Goal: Task Accomplishment & Management: Manage account settings

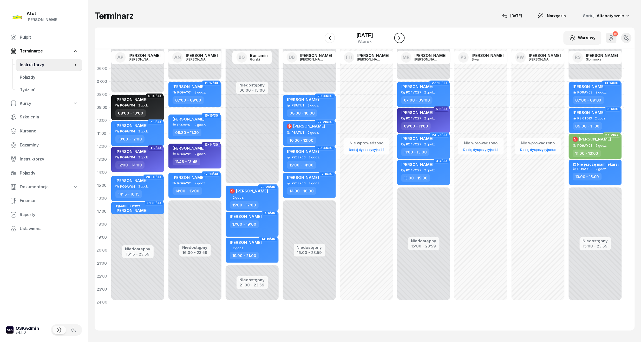
click at [402, 37] on icon "button" at bounding box center [399, 38] width 6 height 6
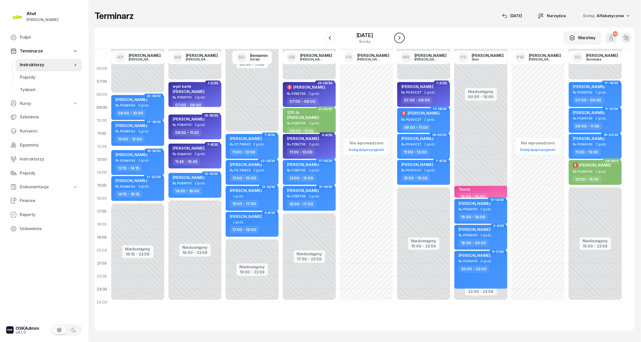
click at [400, 37] on icon "button" at bounding box center [399, 38] width 2 height 4
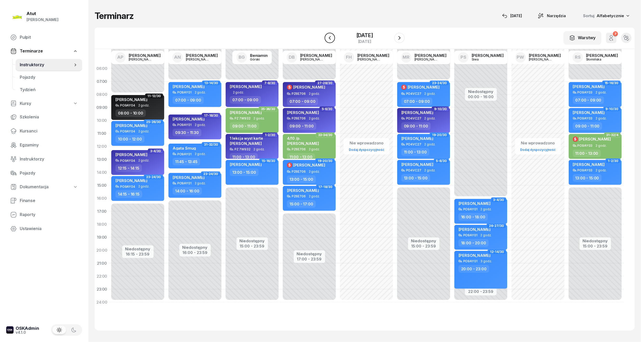
click at [327, 39] on icon "button" at bounding box center [330, 38] width 6 height 6
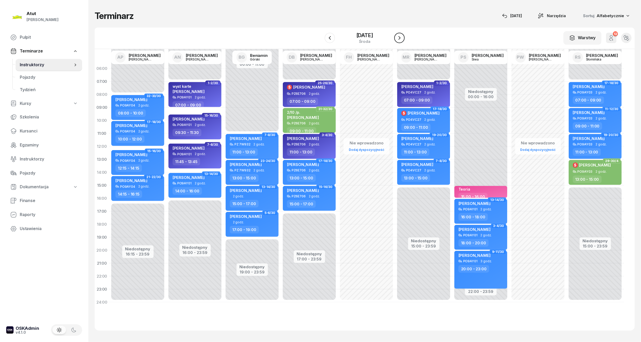
click at [402, 39] on icon "button" at bounding box center [399, 38] width 6 height 6
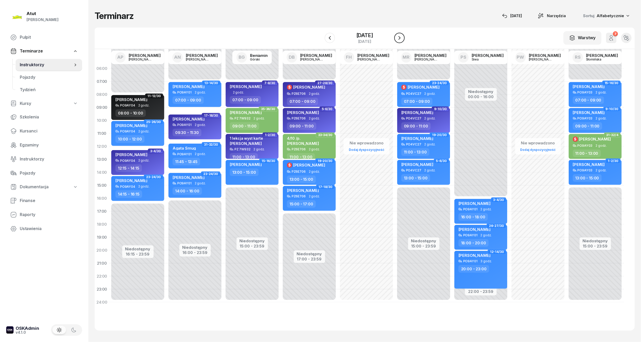
click at [402, 39] on icon "button" at bounding box center [399, 38] width 6 height 6
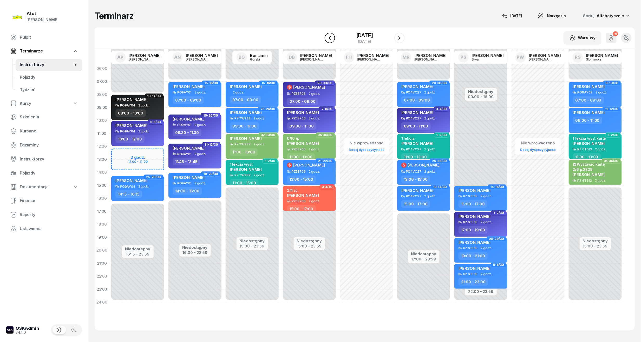
click at [329, 37] on icon "button" at bounding box center [330, 38] width 2 height 4
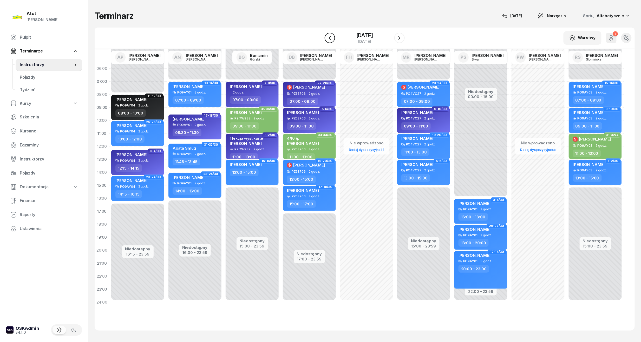
click at [328, 38] on icon "button" at bounding box center [330, 38] width 6 height 6
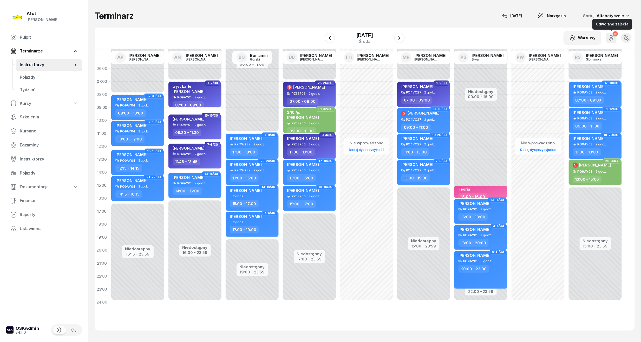
click at [609, 40] on icon "button" at bounding box center [611, 38] width 6 height 6
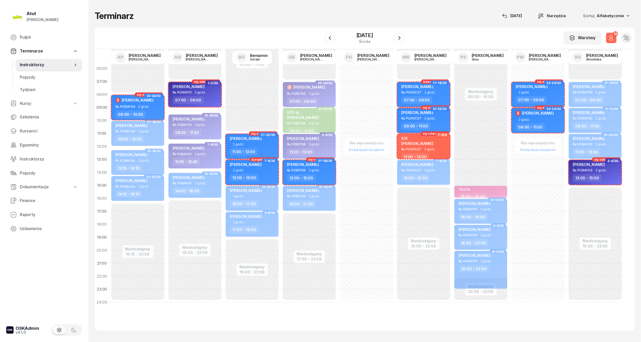
click at [452, 31] on div "W Wybierz AP [PERSON_NAME] AN [PERSON_NAME] BG [PERSON_NAME] DB [PERSON_NAME] F…" at bounding box center [365, 39] width 540 height 22
click at [614, 37] on icon "button" at bounding box center [611, 38] width 6 height 6
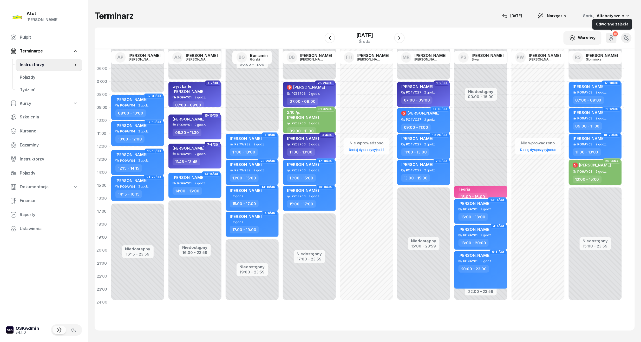
click at [616, 38] on button "12" at bounding box center [611, 38] width 10 height 10
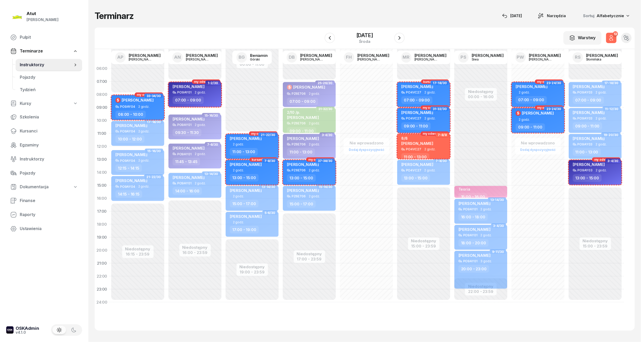
click at [609, 36] on icon "button" at bounding box center [611, 38] width 6 height 6
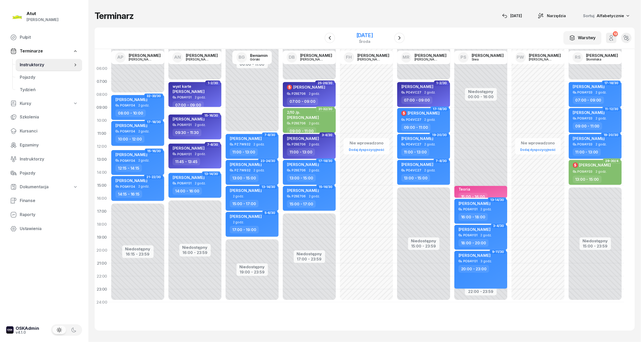
click at [373, 35] on div "[DATE]" at bounding box center [364, 35] width 17 height 5
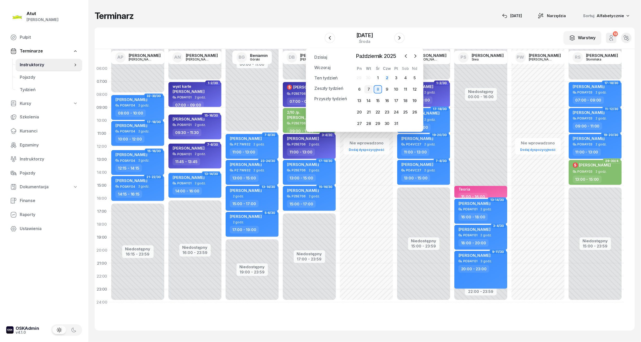
click at [369, 89] on div "7" at bounding box center [368, 89] width 8 height 8
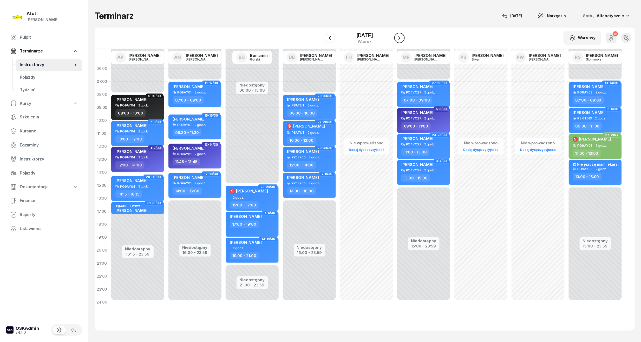
click at [402, 39] on icon "button" at bounding box center [399, 38] width 6 height 6
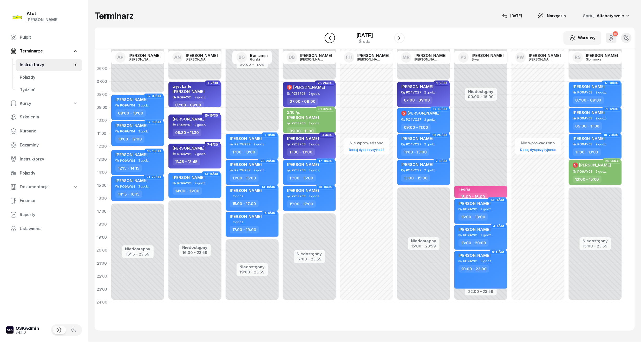
click at [328, 36] on icon "button" at bounding box center [330, 38] width 6 height 6
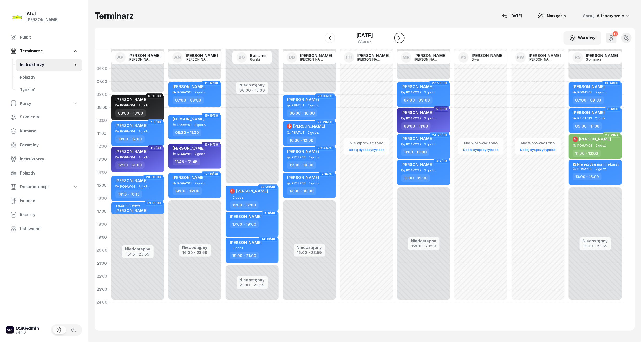
click at [402, 39] on icon "button" at bounding box center [399, 38] width 6 height 6
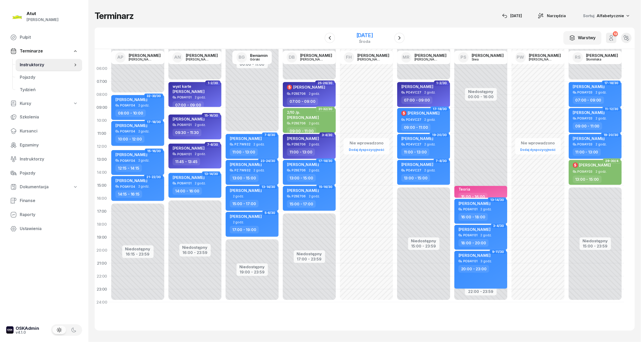
click at [371, 37] on div "[DATE]" at bounding box center [364, 35] width 17 height 5
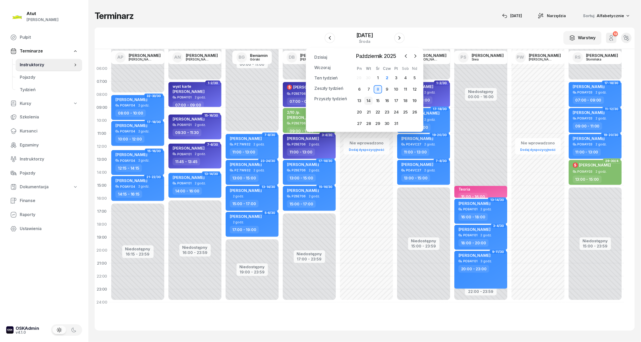
click at [367, 100] on div "14" at bounding box center [368, 101] width 8 height 8
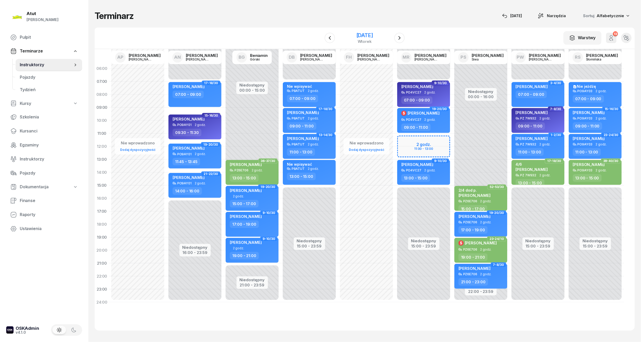
click at [373, 38] on div "[DATE]" at bounding box center [364, 35] width 17 height 5
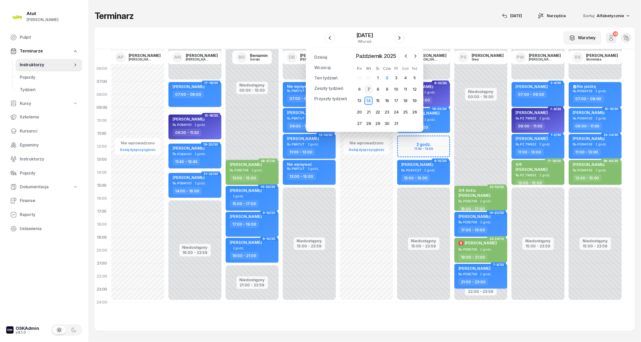
click at [368, 89] on div "7" at bounding box center [368, 89] width 8 height 8
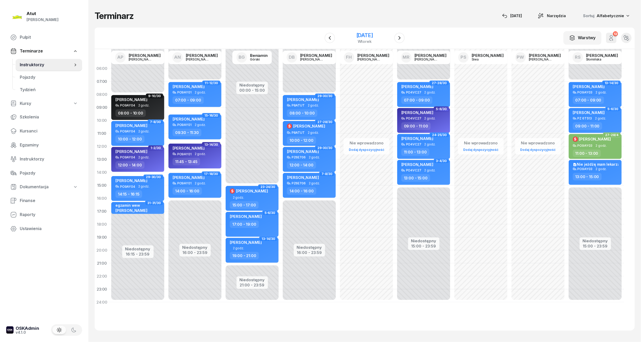
click at [368, 35] on div "[DATE]" at bounding box center [364, 35] width 17 height 5
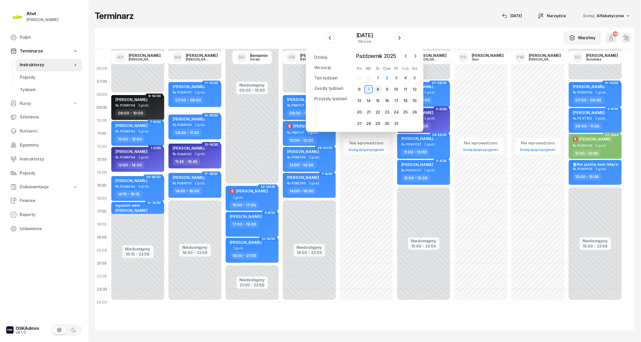
click at [376, 88] on div "8" at bounding box center [378, 89] width 8 height 8
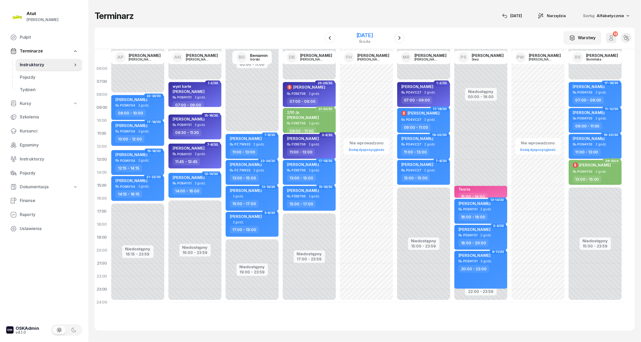
click at [373, 36] on div "[DATE]" at bounding box center [364, 35] width 17 height 5
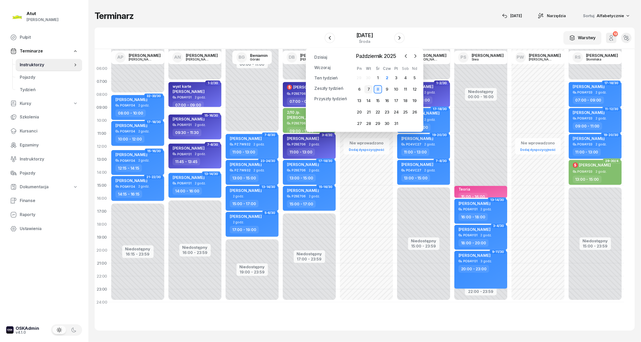
click at [369, 89] on div "7" at bounding box center [368, 89] width 8 height 8
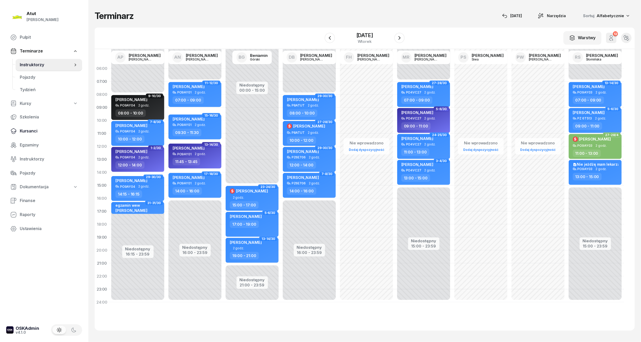
click at [33, 130] on span "Kursanci" at bounding box center [49, 131] width 58 height 7
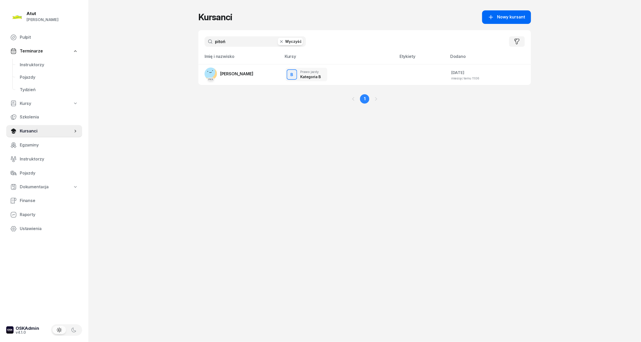
click at [519, 14] on span "Nowy kursant" at bounding box center [511, 17] width 28 height 7
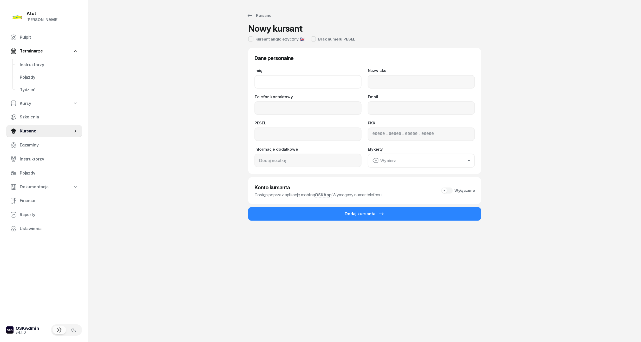
click at [299, 83] on input "Imię" at bounding box center [307, 82] width 107 height 14
type input "Sylwia"
click at [431, 81] on input "Nazwisko" at bounding box center [421, 82] width 107 height 14
type input "[PERSON_NAME]"
click at [316, 111] on input "Telefon kontaktowy" at bounding box center [307, 108] width 107 height 14
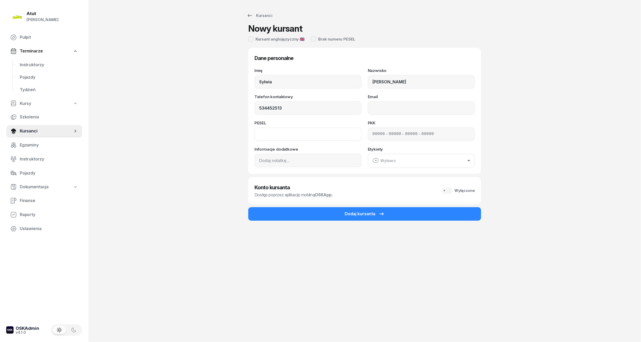
type input "534 452 513"
click at [264, 128] on input at bounding box center [307, 135] width 107 height 14
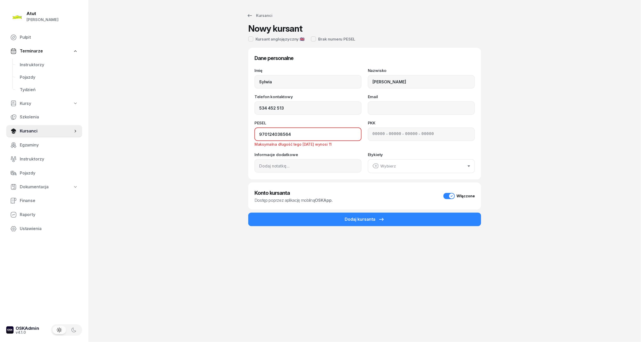
drag, startPoint x: 301, startPoint y: 136, endPoint x: 203, endPoint y: 141, distance: 98.1
click at [203, 141] on div "Kursanci Nowy kursant Kursant anglojęzyczny 🇬🇧 Brak numeru PESEL Dane personaln…" at bounding box center [364, 171] width 332 height 342
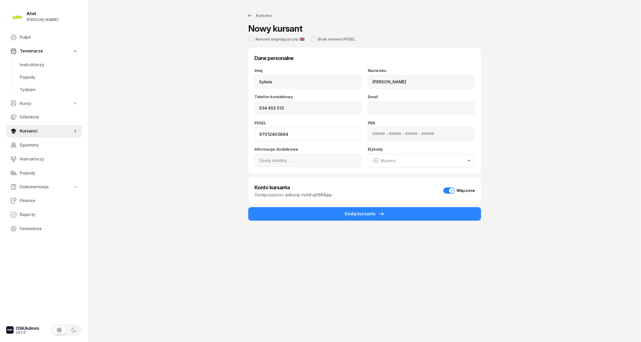
type input "97012403864"
click at [373, 135] on input at bounding box center [378, 134] width 12 height 7
type input "32550"
type input "76229"
type input "70941"
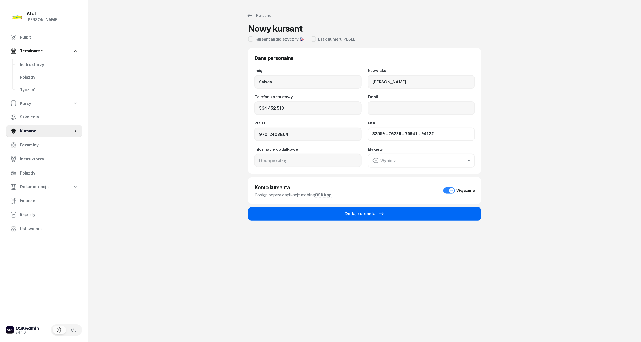
type input "94122"
click at [375, 212] on div "Dodaj kursanta" at bounding box center [364, 214] width 40 height 7
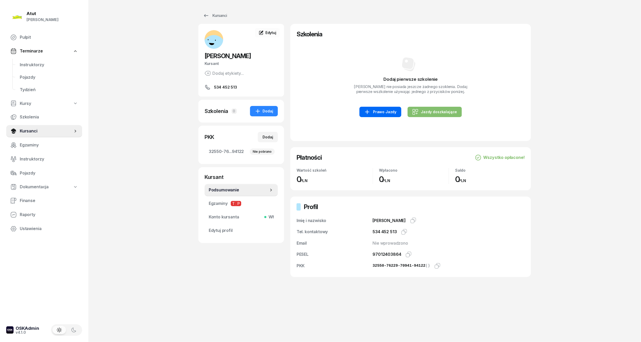
click at [396, 113] on div "Prawo Jazdy" at bounding box center [380, 112] width 32 height 6
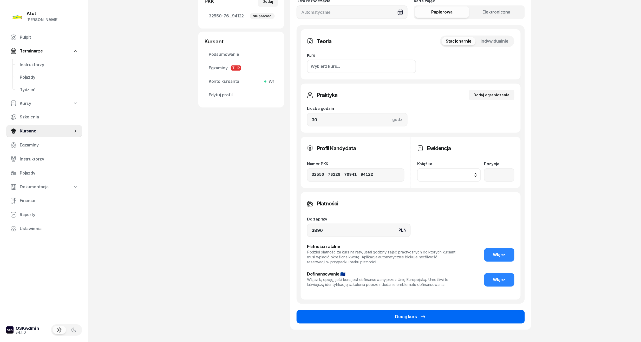
scroll to position [171, 0]
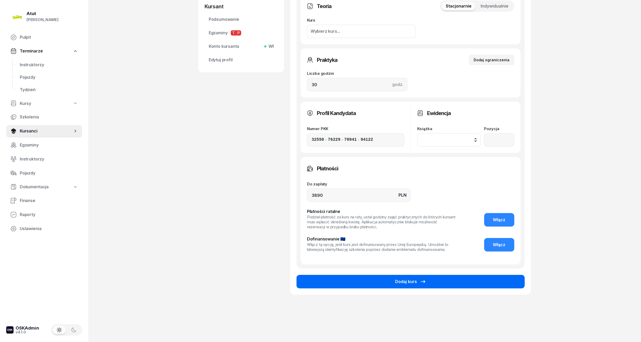
click at [441, 285] on button "Dodaj kurs" at bounding box center [410, 282] width 228 height 14
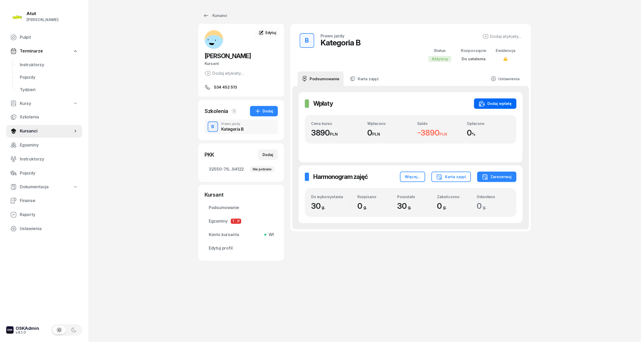
click at [494, 101] on div "Dodaj wpłatę" at bounding box center [494, 104] width 33 height 6
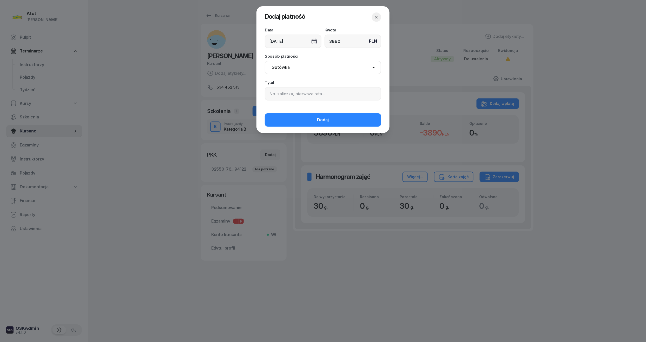
type input "3890"
drag, startPoint x: 306, startPoint y: 87, endPoint x: 303, endPoint y: 95, distance: 8.7
click at [307, 87] on div "Tytuł" at bounding box center [323, 91] width 116 height 20
drag, startPoint x: 303, startPoint y: 95, endPoint x: 304, endPoint y: 91, distance: 4.1
click at [302, 95] on input at bounding box center [323, 94] width 116 height 14
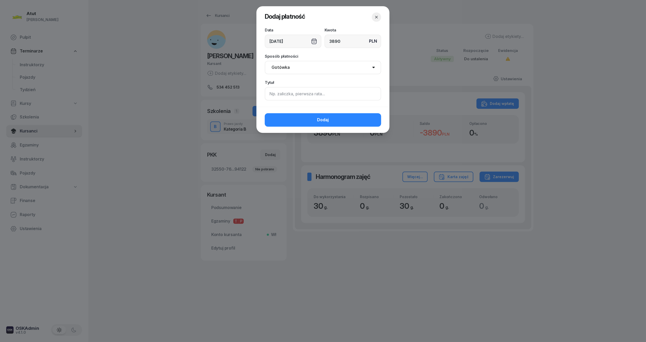
click at [298, 96] on input at bounding box center [323, 94] width 116 height 14
paste input "2014"
type input "p.2014"
click at [295, 120] on button "Dodaj" at bounding box center [323, 120] width 116 height 14
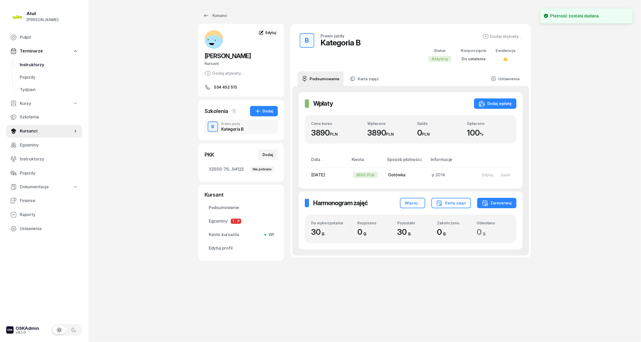
click at [22, 66] on span "Instruktorzy" at bounding box center [49, 65] width 58 height 7
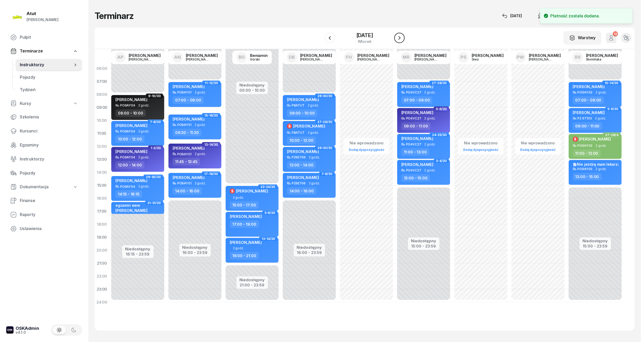
click at [401, 38] on icon "button" at bounding box center [399, 38] width 6 height 6
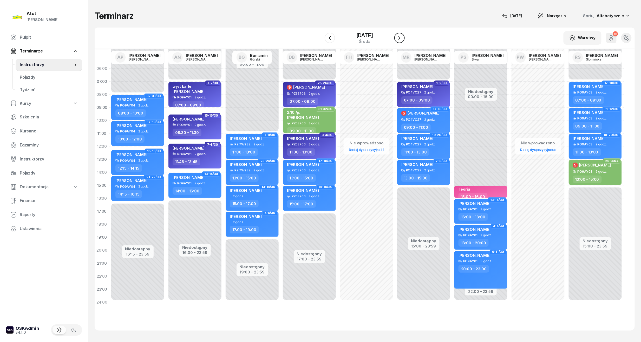
click at [401, 38] on icon "button" at bounding box center [399, 38] width 6 height 6
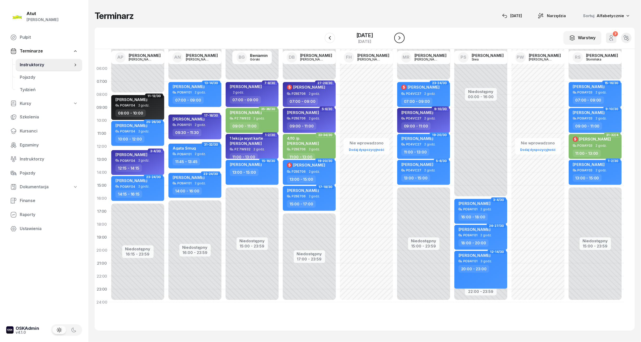
click at [401, 37] on icon "button" at bounding box center [399, 38] width 6 height 6
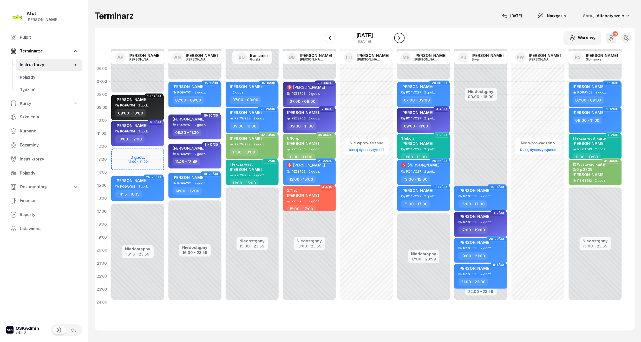
click at [402, 35] on icon "button" at bounding box center [399, 38] width 6 height 6
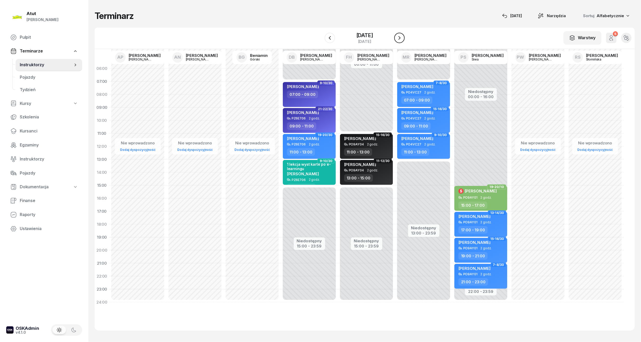
click at [402, 35] on icon "button" at bounding box center [399, 38] width 6 height 6
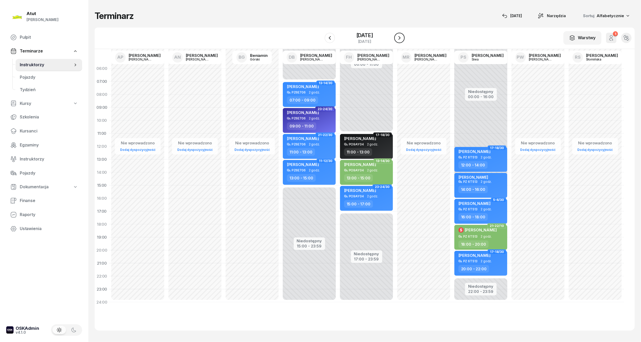
click at [402, 35] on icon "button" at bounding box center [399, 38] width 6 height 6
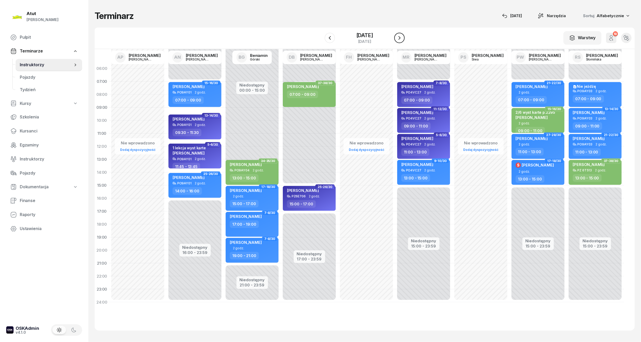
click at [402, 35] on icon "button" at bounding box center [399, 38] width 6 height 6
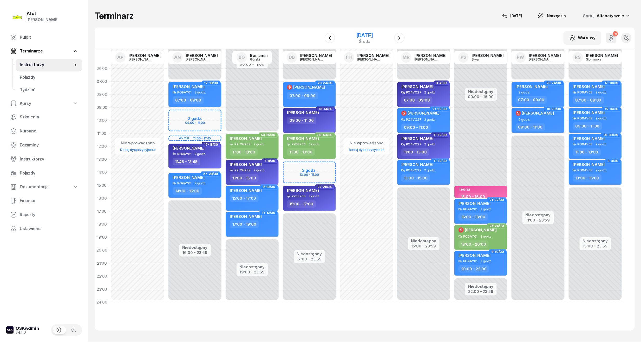
click at [356, 36] on div "[DATE]" at bounding box center [364, 35] width 17 height 5
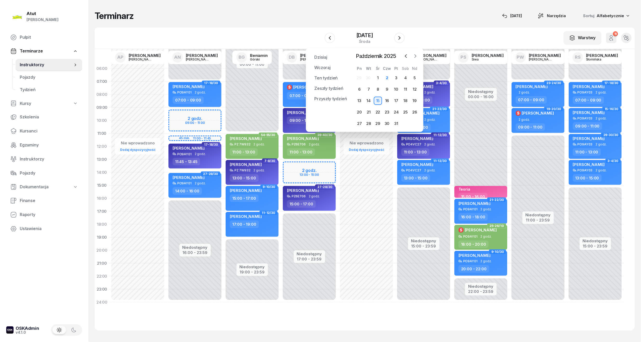
click at [419, 55] on button "button" at bounding box center [415, 56] width 8 height 8
click at [358, 86] on div "3" at bounding box center [359, 89] width 8 height 8
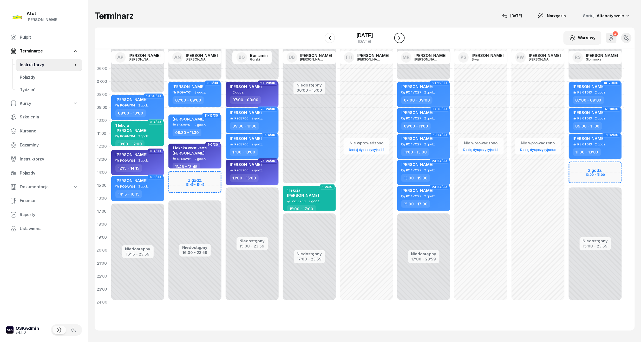
click at [397, 36] on icon "button" at bounding box center [399, 38] width 6 height 6
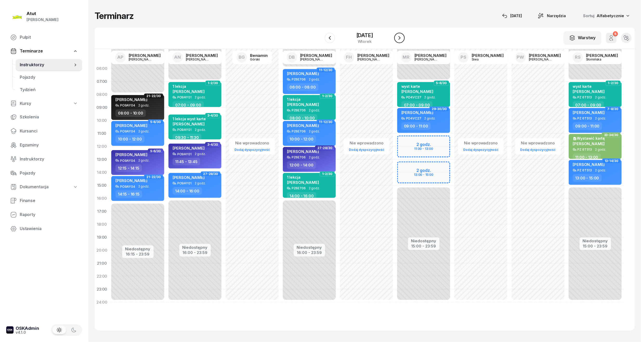
click at [397, 36] on icon "button" at bounding box center [399, 38] width 6 height 6
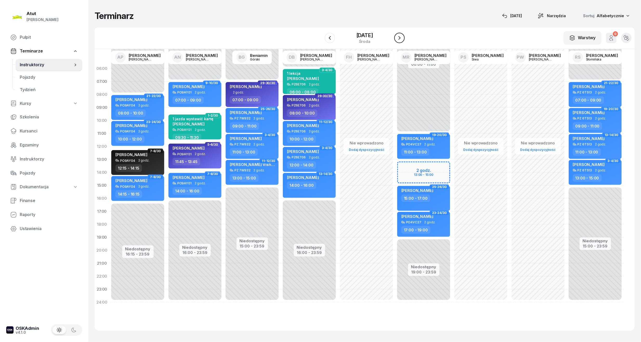
click at [397, 36] on icon "button" at bounding box center [399, 38] width 6 height 6
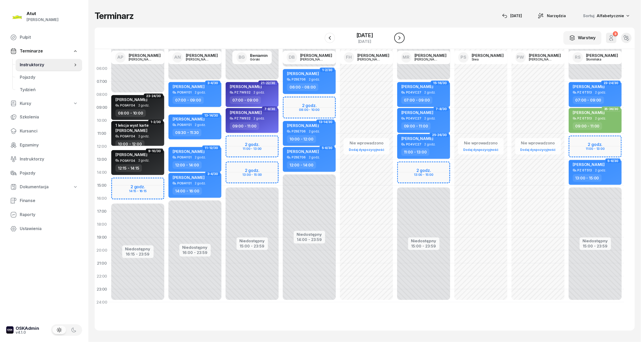
click at [397, 36] on icon "button" at bounding box center [399, 38] width 6 height 6
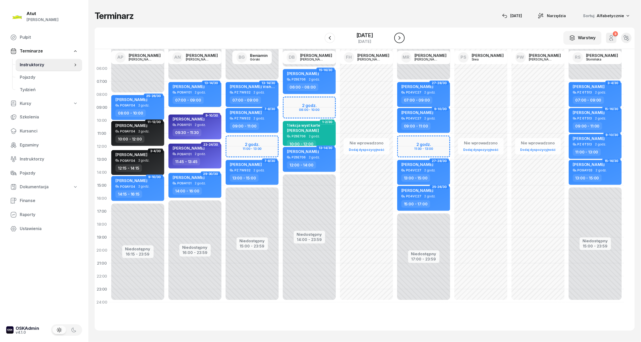
click at [397, 36] on icon "button" at bounding box center [399, 38] width 6 height 6
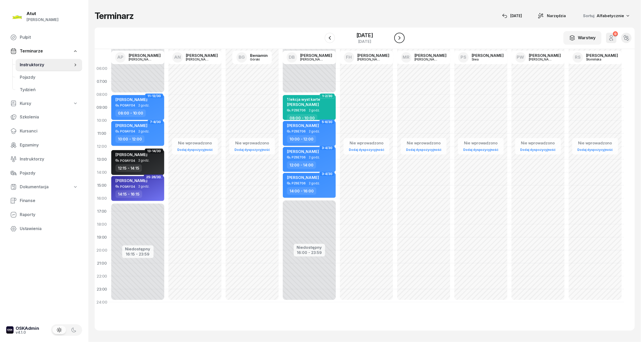
click at [397, 36] on icon "button" at bounding box center [399, 38] width 6 height 6
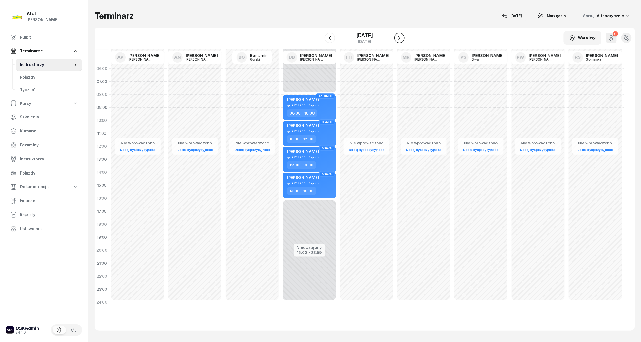
click at [397, 36] on icon "button" at bounding box center [399, 38] width 6 height 6
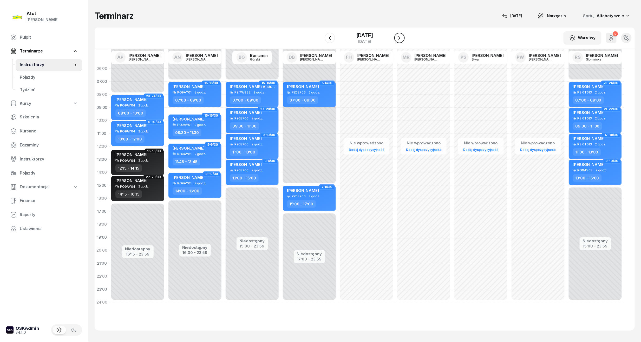
click at [397, 36] on button "button" at bounding box center [399, 38] width 10 height 10
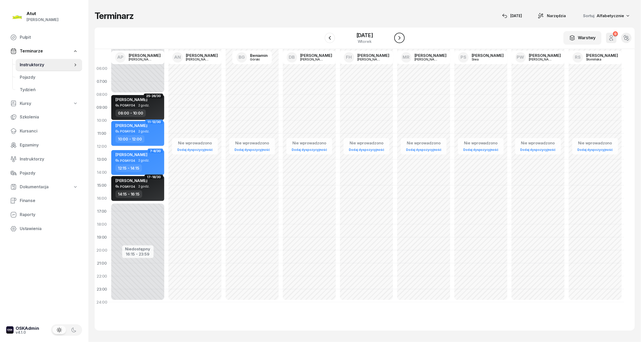
click at [397, 36] on icon "button" at bounding box center [399, 38] width 6 height 6
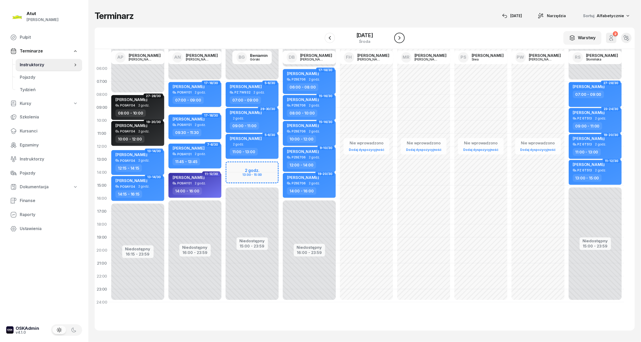
click at [397, 36] on icon "button" at bounding box center [399, 38] width 6 height 6
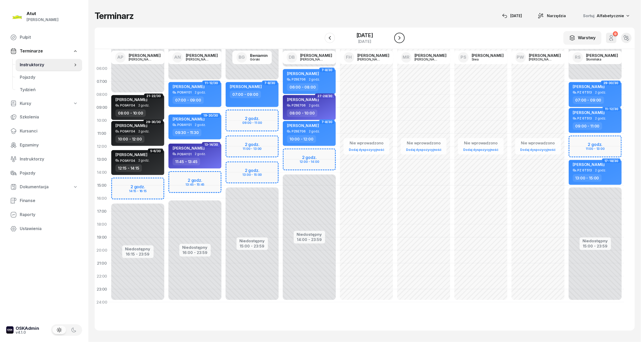
click at [397, 36] on button "button" at bounding box center [399, 38] width 10 height 10
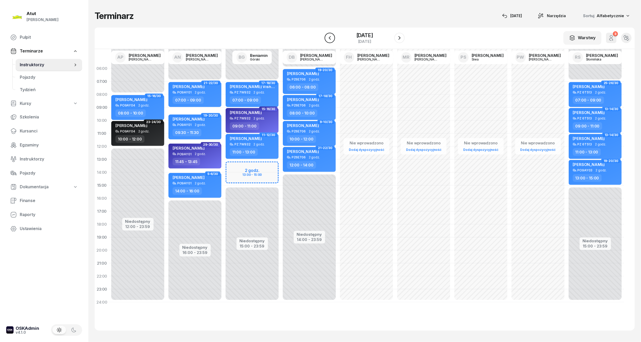
click at [328, 35] on icon "button" at bounding box center [330, 38] width 6 height 6
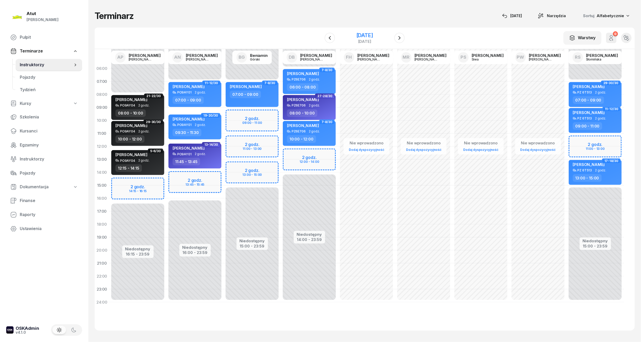
click at [358, 33] on div "[DATE]" at bounding box center [364, 35] width 17 height 5
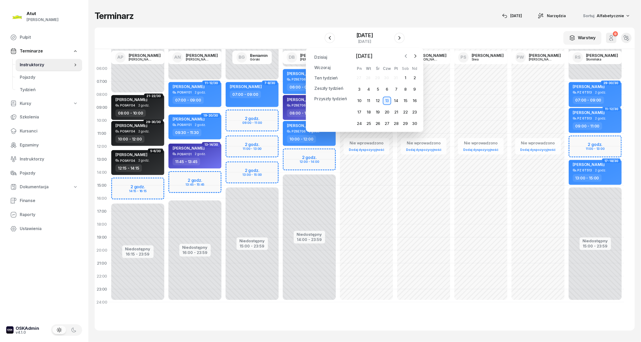
click at [405, 54] on icon "button" at bounding box center [405, 56] width 5 height 5
click at [357, 98] on div "13" at bounding box center [359, 101] width 8 height 8
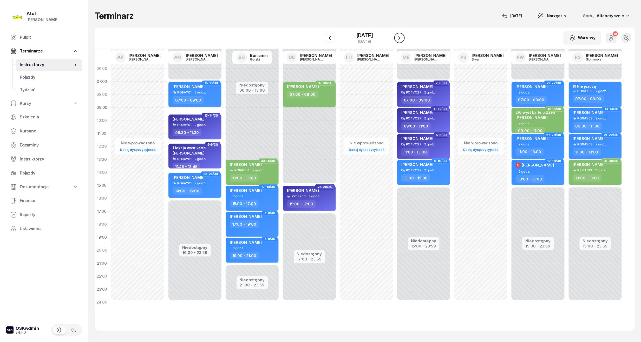
click at [400, 39] on icon "button" at bounding box center [399, 38] width 2 height 4
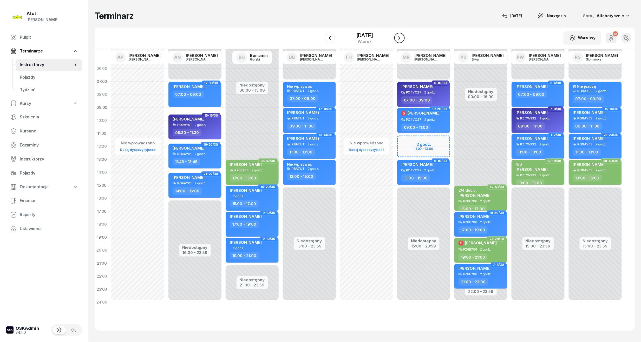
click at [400, 39] on icon "button" at bounding box center [399, 38] width 2 height 4
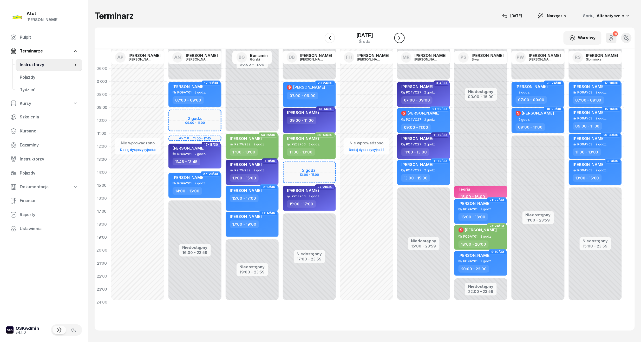
click at [400, 39] on icon "button" at bounding box center [399, 38] width 2 height 4
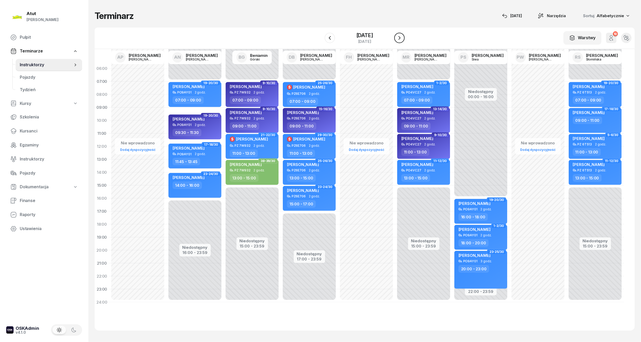
click at [400, 39] on icon "button" at bounding box center [399, 38] width 2 height 4
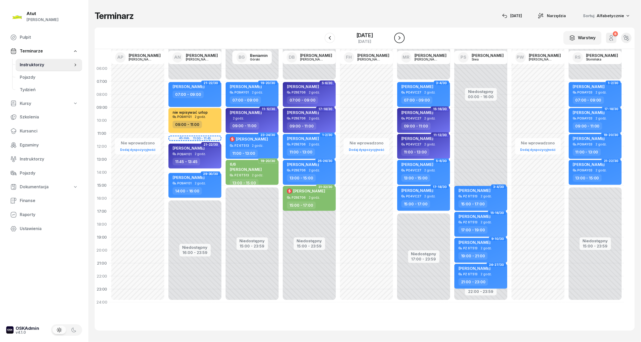
click at [400, 39] on icon "button" at bounding box center [399, 38] width 2 height 4
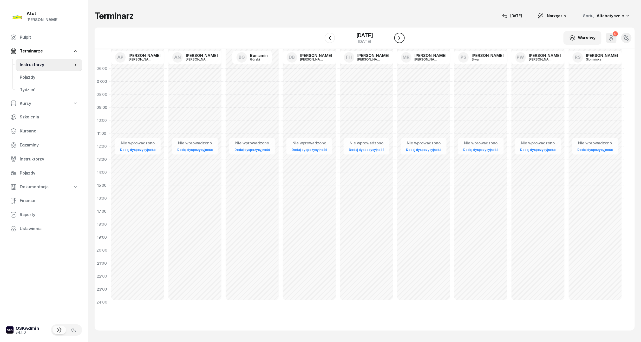
click at [400, 39] on icon "button" at bounding box center [399, 38] width 2 height 4
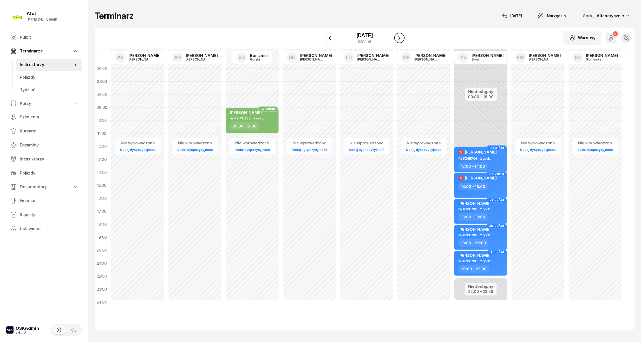
click at [400, 39] on icon "button" at bounding box center [399, 38] width 2 height 4
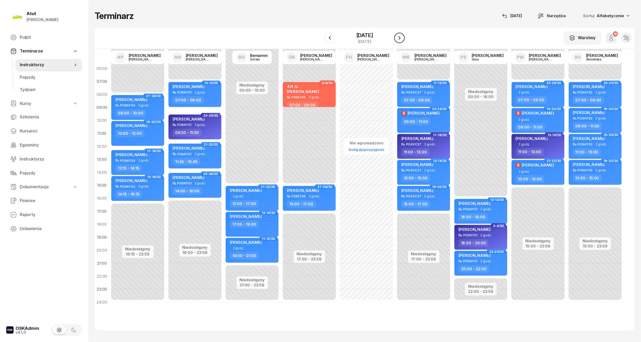
click at [402, 39] on icon "button" at bounding box center [399, 38] width 6 height 6
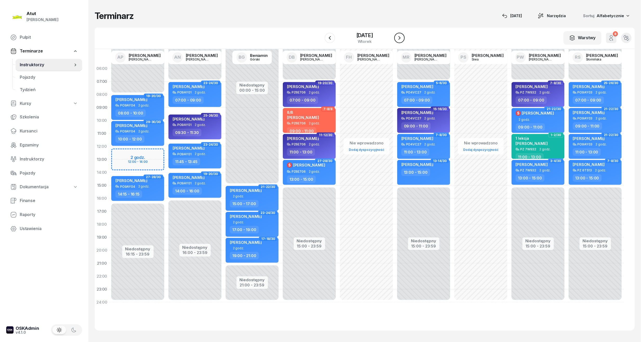
click at [400, 39] on icon "button" at bounding box center [399, 38] width 2 height 4
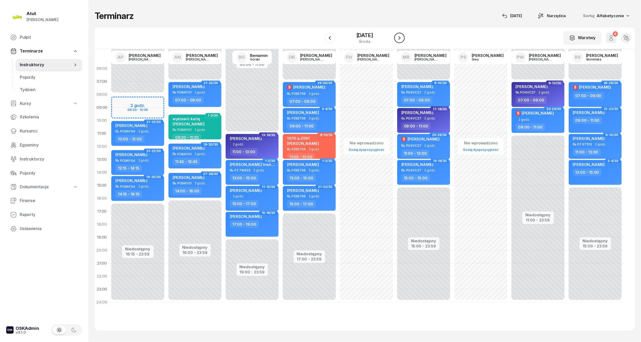
click at [402, 39] on icon "button" at bounding box center [399, 38] width 6 height 6
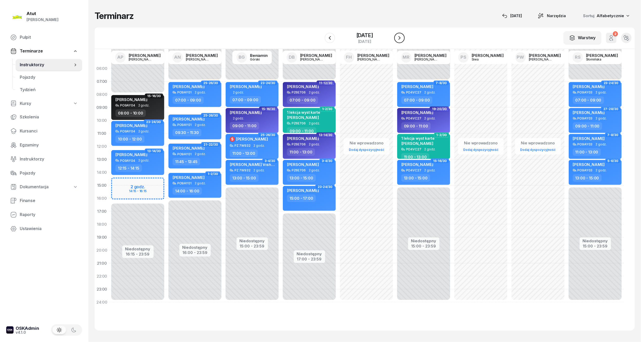
click at [402, 39] on icon "button" at bounding box center [399, 38] width 6 height 6
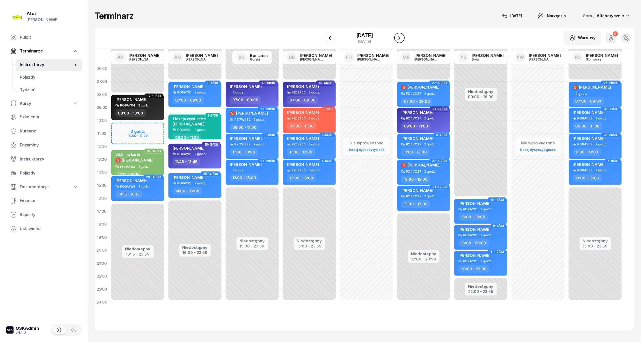
click at [402, 39] on icon "button" at bounding box center [399, 38] width 6 height 6
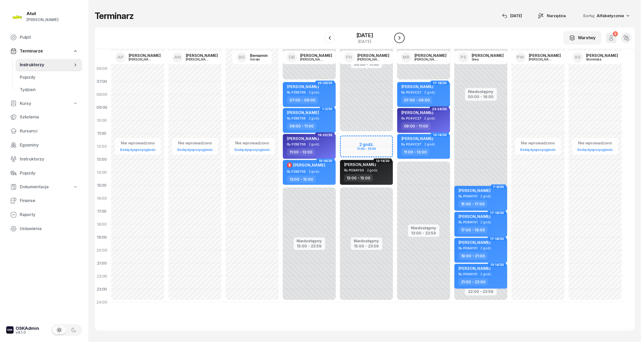
click at [402, 39] on icon "button" at bounding box center [399, 38] width 6 height 6
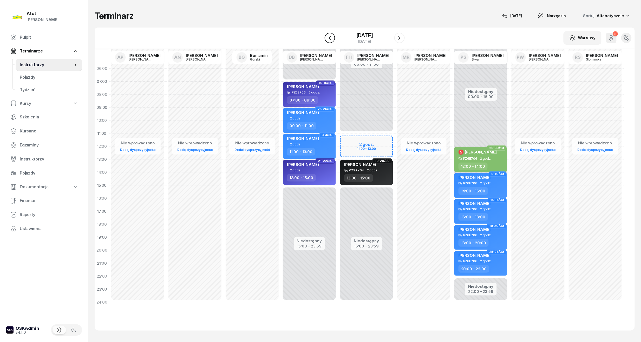
click at [327, 37] on icon "button" at bounding box center [330, 38] width 6 height 6
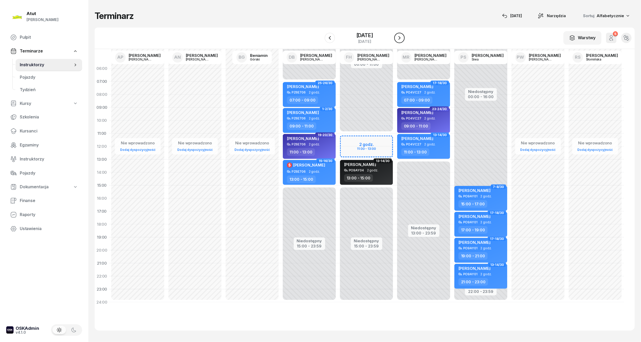
click at [400, 37] on icon "button" at bounding box center [399, 38] width 2 height 4
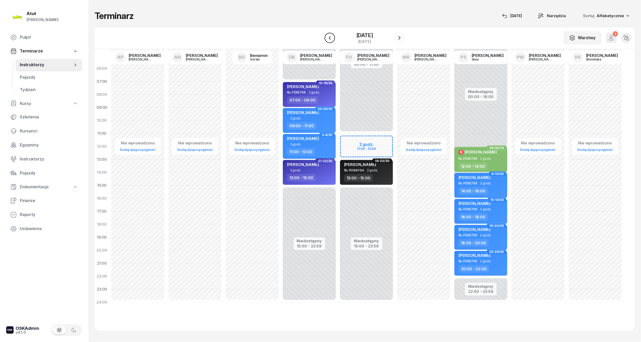
click at [327, 35] on icon "button" at bounding box center [330, 38] width 6 height 6
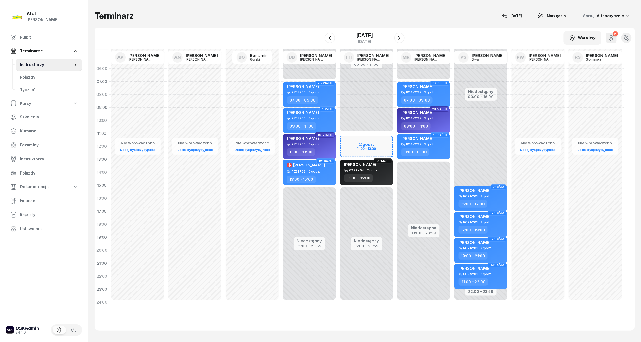
click at [363, 144] on div "Niedostępny 00:00 - 11:00 Niedostępny 15:00 - 23:59 2 godz. 11:00 - 13:00 1-2/3…" at bounding box center [366, 185] width 57 height 247
select select "11"
select select "13"
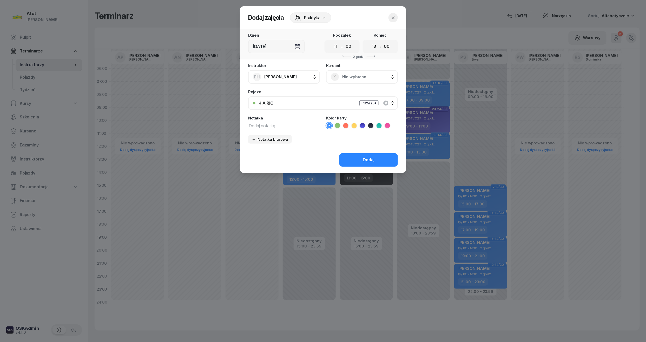
click at [359, 75] on span "Nie wybrano" at bounding box center [367, 77] width 51 height 7
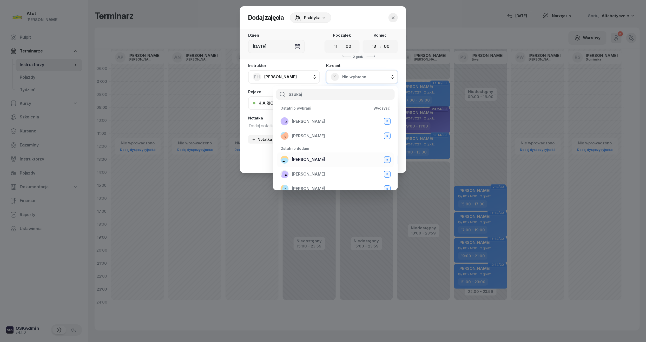
click at [315, 158] on span "[PERSON_NAME]" at bounding box center [308, 159] width 33 height 7
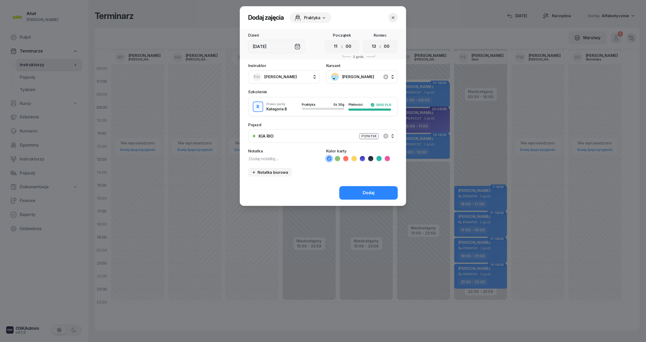
drag, startPoint x: 381, startPoint y: 158, endPoint x: 288, endPoint y: 156, distance: 93.0
click at [381, 158] on icon at bounding box center [378, 158] width 5 height 5
click at [285, 156] on textarea at bounding box center [284, 158] width 72 height 7
type textarea "1 lekcja wyst karte"
click at [376, 191] on button "Dodaj" at bounding box center [368, 193] width 58 height 14
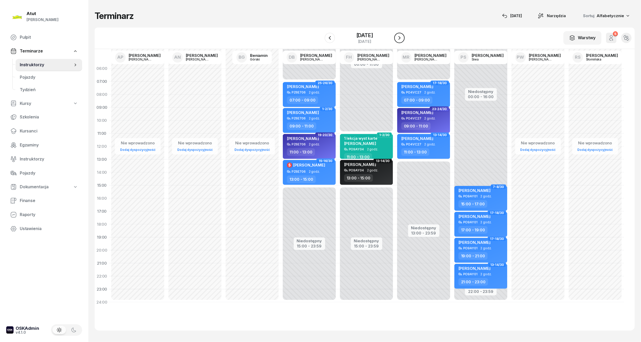
click at [402, 35] on icon "button" at bounding box center [399, 38] width 6 height 6
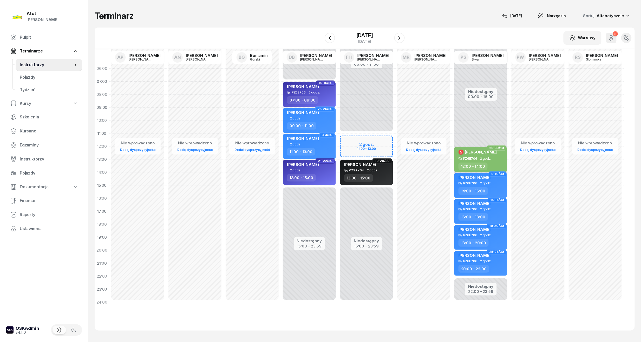
click at [362, 150] on div "Niedostępny 00:00 - 11:00 Niedostępny 15:00 - 23:59 2 godz. 11:00 - 13:00 1-2/3…" at bounding box center [366, 185] width 57 height 247
select select "12"
select select "13"
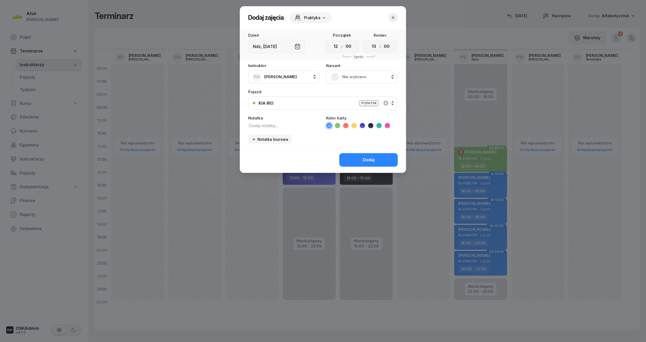
click at [350, 77] on span "Nie wybrano" at bounding box center [367, 77] width 51 height 7
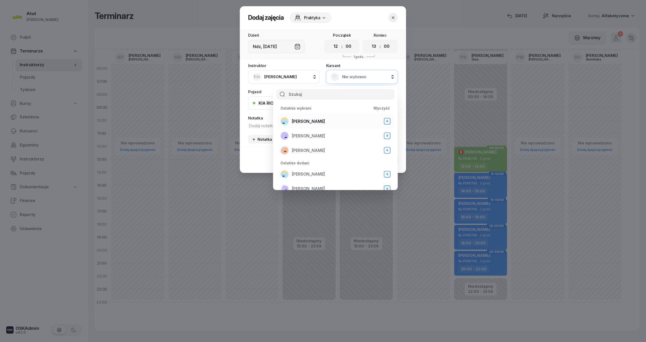
click at [312, 120] on span "[PERSON_NAME]" at bounding box center [308, 121] width 33 height 7
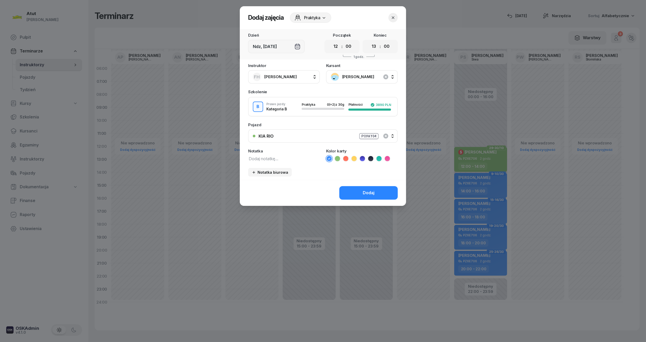
drag, startPoint x: 338, startPoint y: 46, endPoint x: 334, endPoint y: 52, distance: 7.4
click at [338, 46] on select "00 01 02 03 04 05 06 07 08 09 10 11 12 13 14 15 16 17 18 19 20 21 22 23" at bounding box center [336, 46] width 10 height 11
select select "11"
click at [331, 41] on select "00 01 02 03 04 05 06 07 08 09 10 11 12 13 14 15 16 17 18 19 20 21 22 23" at bounding box center [336, 46] width 10 height 11
click at [364, 186] on button "Dodaj" at bounding box center [368, 193] width 58 height 14
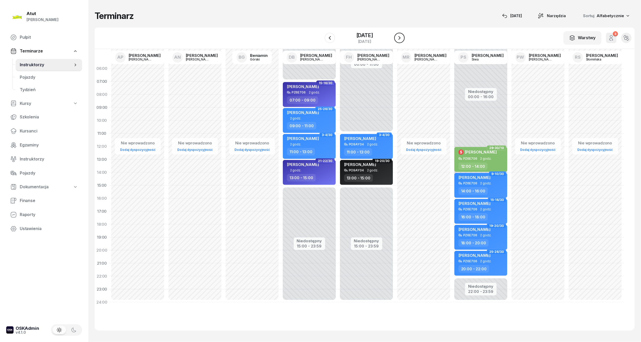
click at [404, 34] on button "button" at bounding box center [399, 38] width 10 height 10
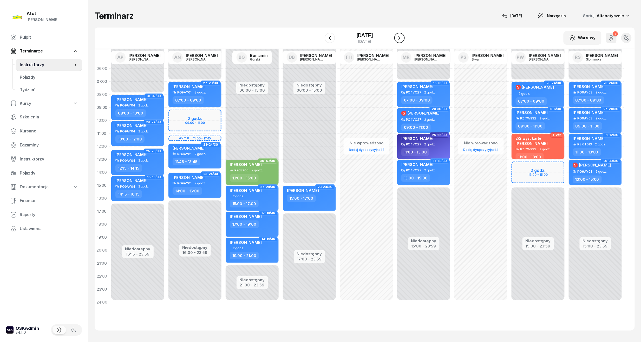
click at [404, 34] on button "button" at bounding box center [399, 38] width 10 height 10
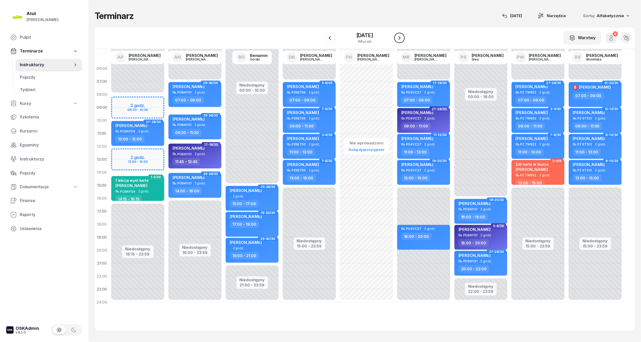
click at [404, 34] on button "button" at bounding box center [399, 38] width 10 height 10
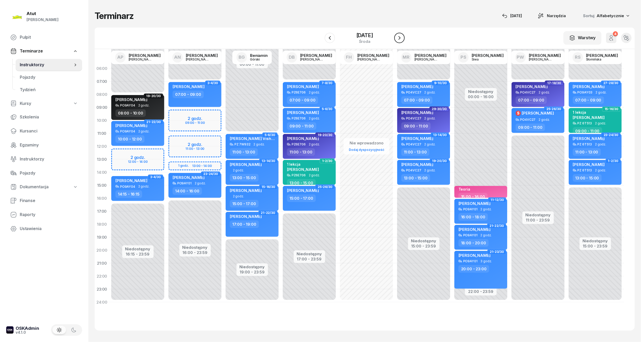
click at [402, 40] on icon "button" at bounding box center [399, 38] width 6 height 6
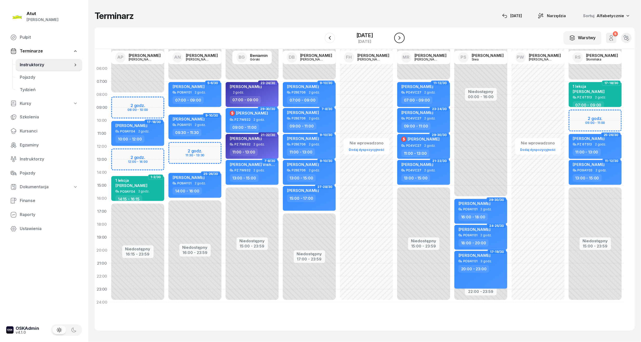
click at [402, 40] on icon "button" at bounding box center [399, 38] width 6 height 6
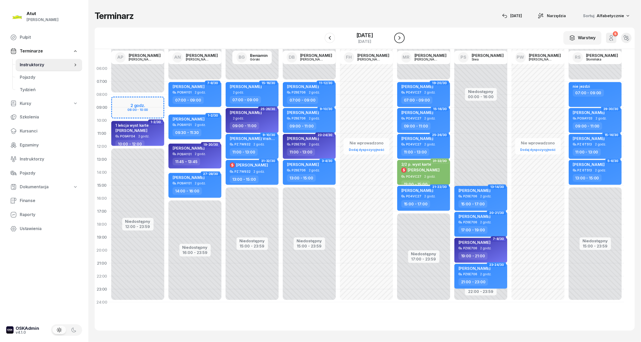
click at [402, 40] on icon "button" at bounding box center [399, 38] width 6 height 6
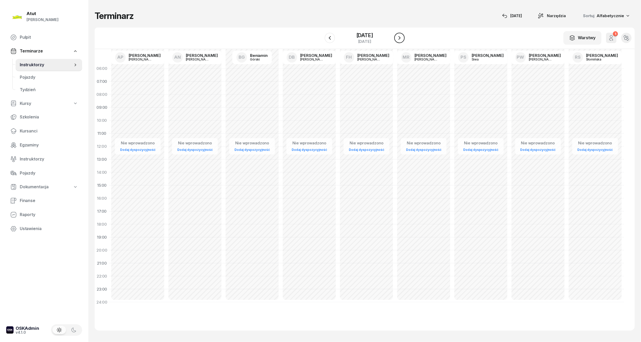
click at [397, 35] on icon "button" at bounding box center [399, 38] width 6 height 6
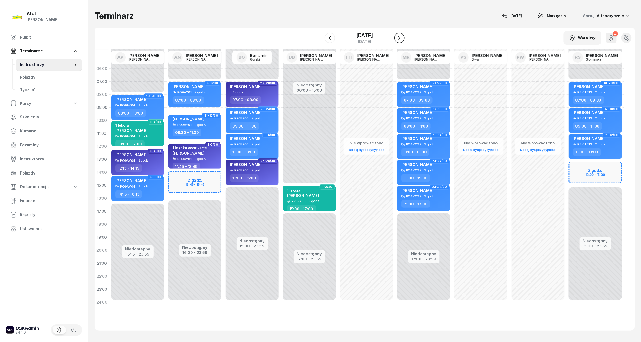
click at [397, 35] on icon "button" at bounding box center [399, 38] width 6 height 6
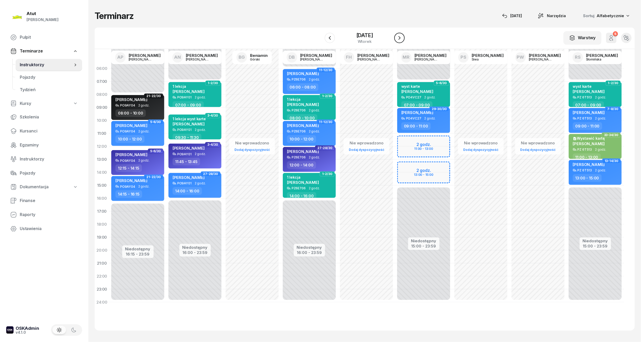
click at [397, 35] on icon "button" at bounding box center [399, 38] width 6 height 6
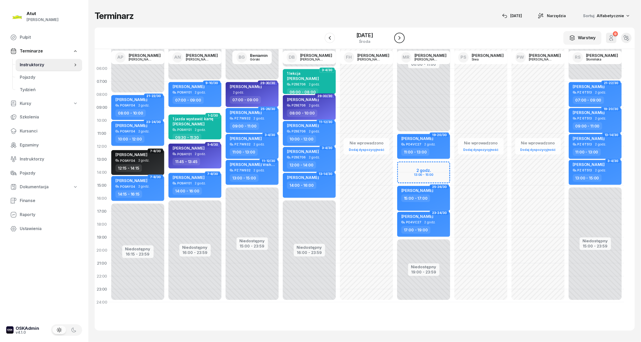
click at [397, 35] on icon "button" at bounding box center [399, 38] width 6 height 6
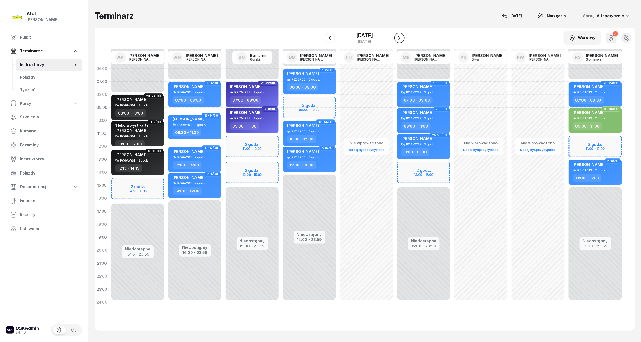
click at [397, 35] on icon "button" at bounding box center [399, 38] width 6 height 6
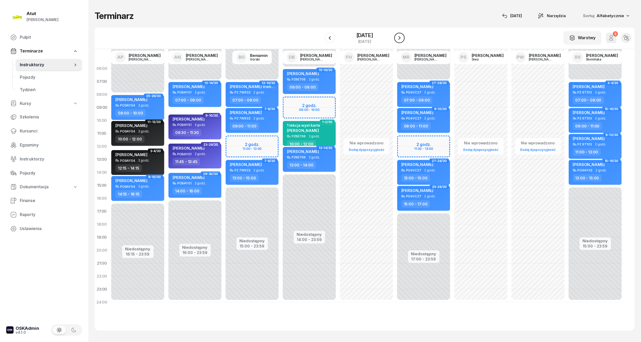
click at [400, 38] on icon "button" at bounding box center [399, 38] width 2 height 4
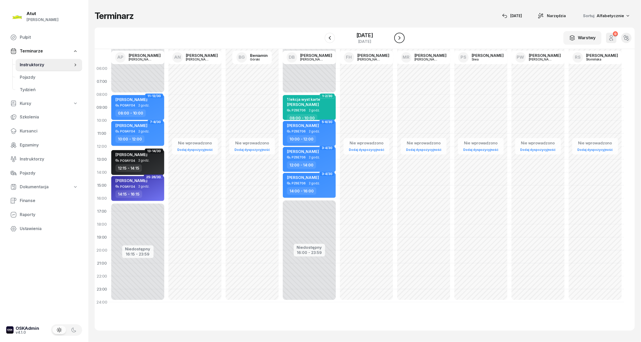
click at [400, 38] on icon "button" at bounding box center [399, 38] width 2 height 4
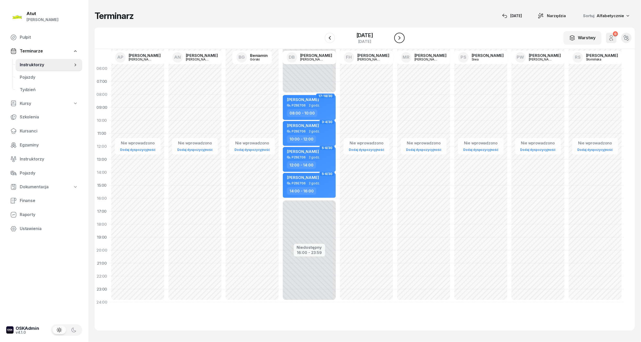
click at [400, 38] on icon "button" at bounding box center [399, 38] width 2 height 4
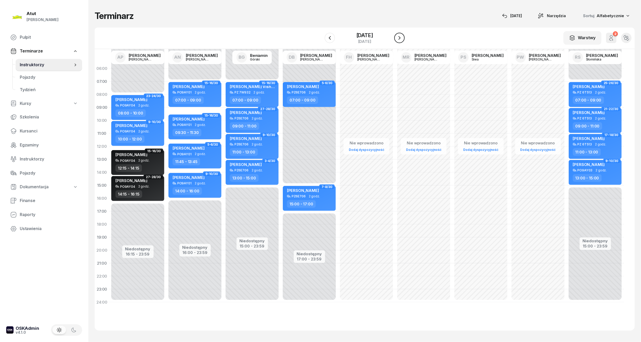
click at [400, 38] on icon "button" at bounding box center [399, 38] width 6 height 6
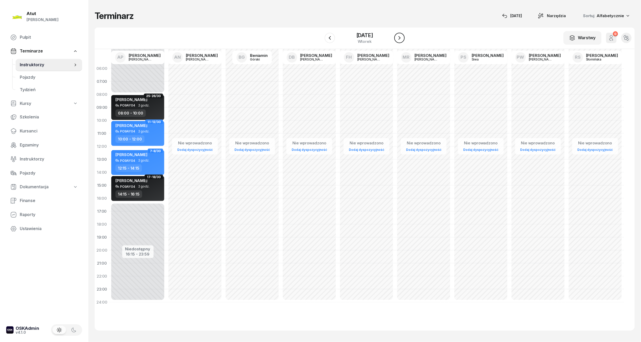
click at [401, 38] on icon "button" at bounding box center [399, 38] width 6 height 6
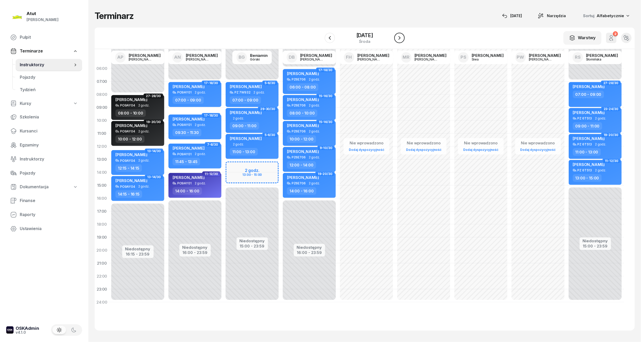
click at [400, 38] on icon "button" at bounding box center [399, 38] width 2 height 4
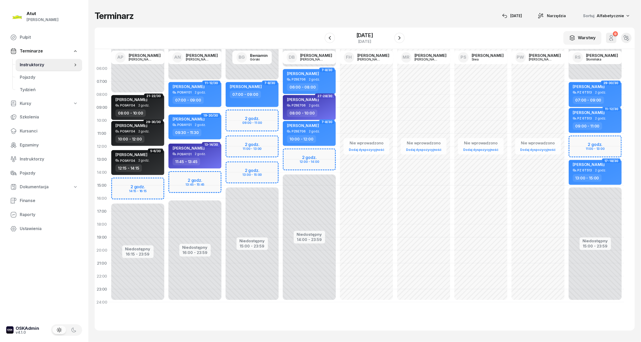
click at [249, 117] on div "Niedostępny 00:00 - 07:00 Niedostępny 15:00 - 23:59 2 godz. 09:00 - 11:00 2 god…" at bounding box center [251, 185] width 57 height 247
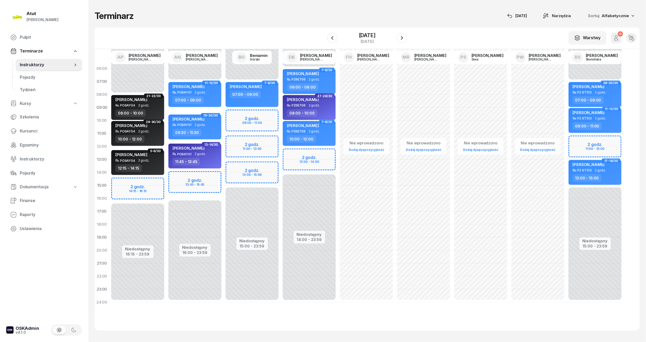
select select "09"
select select "11"
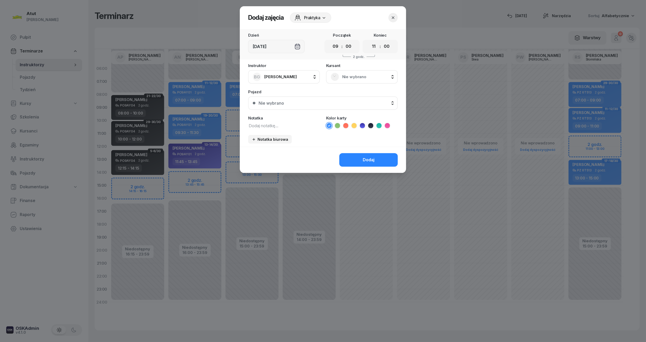
click at [356, 78] on span "Nie wybrano" at bounding box center [367, 77] width 51 height 7
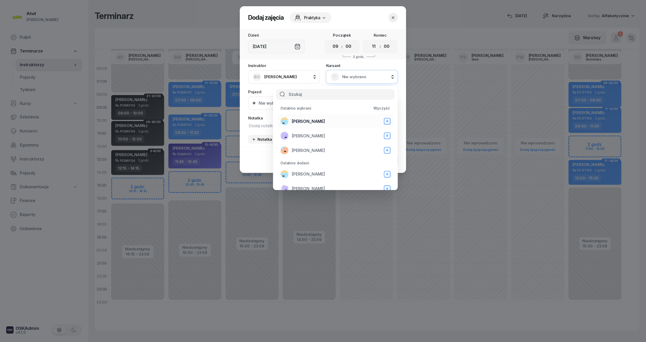
click at [308, 119] on span "[PERSON_NAME]" at bounding box center [308, 121] width 33 height 7
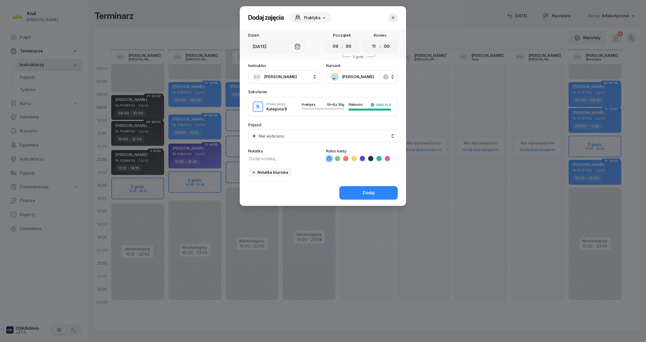
click at [301, 136] on div "Nie wybrano" at bounding box center [325, 136] width 135 height 4
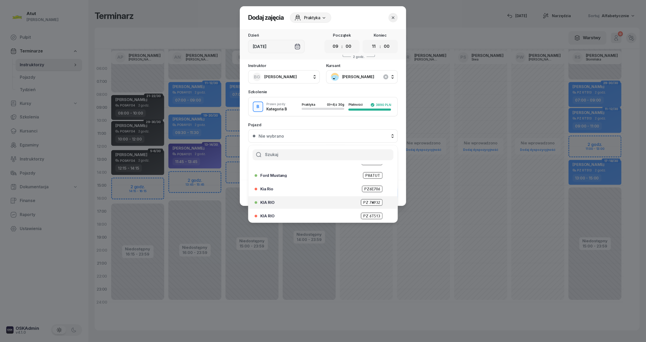
scroll to position [64, 0]
click at [366, 198] on span "PZ 7W932" at bounding box center [372, 201] width 22 height 6
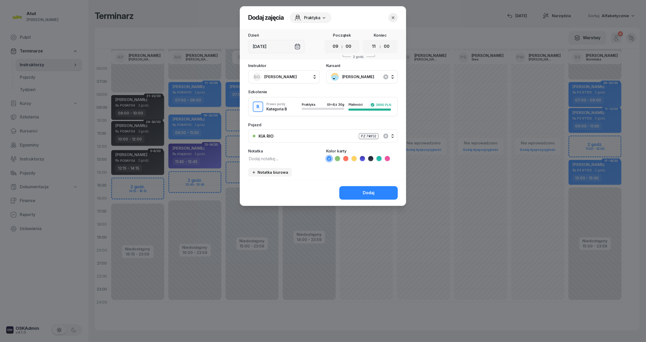
click at [366, 196] on button "Dodaj" at bounding box center [368, 193] width 58 height 14
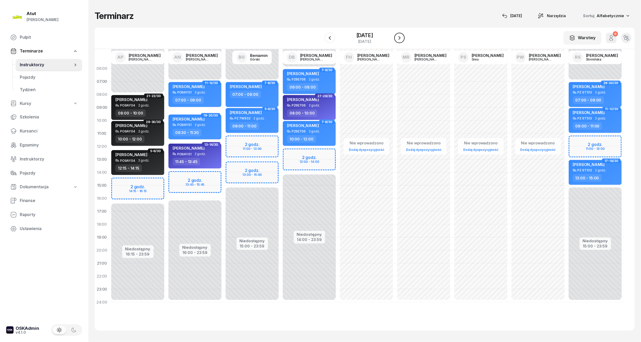
click at [402, 38] on icon "button" at bounding box center [399, 38] width 6 height 6
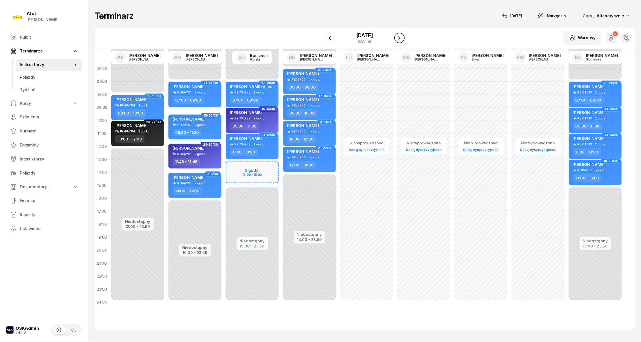
click at [402, 38] on icon "button" at bounding box center [399, 38] width 6 height 6
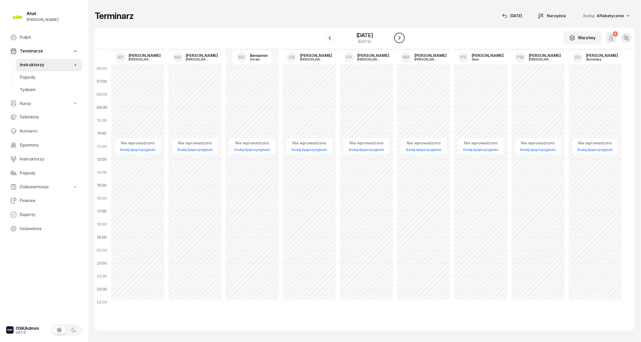
click at [402, 38] on icon "button" at bounding box center [399, 38] width 6 height 6
click at [398, 37] on icon "button" at bounding box center [399, 38] width 6 height 6
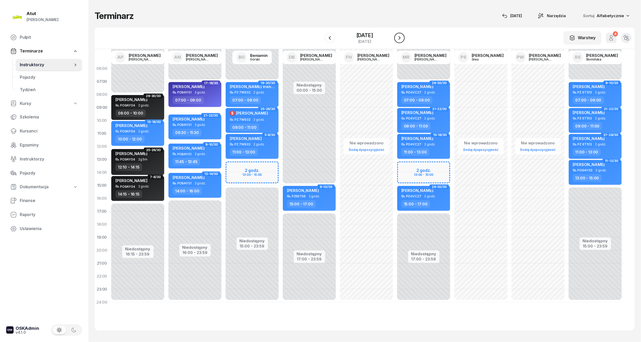
click at [398, 37] on icon "button" at bounding box center [399, 38] width 6 height 6
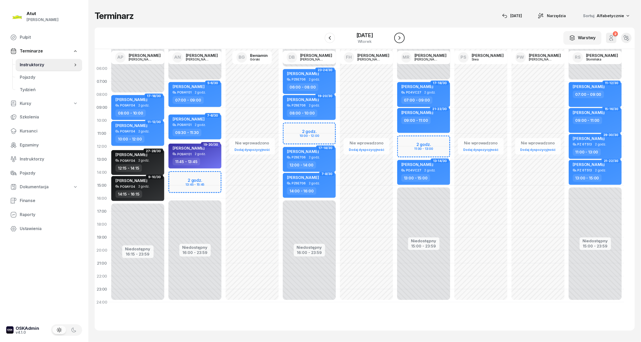
click at [398, 38] on icon "button" at bounding box center [399, 38] width 6 height 6
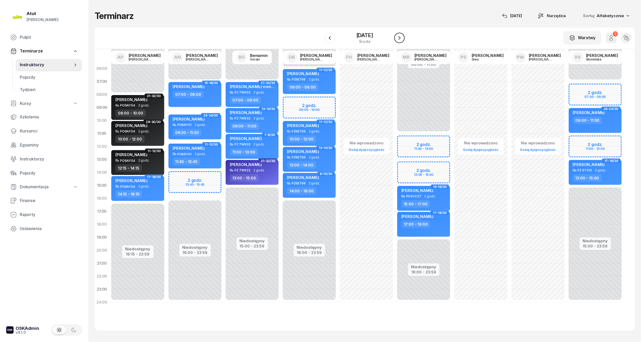
click at [398, 38] on icon "button" at bounding box center [399, 38] width 6 height 6
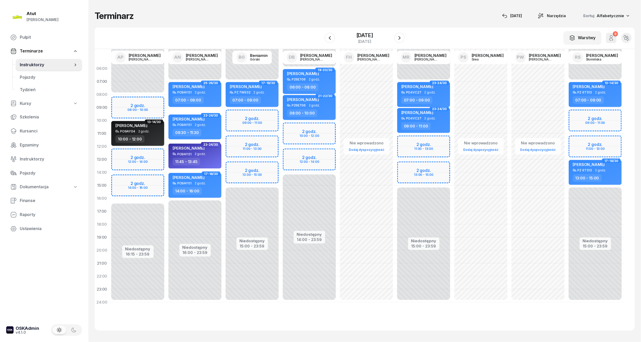
click at [251, 112] on div "Niedostępny 00:00 - 07:00 Niedostępny 15:00 - 23:59 2 godz. 09:00 - 11:00 2 god…" at bounding box center [251, 185] width 57 height 247
select select "09"
select select "11"
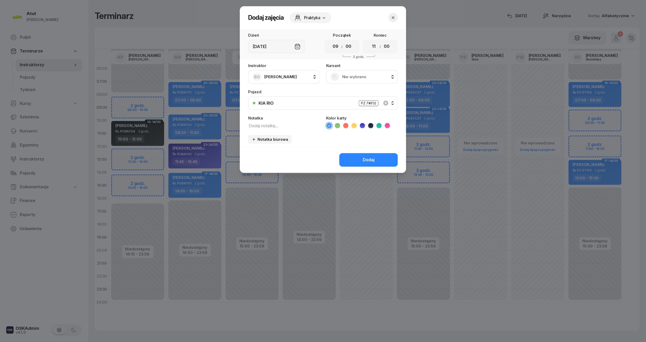
click at [358, 73] on div "Nie wybrano" at bounding box center [362, 77] width 62 height 8
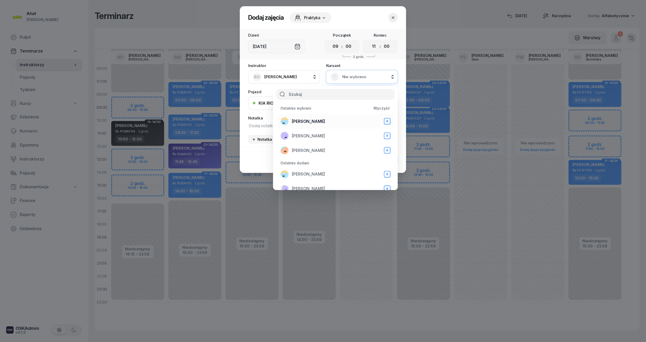
click at [297, 118] on span "[PERSON_NAME]" at bounding box center [308, 121] width 33 height 7
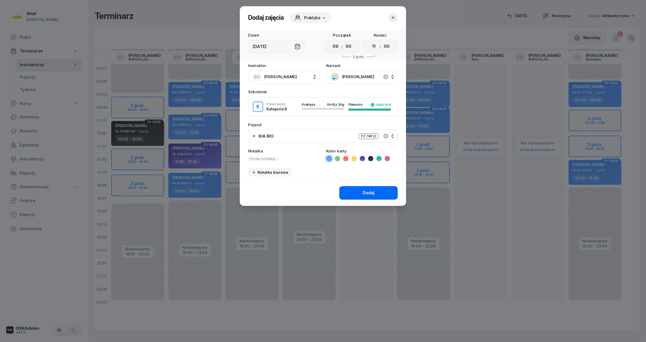
click at [363, 195] on div "Dodaj" at bounding box center [369, 193] width 12 height 7
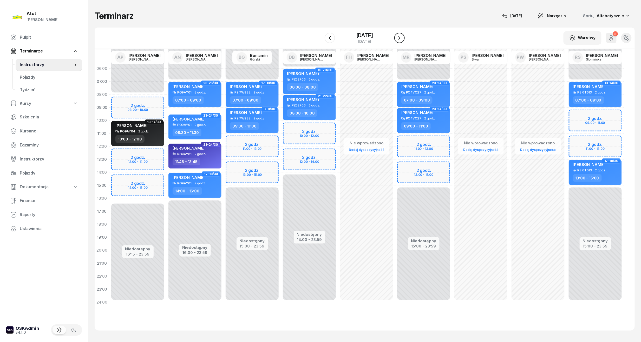
click at [402, 35] on icon "button" at bounding box center [399, 38] width 6 height 6
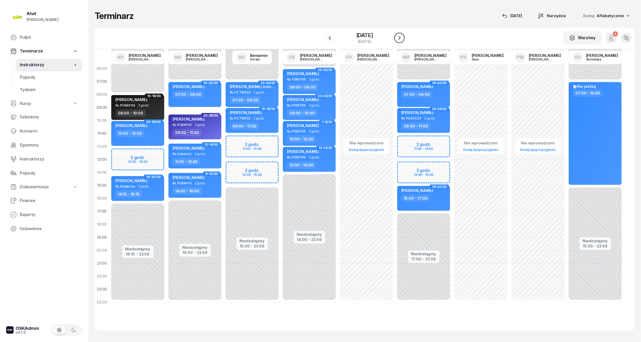
click at [402, 35] on icon "button" at bounding box center [399, 38] width 6 height 6
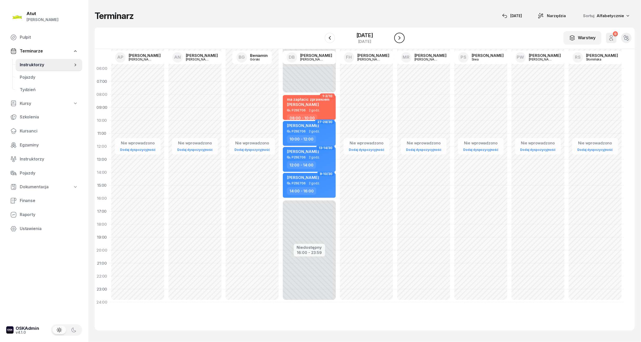
click at [402, 35] on icon "button" at bounding box center [399, 38] width 6 height 6
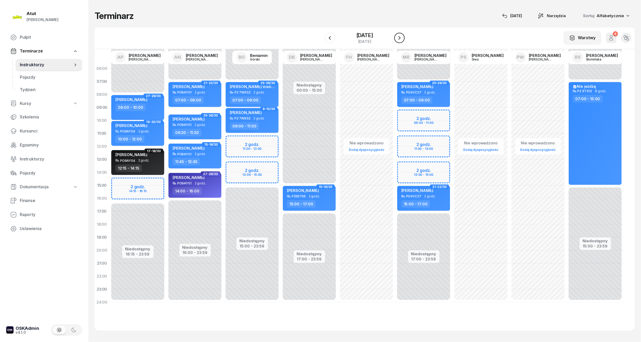
click at [402, 35] on icon "button" at bounding box center [399, 38] width 6 height 6
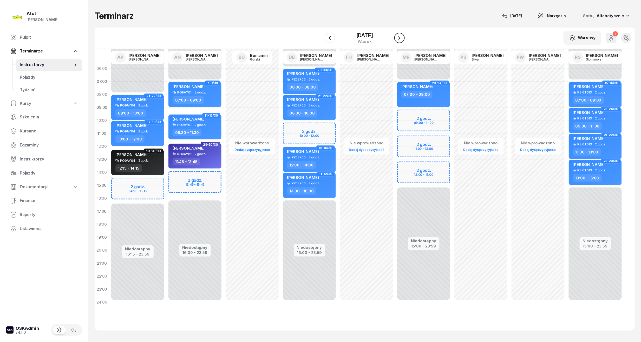
click at [401, 36] on icon "button" at bounding box center [399, 38] width 6 height 6
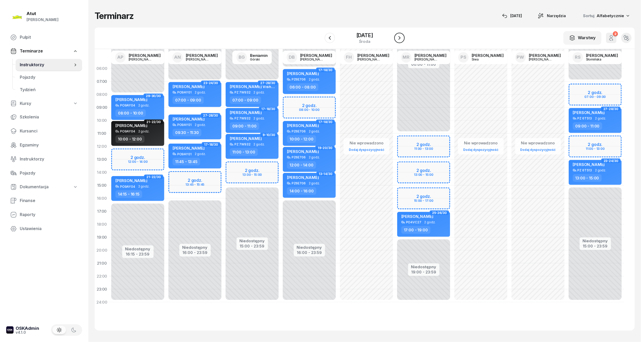
click at [402, 39] on icon "button" at bounding box center [399, 38] width 6 height 6
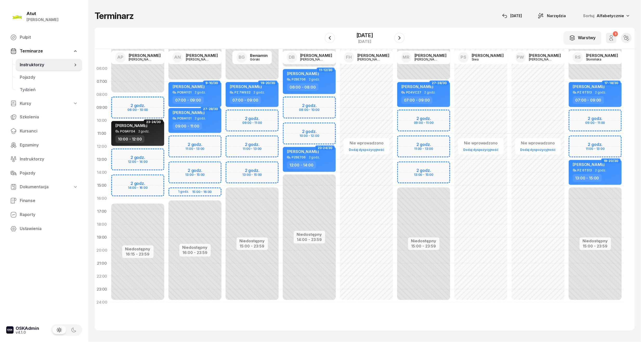
click at [253, 121] on div "Niedostępny 00:00 - 07:00 Niedostępny 15:00 - 23:59 2 godz. 09:00 - 11:00 2 god…" at bounding box center [251, 185] width 57 height 247
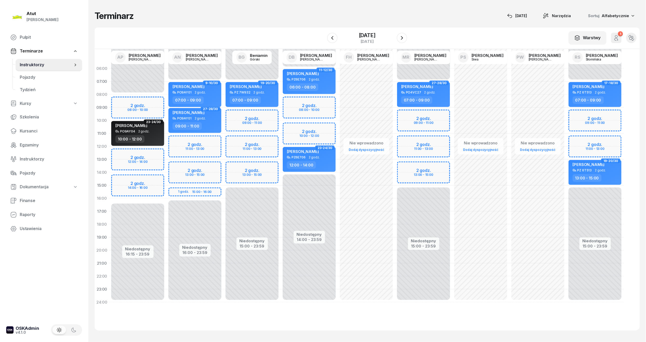
select select "10"
select select "12"
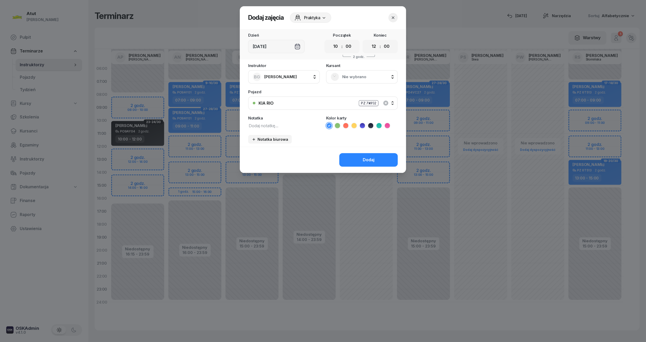
click at [353, 74] on span "Nie wybrano" at bounding box center [367, 77] width 51 height 7
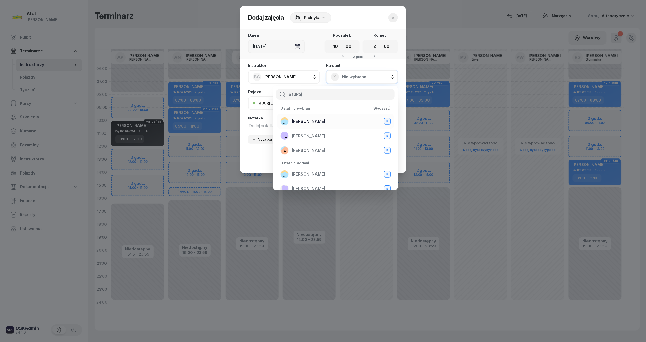
click at [323, 118] on div "[PERSON_NAME] B" at bounding box center [335, 121] width 110 height 8
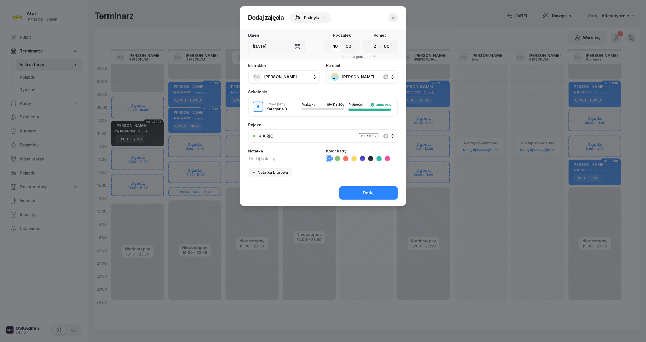
click at [337, 44] on select "00 01 02 03 04 05 06 07 08 09 10 11 12 13 14 15 16 17 18 19 20 21 22 23" at bounding box center [336, 46] width 10 height 11
select select "09"
click at [331, 41] on select "00 01 02 03 04 05 06 07 08 09 10 11 12 13 14 15 16 17 18 19 20 21 22 23" at bounding box center [336, 46] width 10 height 11
click at [376, 44] on select "00 01 02 03 04 05 06 07 08 09 10 11 12 13 14 15 16 17 18 19 20 21 22 23" at bounding box center [374, 46] width 10 height 11
select select "11"
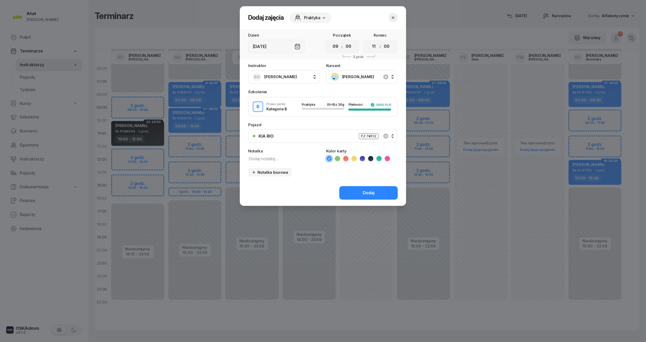
click at [369, 41] on select "00 01 02 03 04 05 06 07 08 09 10 11 12 13 14 15 16 17 18 19 20 21 22 23" at bounding box center [374, 46] width 10 height 11
click at [352, 190] on button "Dodaj" at bounding box center [368, 193] width 58 height 14
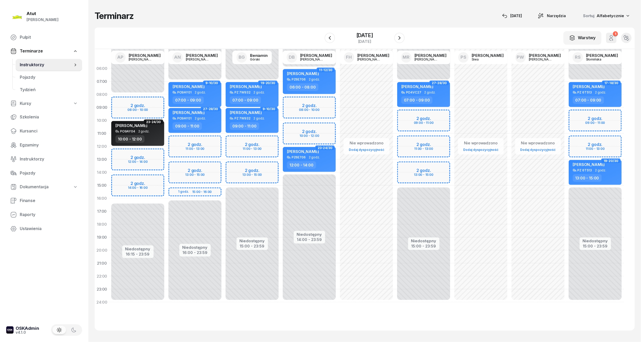
click at [395, 34] on div at bounding box center [399, 38] width 10 height 10
click at [398, 38] on icon "button" at bounding box center [399, 38] width 6 height 6
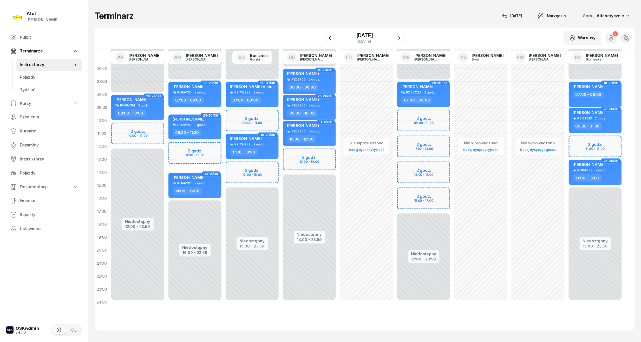
click at [253, 109] on div "Niedostępny 00:00 - 07:00 Niedostępny 15:00 - 23:59 2 godz. 09:00 - 11:00 2 god…" at bounding box center [251, 185] width 57 height 247
select select "09"
select select "11"
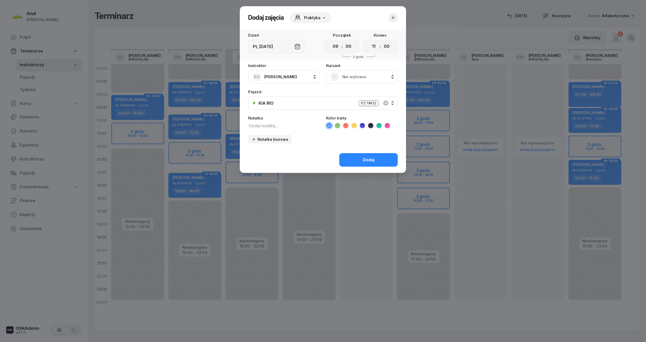
click at [352, 74] on span "Nie wybrano" at bounding box center [367, 77] width 51 height 7
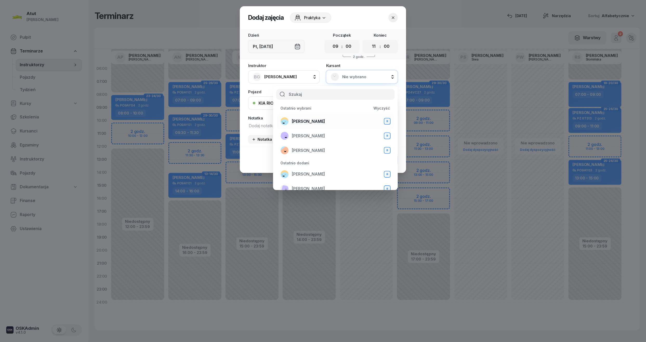
click at [309, 121] on span "[PERSON_NAME]" at bounding box center [308, 121] width 33 height 7
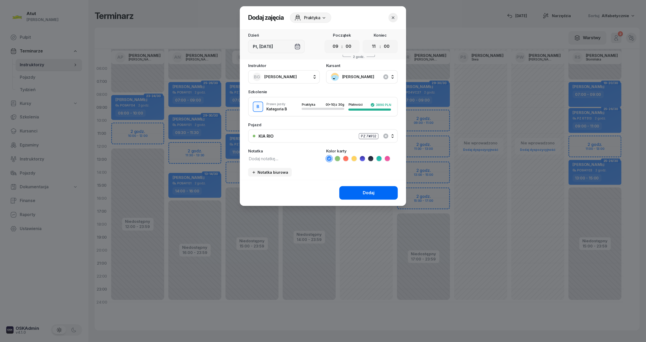
click at [358, 192] on button "Dodaj" at bounding box center [368, 193] width 58 height 14
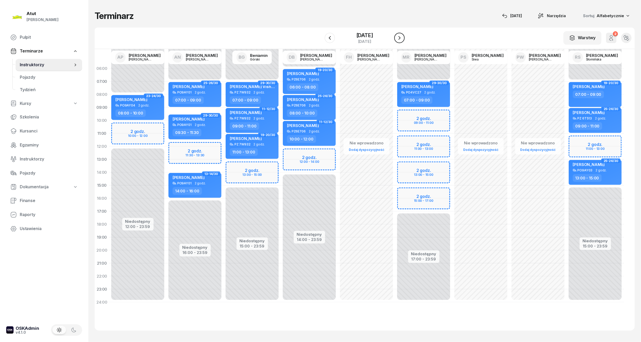
click at [400, 38] on icon "button" at bounding box center [399, 38] width 2 height 4
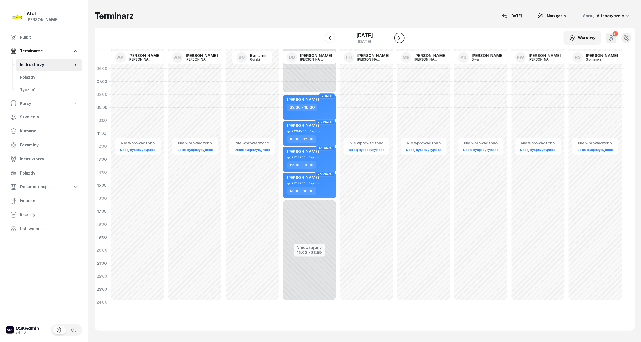
click at [400, 38] on icon "button" at bounding box center [399, 38] width 2 height 4
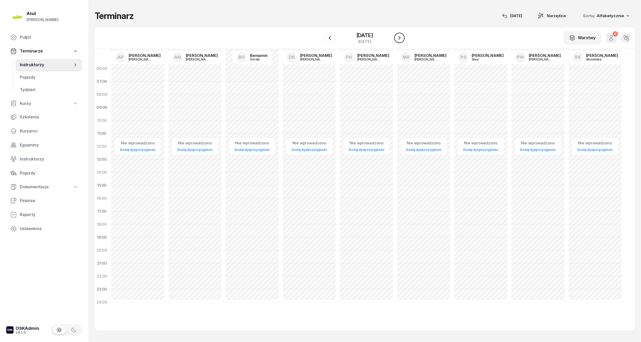
click at [400, 38] on icon "button" at bounding box center [399, 38] width 2 height 4
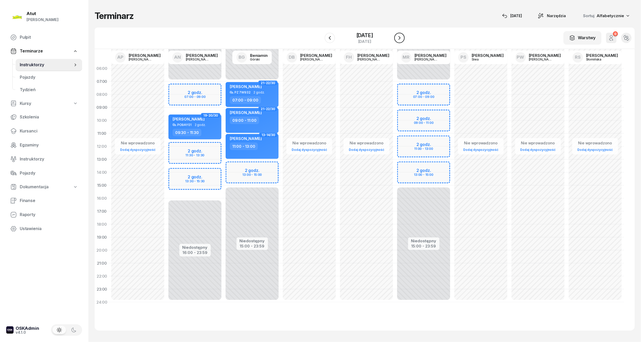
click at [401, 38] on icon "button" at bounding box center [399, 38] width 6 height 6
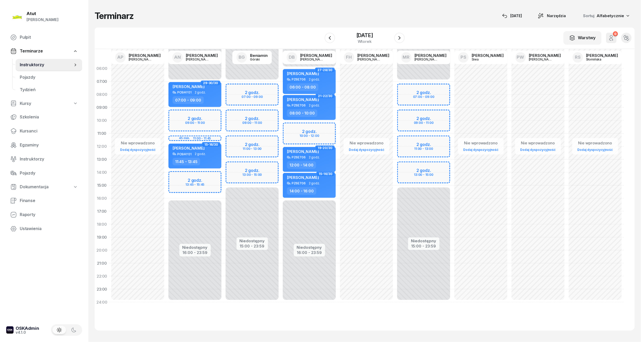
click at [252, 119] on div "Niedostępny 00:00 - 07:00 Niedostępny 15:00 - 23:59 2 godz. 07:00 - 09:00 2 god…" at bounding box center [251, 185] width 57 height 247
select select "09"
select select "11"
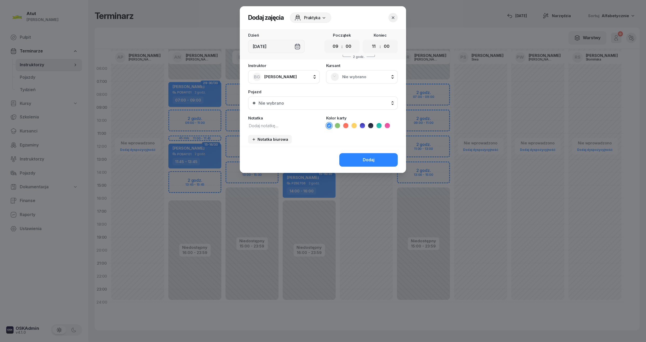
click at [369, 76] on span "Nie wybrano" at bounding box center [367, 77] width 51 height 7
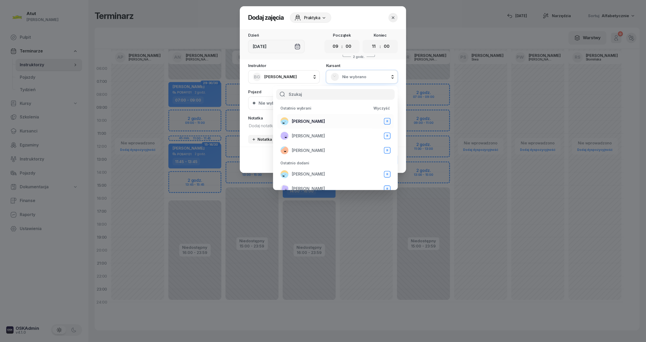
click at [310, 121] on span "[PERSON_NAME]" at bounding box center [308, 121] width 33 height 7
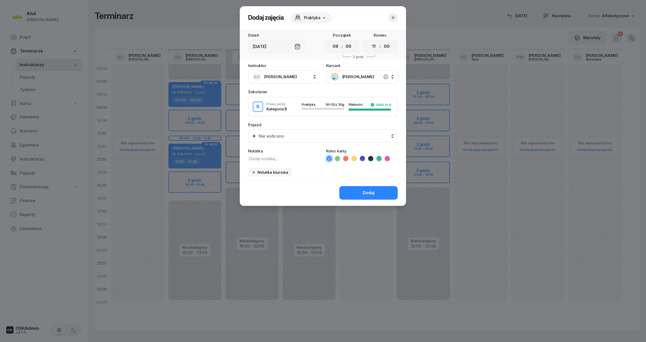
click at [308, 134] on div "Nie wybrano" at bounding box center [325, 136] width 135 height 4
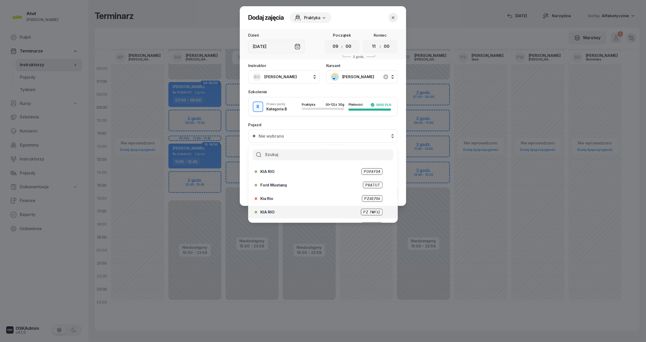
scroll to position [64, 0]
click at [370, 200] on span "PZ 7W932" at bounding box center [372, 201] width 22 height 6
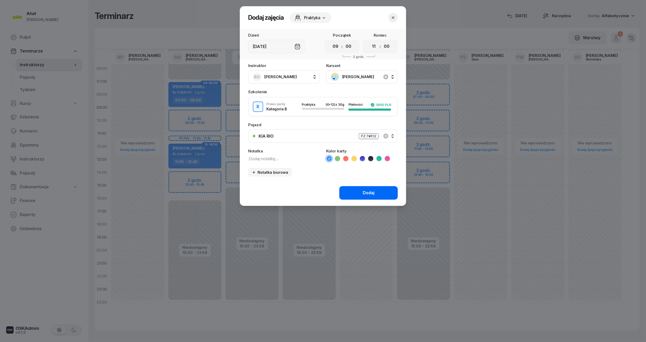
click at [362, 190] on button "Dodaj" at bounding box center [368, 193] width 58 height 14
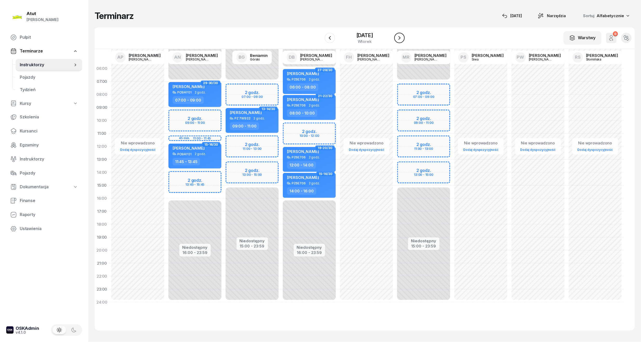
click at [399, 37] on icon "button" at bounding box center [399, 38] width 6 height 6
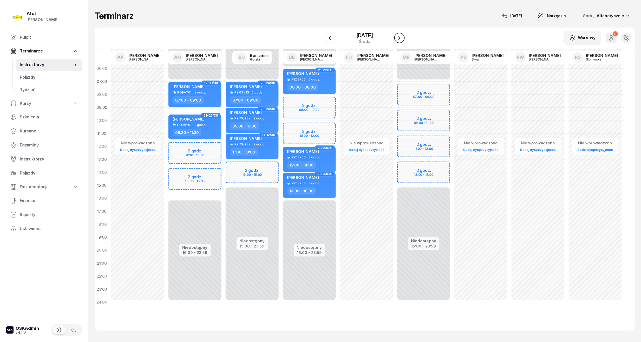
click at [399, 37] on icon "button" at bounding box center [399, 38] width 6 height 6
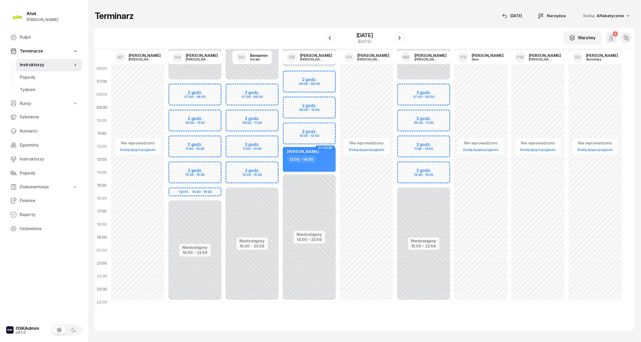
click at [253, 121] on div "Niedostępny 00:00 - 07:00 Niedostępny 15:00 - 23:59 2 godz. 07:00 - 09:00 2 god…" at bounding box center [251, 185] width 57 height 247
select select "10"
select select "12"
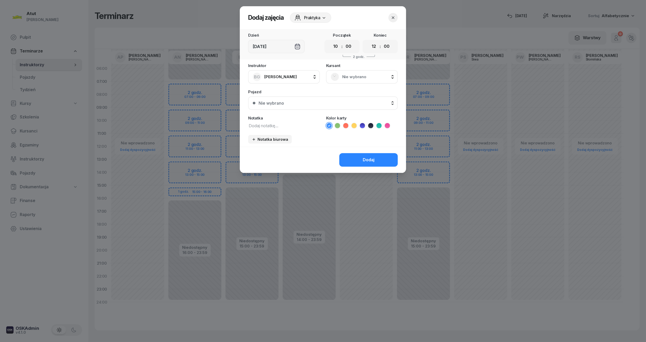
click at [348, 78] on span "Nie wybrano" at bounding box center [367, 77] width 51 height 7
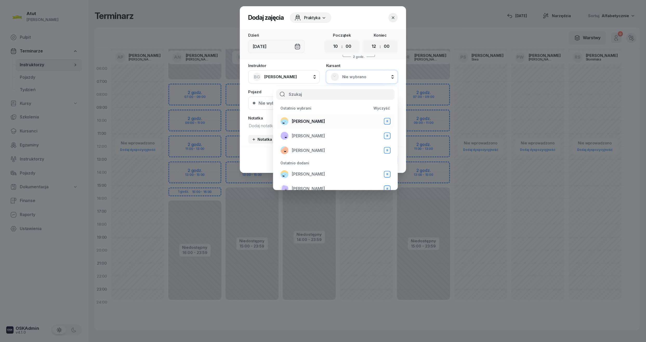
click at [297, 121] on span "[PERSON_NAME]" at bounding box center [308, 121] width 33 height 7
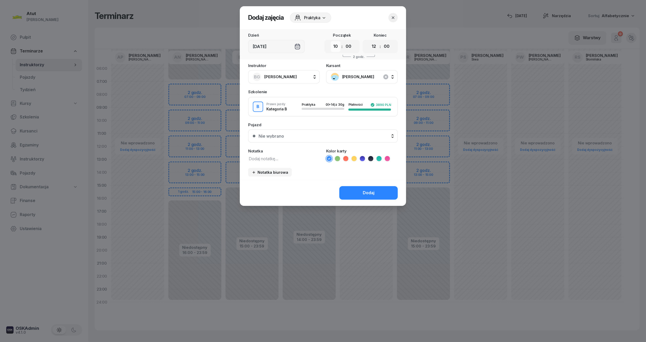
click at [335, 49] on select "00 01 02 03 04 05 06 07 08 09 10 11 12 13 14 15 16 17 18 19 20 21 22 23" at bounding box center [336, 46] width 10 height 11
select select "09"
click at [331, 41] on select "00 01 02 03 04 05 06 07 08 09 10 11 12 13 14 15 16 17 18 19 20 21 22 23" at bounding box center [336, 46] width 10 height 11
click at [372, 48] on select "00 01 02 03 04 05 06 07 08 09 10 11 12 13 14 15 16 17 18 19 20 21 22 23" at bounding box center [374, 46] width 10 height 11
select select "11"
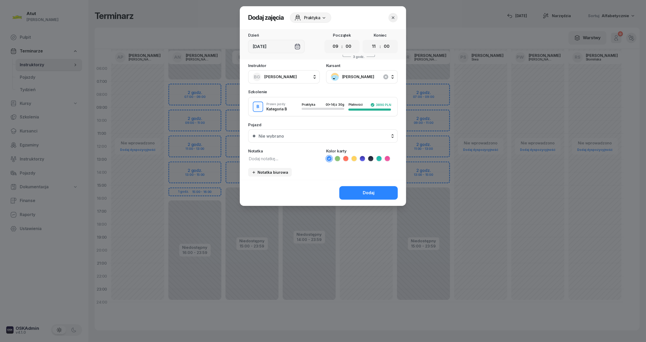
click at [369, 41] on select "00 01 02 03 04 05 06 07 08 09 10 11 12 13 14 15 16 17 18 19 20 21 22 23" at bounding box center [374, 46] width 10 height 11
click at [320, 134] on div "Nie wybrano" at bounding box center [325, 136] width 135 height 4
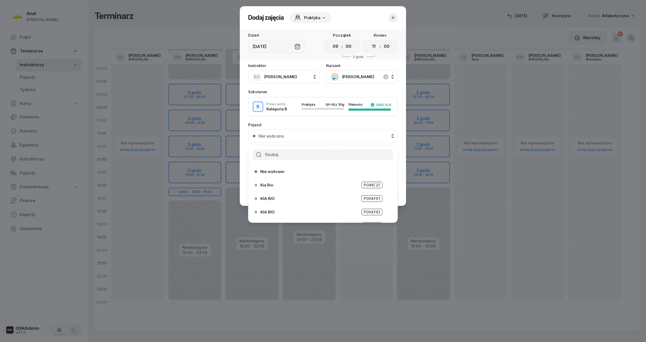
scroll to position [64, 0]
click at [366, 201] on span "PZ 7W932" at bounding box center [372, 201] width 22 height 6
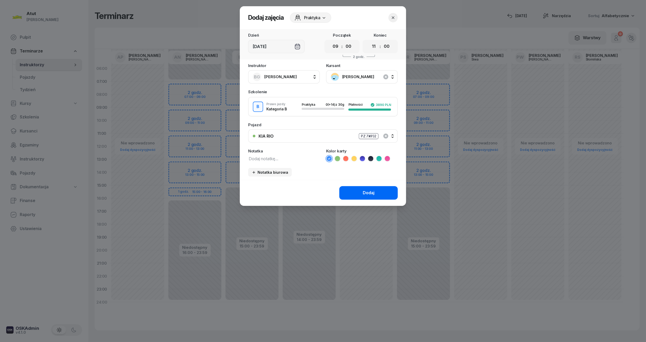
click at [366, 196] on button "Dodaj" at bounding box center [368, 193] width 58 height 14
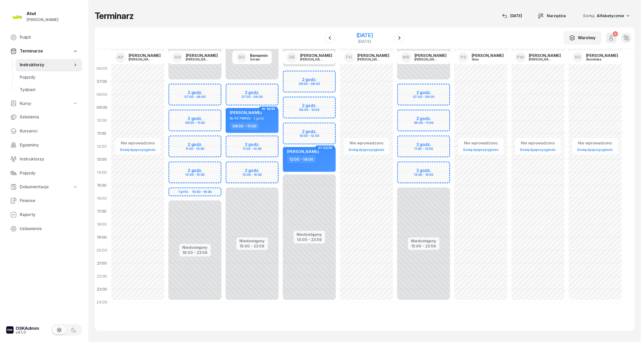
click at [357, 31] on div "[DATE]" at bounding box center [364, 38] width 53 height 15
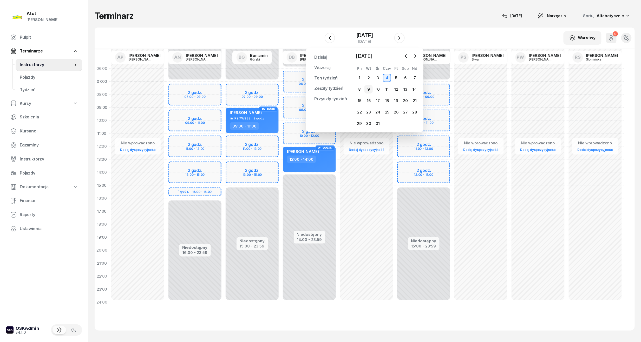
click at [367, 89] on div "9" at bounding box center [368, 89] width 8 height 8
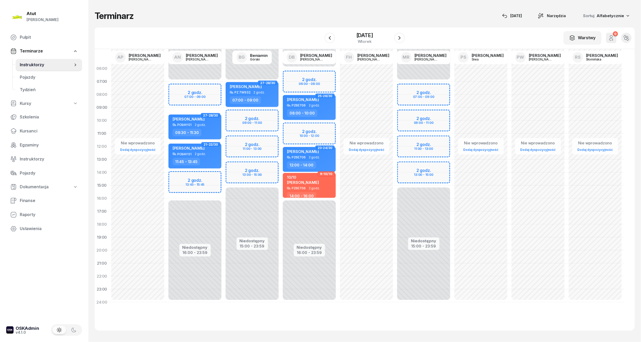
click at [257, 122] on div "Niedostępny 00:00 - 07:00 Niedostępny 15:00 - 23:59 2 godz. 09:00 - 11:00 2 god…" at bounding box center [251, 185] width 57 height 247
select select "10"
select select "12"
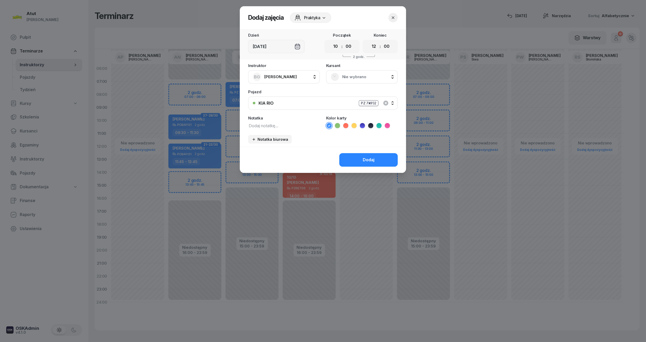
click at [364, 78] on span "Nie wybrano" at bounding box center [367, 77] width 51 height 7
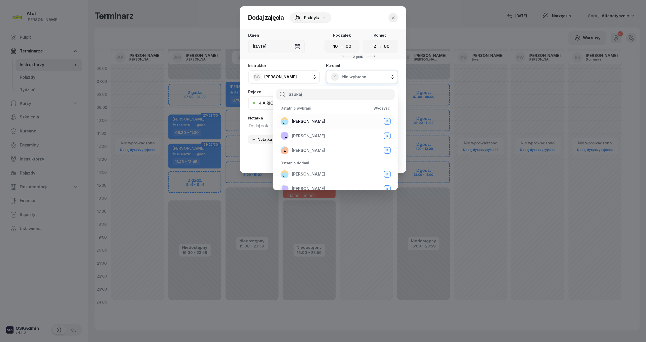
click at [308, 117] on div "[PERSON_NAME] B" at bounding box center [335, 121] width 110 height 8
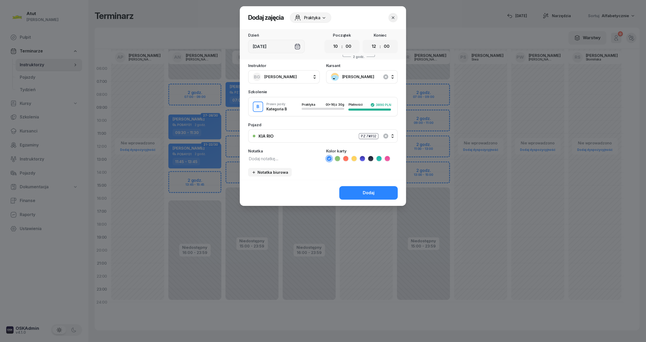
drag, startPoint x: 338, startPoint y: 48, endPoint x: 338, endPoint y: 51, distance: 3.1
click at [338, 48] on select "00 01 02 03 04 05 06 07 08 09 10 11 12 13 14 15 16 17 18 19 20 21 22 23" at bounding box center [336, 46] width 10 height 11
select select "09"
click at [331, 41] on select "00 01 02 03 04 05 06 07 08 09 10 11 12 13 14 15 16 17 18 19 20 21 22 23" at bounding box center [336, 46] width 10 height 11
click at [377, 49] on select "00 01 02 03 04 05 06 07 08 09 10 11 12 13 14 15 16 17 18 19 20 21 22 23" at bounding box center [374, 46] width 10 height 11
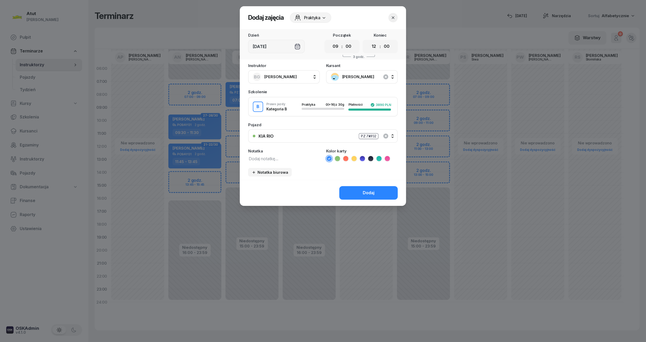
select select "11"
click at [369, 41] on select "00 01 02 03 04 05 06 07 08 09 10 11 12 13 14 15 16 17 18 19 20 21 22 23" at bounding box center [374, 46] width 10 height 11
click at [371, 191] on div "Dodaj" at bounding box center [369, 193] width 12 height 7
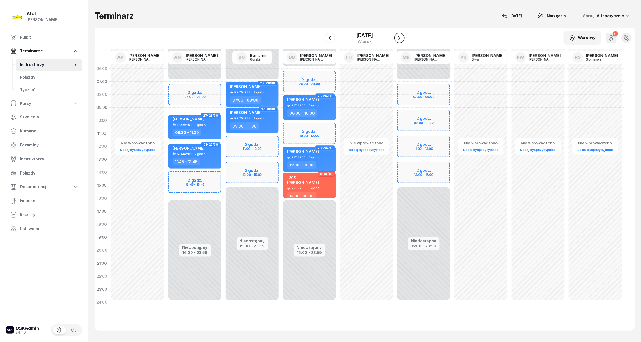
click at [397, 36] on icon "button" at bounding box center [399, 38] width 6 height 6
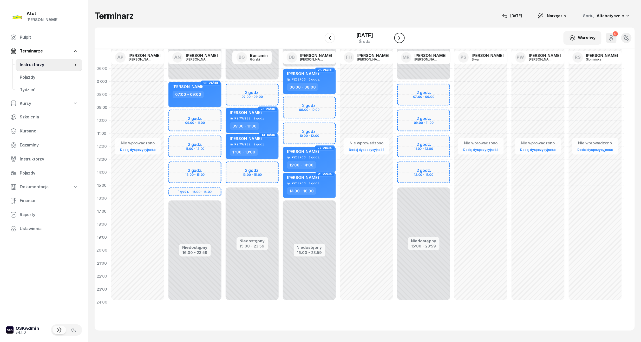
click at [397, 36] on icon "button" at bounding box center [399, 38] width 6 height 6
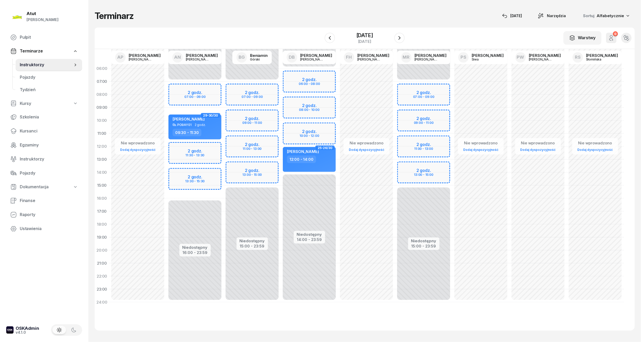
click at [250, 124] on div "Niedostępny 00:00 - 07:00 Niedostępny 15:00 - 23:59 2 godz. 07:00 - 09:00 2 god…" at bounding box center [251, 185] width 57 height 247
select select "10"
select select "12"
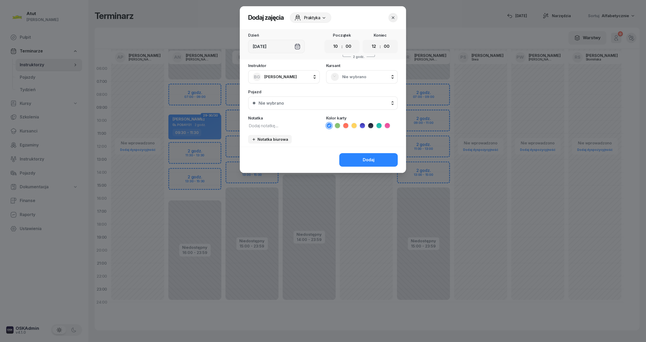
click at [352, 75] on span "Nie wybrano" at bounding box center [367, 77] width 51 height 7
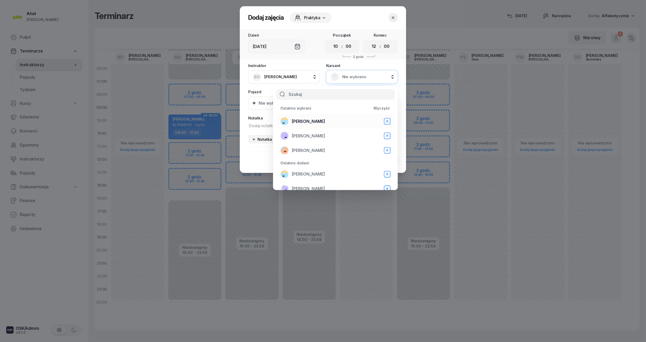
click at [309, 118] on span "[PERSON_NAME]" at bounding box center [308, 121] width 33 height 7
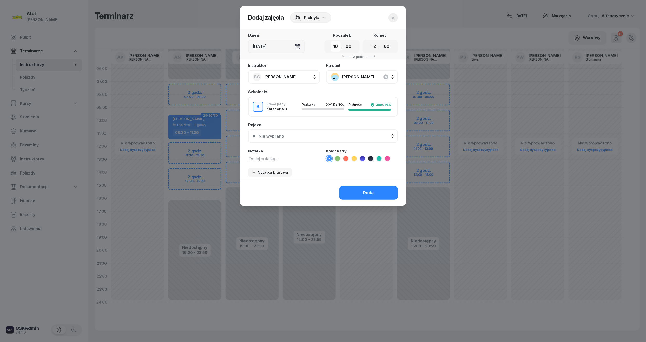
click at [338, 45] on select "00 01 02 03 04 05 06 07 08 09 10 11 12 13 14 15 16 17 18 19 20 21 22 23" at bounding box center [336, 46] width 10 height 11
select select "09"
click at [331, 41] on select "00 01 02 03 04 05 06 07 08 09 10 11 12 13 14 15 16 17 18 19 20 21 22 23" at bounding box center [336, 46] width 10 height 11
drag, startPoint x: 374, startPoint y: 48, endPoint x: 371, endPoint y: 52, distance: 4.6
click at [374, 48] on select "00 01 02 03 04 05 06 07 08 09 10 11 12 13 14 15 16 17 18 19 20 21 22 23" at bounding box center [374, 46] width 10 height 11
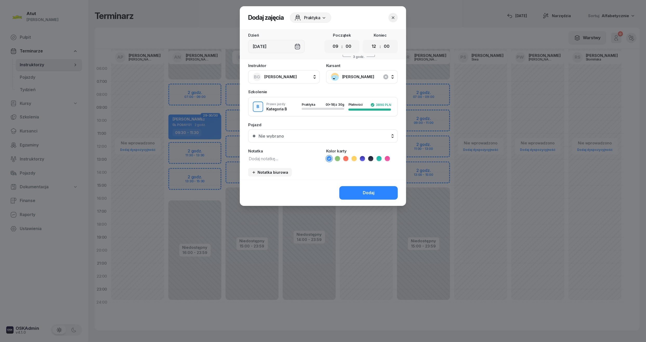
select select "11"
click at [369, 41] on select "00 01 02 03 04 05 06 07 08 09 10 11 12 13 14 15 16 17 18 19 20 21 22 23" at bounding box center [374, 46] width 10 height 11
click at [348, 134] on div "Nie wybrano" at bounding box center [325, 136] width 135 height 4
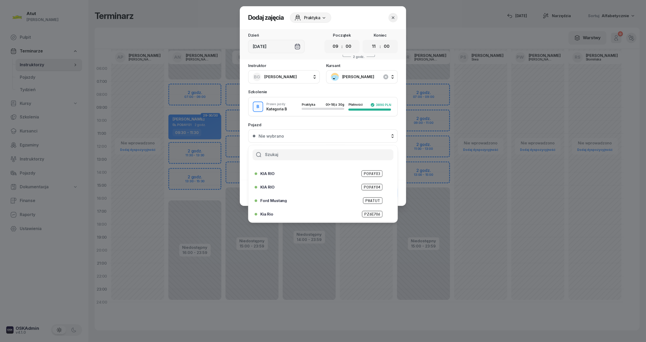
scroll to position [64, 0]
click at [361, 203] on span "PZ 7W932" at bounding box center [372, 201] width 22 height 6
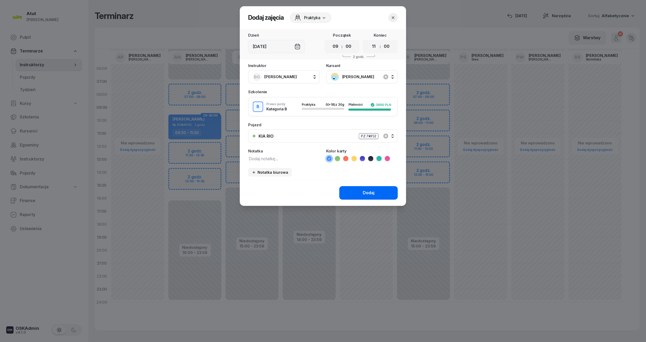
click at [352, 189] on button "Dodaj" at bounding box center [368, 193] width 58 height 14
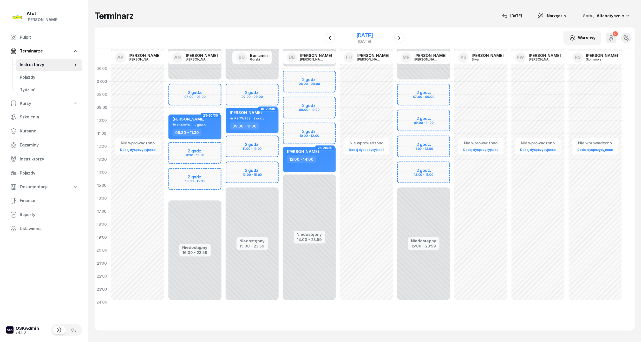
click at [369, 31] on div "[DATE]" at bounding box center [364, 38] width 53 height 15
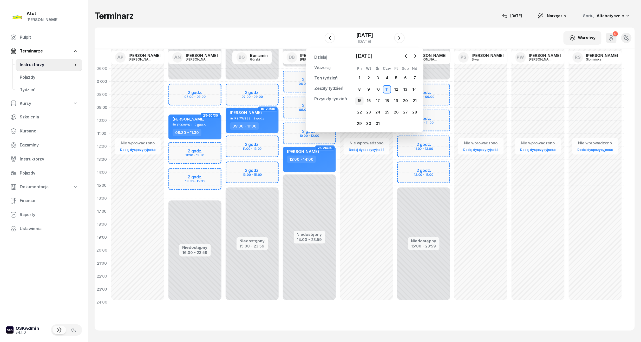
click at [362, 101] on div "15" at bounding box center [359, 101] width 8 height 8
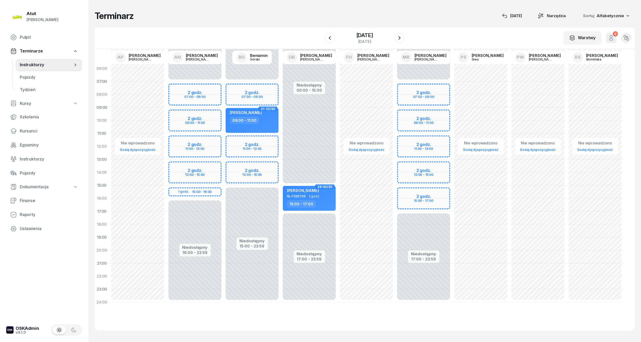
click at [257, 88] on div "Niedostępny 00:00 - 07:00 Niedostępny 15:00 - 23:59 2 godz. 07:00 - 09:00 2 god…" at bounding box center [251, 185] width 57 height 247
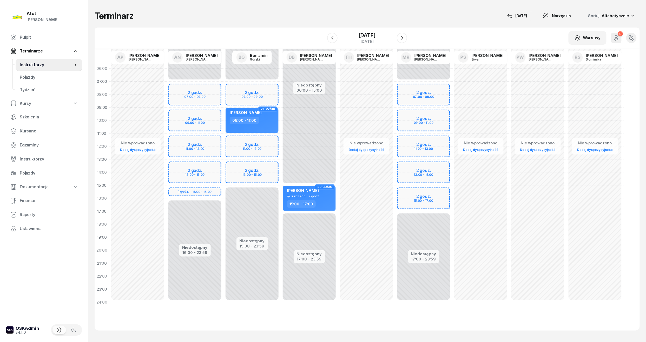
select select "07"
select select "09"
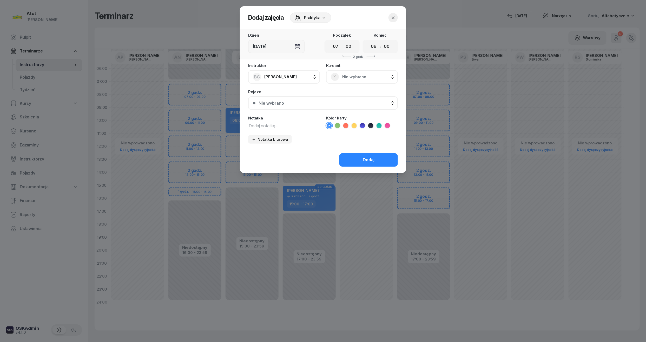
click at [354, 77] on span "Nie wybrano" at bounding box center [367, 77] width 51 height 7
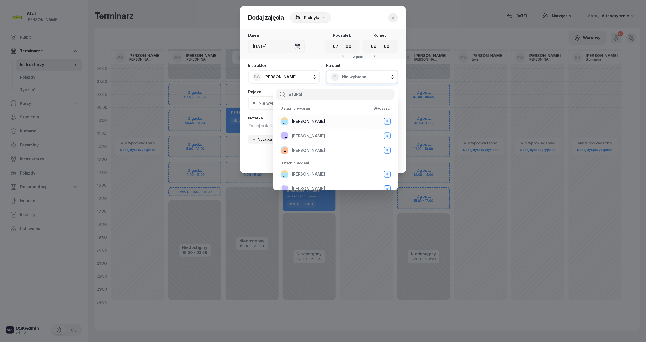
click at [310, 121] on span "[PERSON_NAME]" at bounding box center [308, 121] width 33 height 7
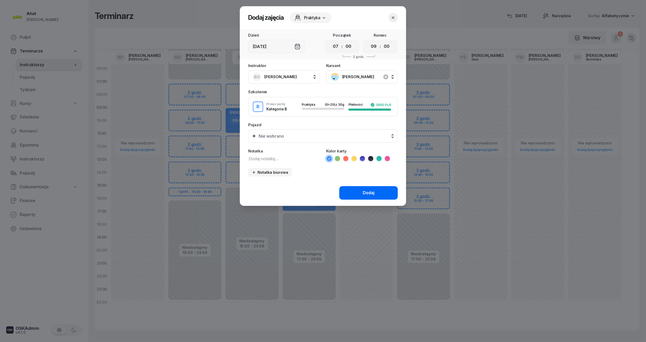
click at [363, 196] on button "Dodaj" at bounding box center [368, 193] width 58 height 14
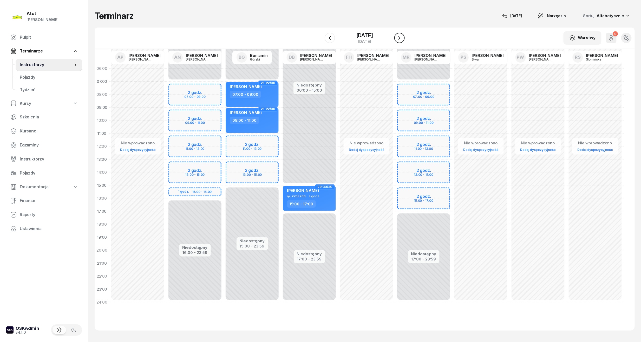
click at [403, 38] on button "button" at bounding box center [399, 38] width 10 height 10
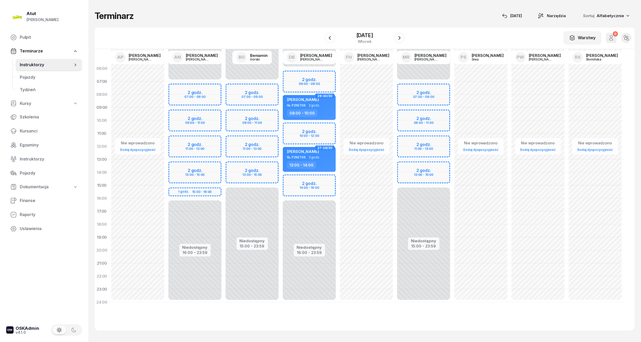
click at [262, 119] on div "Niedostępny 00:00 - 07:00 Niedostępny 15:00 - 23:59 2 godz. 07:00 - 09:00 2 god…" at bounding box center [251, 185] width 57 height 247
select select "09"
select select "11"
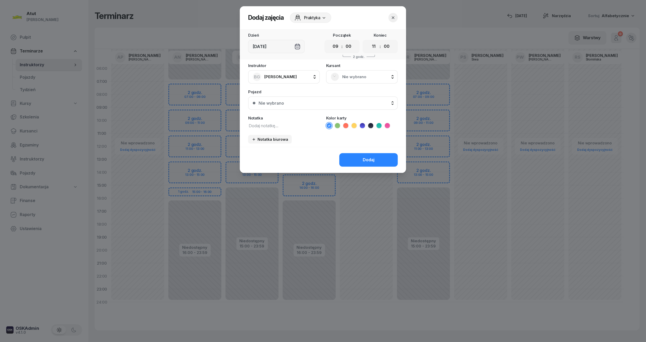
click at [361, 74] on span "Nie wybrano" at bounding box center [367, 77] width 51 height 7
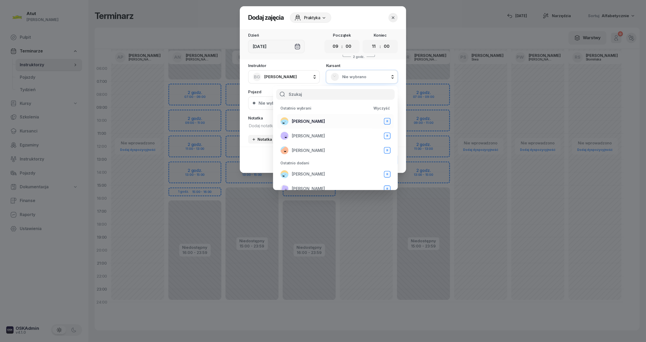
click at [314, 118] on span "[PERSON_NAME]" at bounding box center [308, 121] width 33 height 7
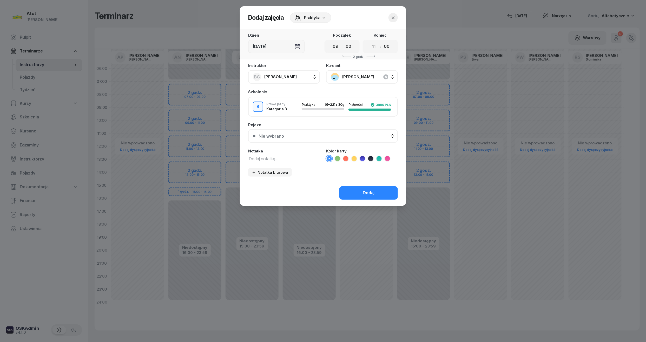
click at [292, 129] on button "Nie wybrano" at bounding box center [323, 136] width 150 height 14
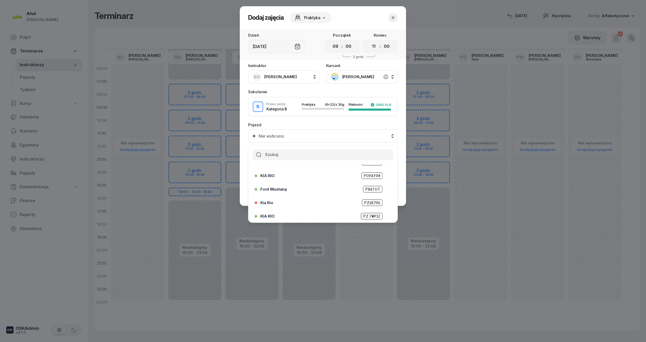
scroll to position [64, 0]
click at [366, 199] on span "PZ 7W932" at bounding box center [372, 201] width 22 height 6
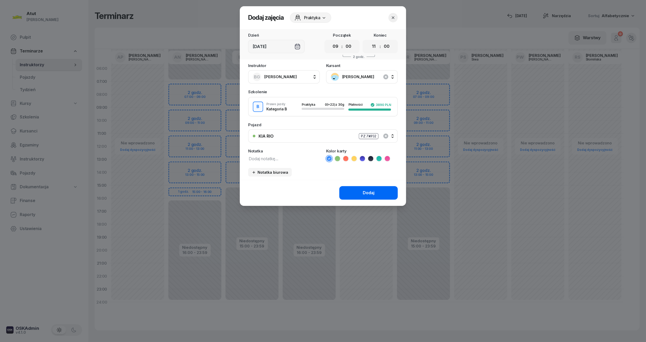
click at [366, 190] on div "Dodaj" at bounding box center [369, 193] width 12 height 7
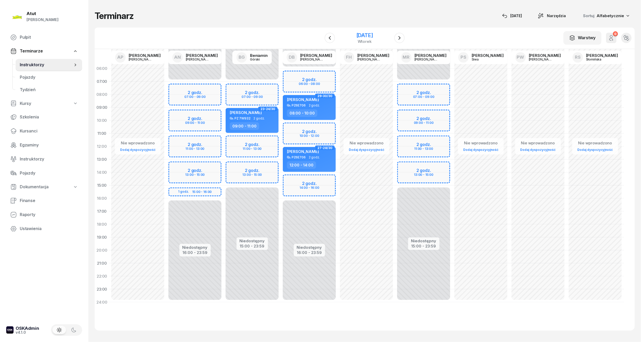
click at [356, 31] on div "[DATE]" at bounding box center [364, 38] width 53 height 15
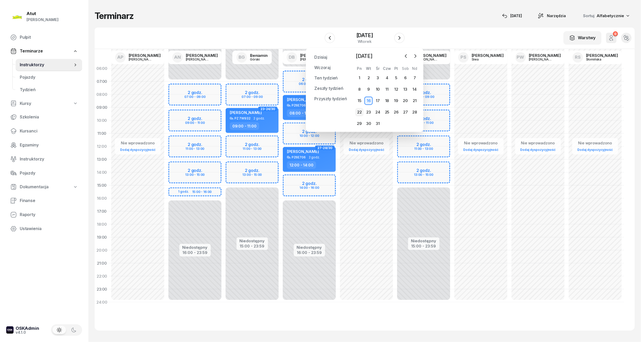
click at [356, 112] on div "22" at bounding box center [359, 112] width 8 height 8
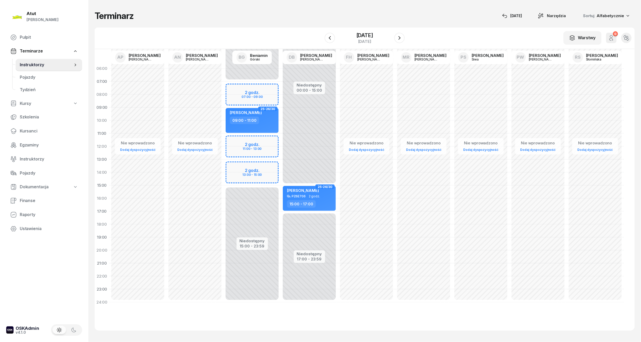
click at [257, 90] on div "Niedostępny 00:00 - 07:00 Niedostępny 15:00 - 23:59 2 godz. 07:00 - 09:00 2 god…" at bounding box center [251, 185] width 57 height 247
select select "07"
select select "09"
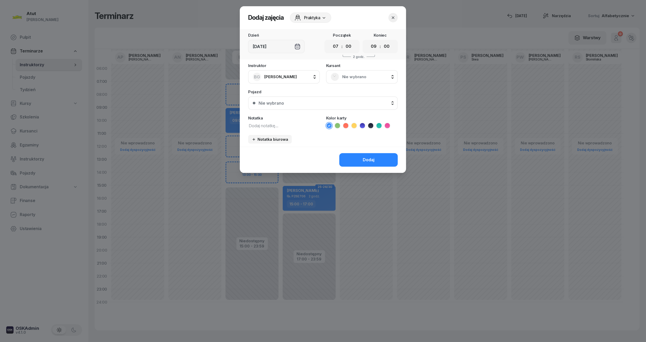
click at [355, 74] on span "Nie wybrano" at bounding box center [367, 77] width 51 height 7
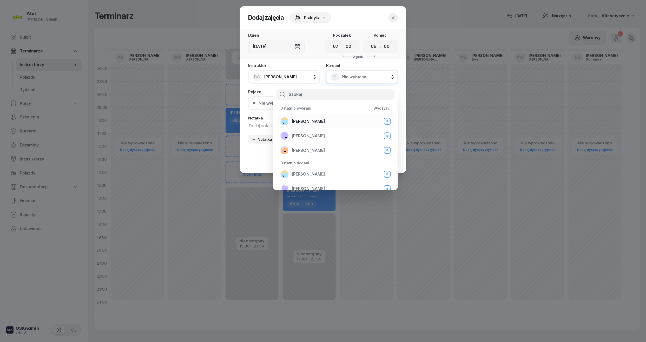
click at [311, 118] on span "[PERSON_NAME]" at bounding box center [308, 121] width 33 height 7
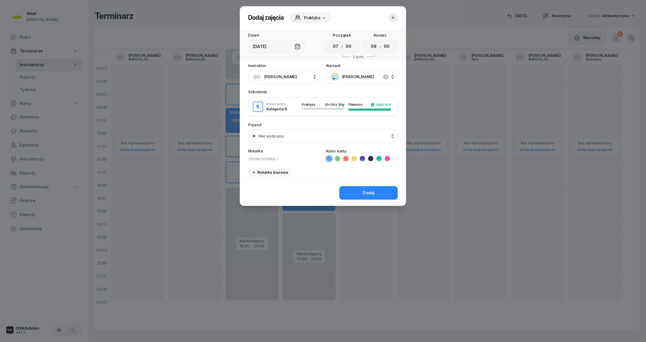
click at [295, 136] on div "Nie wybrano" at bounding box center [325, 136] width 135 height 4
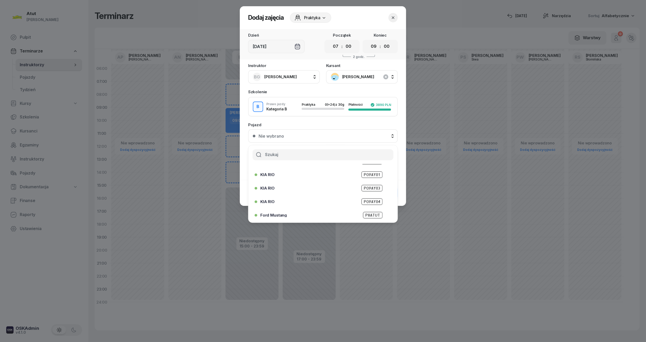
scroll to position [64, 0]
click at [367, 205] on div "KIA RIO PZ 7W932" at bounding box center [322, 202] width 134 height 8
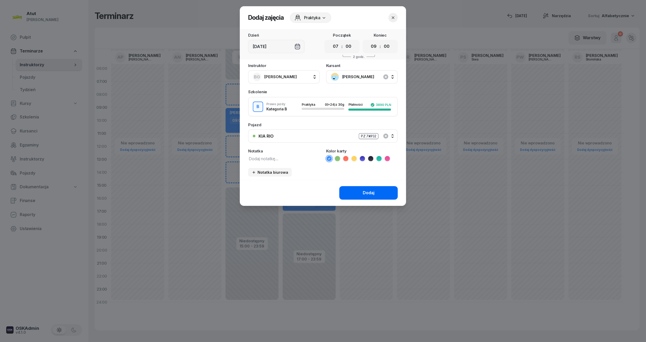
click at [369, 190] on div "Dodaj" at bounding box center [369, 193] width 12 height 7
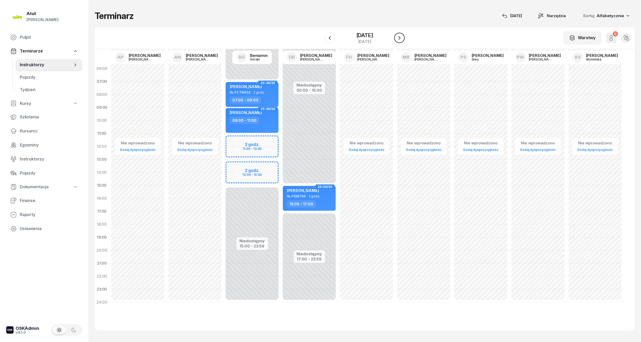
click at [396, 35] on icon "button" at bounding box center [399, 38] width 6 height 6
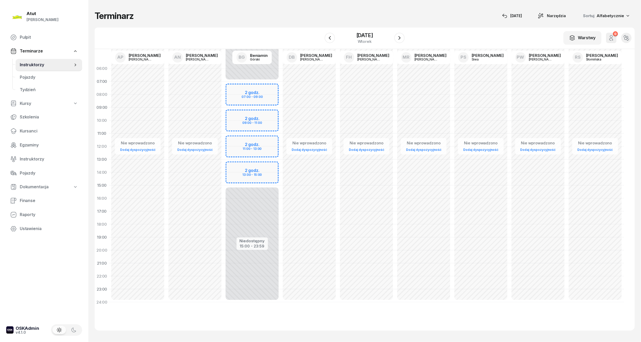
click at [268, 113] on div "Niedostępny 00:00 - 07:00 Niedostępny 15:00 - 23:59 2 godz. 07:00 - 09:00 2 god…" at bounding box center [251, 185] width 57 height 247
select select "09"
select select "11"
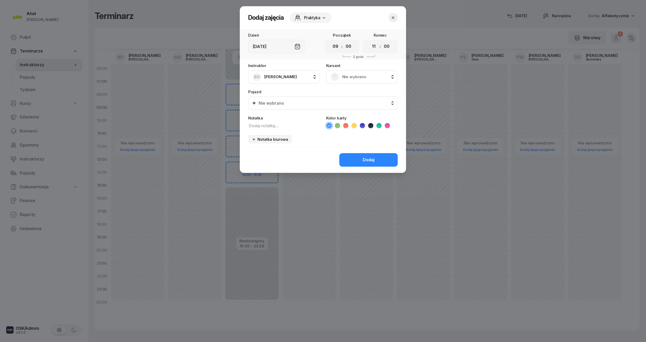
click at [357, 74] on span "Nie wybrano" at bounding box center [367, 77] width 51 height 7
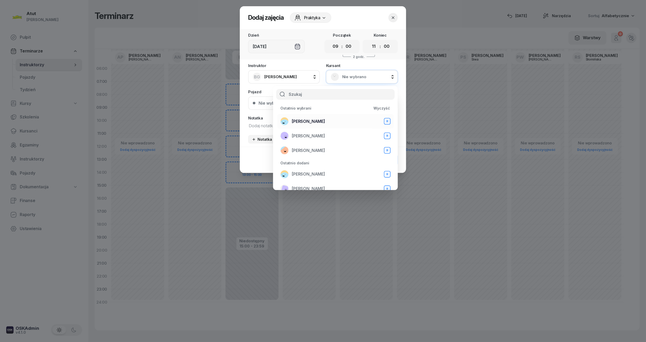
click at [315, 119] on span "[PERSON_NAME]" at bounding box center [308, 121] width 33 height 7
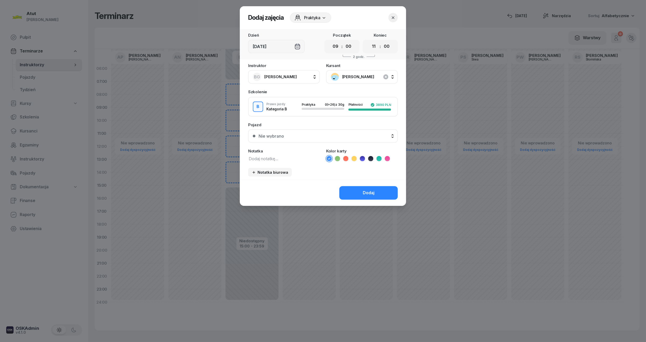
click at [323, 138] on button "Nie wybrano" at bounding box center [323, 136] width 150 height 14
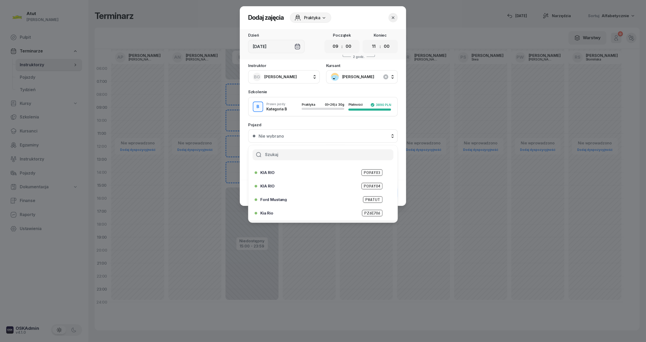
scroll to position [64, 0]
click at [365, 200] on span "PZ 7W932" at bounding box center [372, 201] width 22 height 6
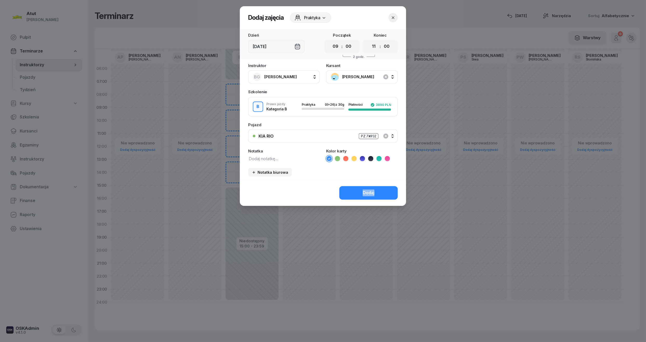
click at [365, 199] on div "Dodaj" at bounding box center [323, 193] width 166 height 26
drag, startPoint x: 365, startPoint y: 199, endPoint x: 356, endPoint y: 192, distance: 11.3
click at [356, 192] on button "Dodaj" at bounding box center [368, 193] width 58 height 14
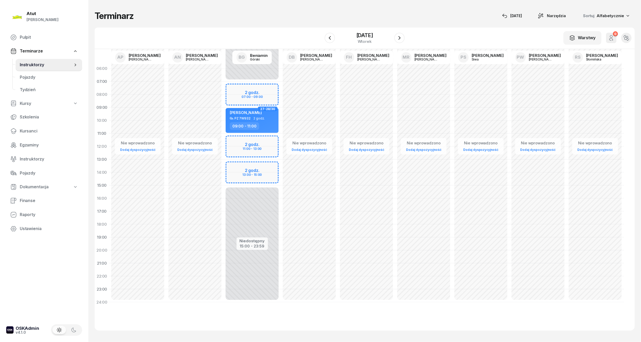
click at [356, 28] on div "W Wybierz AP [PERSON_NAME] AN [PERSON_NAME] BG [PERSON_NAME] DB [PERSON_NAME] F…" at bounding box center [365, 39] width 540 height 22
click at [366, 34] on div "[DATE]" at bounding box center [364, 35] width 17 height 5
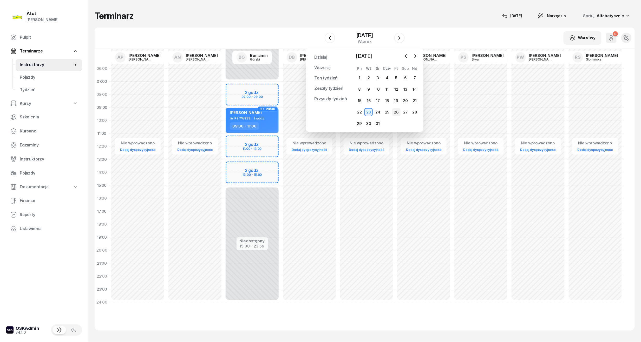
click at [394, 112] on div "26" at bounding box center [396, 112] width 8 height 8
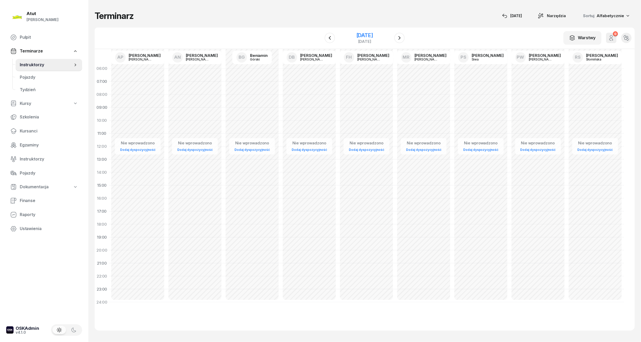
click at [362, 38] on div "[DATE]" at bounding box center [364, 35] width 17 height 5
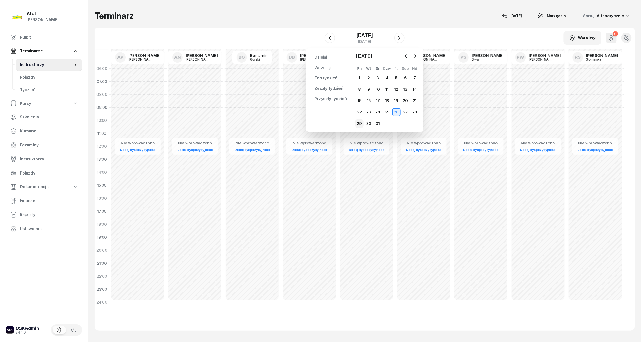
click at [361, 124] on div "29" at bounding box center [359, 123] width 8 height 8
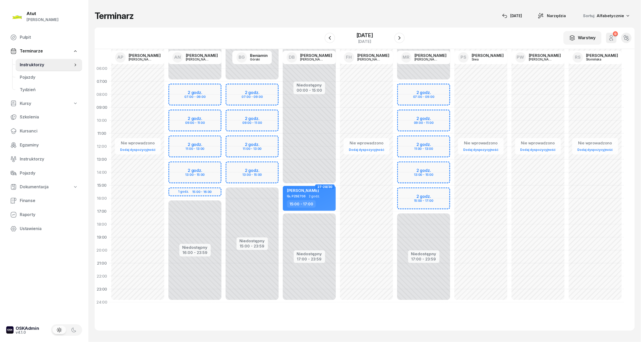
click at [256, 123] on div "Niedostępny 00:00 - 07:00 Niedostępny 15:00 - 23:59 2 godz. 07:00 - 09:00 2 god…" at bounding box center [251, 185] width 57 height 247
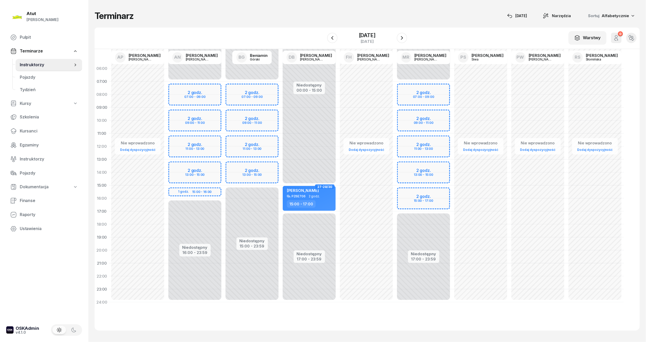
select select "10"
select select "12"
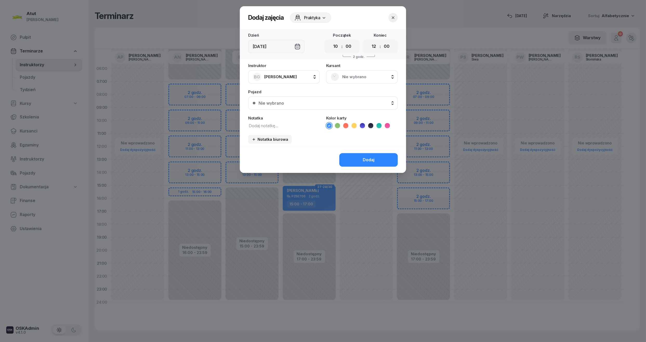
click at [354, 72] on div "Nie wybrano" at bounding box center [362, 77] width 72 height 14
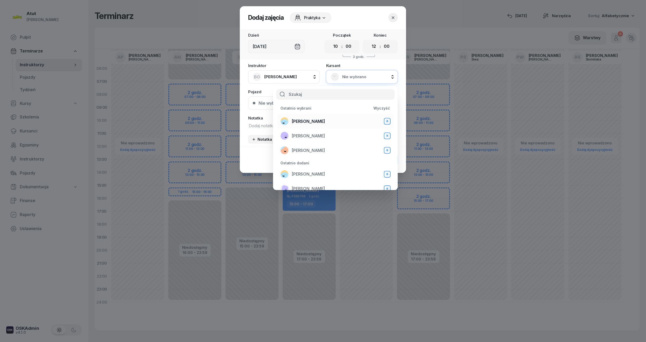
click at [302, 120] on span "[PERSON_NAME]" at bounding box center [308, 121] width 33 height 7
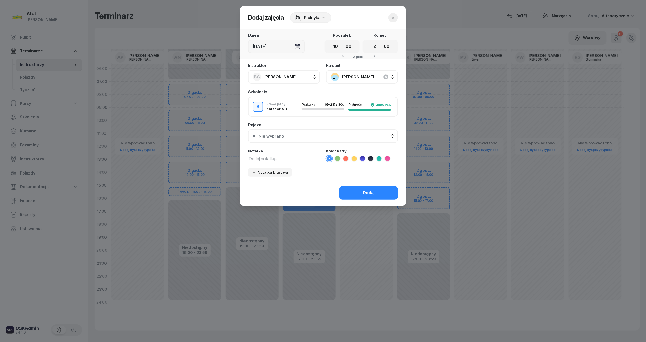
drag, startPoint x: 338, startPoint y: 48, endPoint x: 337, endPoint y: 52, distance: 4.3
click at [338, 48] on select "00 01 02 03 04 05 06 07 08 09 10 11 12 13 14 15 16 17 18 19 20 21 22 23" at bounding box center [336, 46] width 10 height 11
select select "09"
click at [331, 41] on select "00 01 02 03 04 05 06 07 08 09 10 11 12 13 14 15 16 17 18 19 20 21 22 23" at bounding box center [336, 46] width 10 height 11
click at [375, 48] on select "00 01 02 03 04 05 06 07 08 09 10 11 12 13 14 15 16 17 18 19 20 21 22 23" at bounding box center [374, 46] width 10 height 11
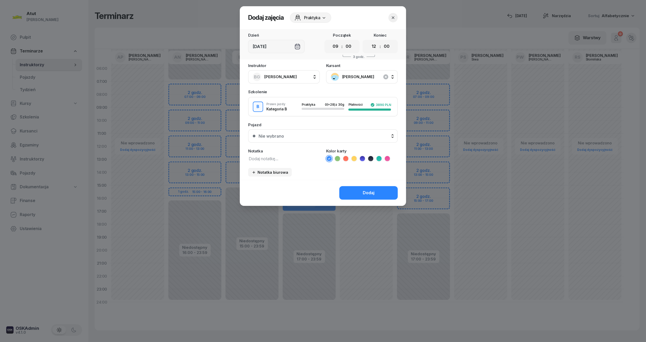
select select "11"
click at [369, 41] on select "00 01 02 03 04 05 06 07 08 09 10 11 12 13 14 15 16 17 18 19 20 21 22 23" at bounding box center [374, 46] width 10 height 11
click at [305, 135] on div "Nie wybrano" at bounding box center [325, 136] width 135 height 4
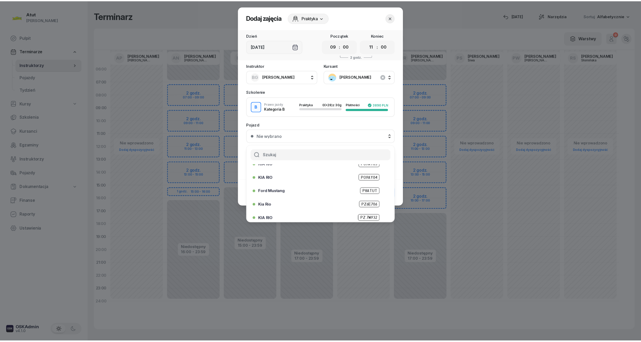
scroll to position [64, 0]
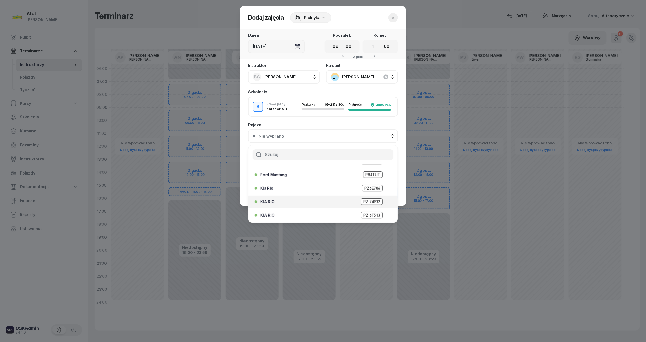
click at [368, 198] on div "KIA RIO PZ 7W932" at bounding box center [322, 202] width 134 height 8
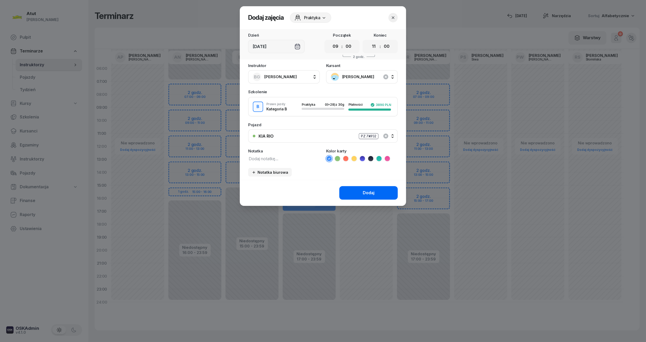
click at [366, 194] on div "Dodaj" at bounding box center [369, 193] width 12 height 7
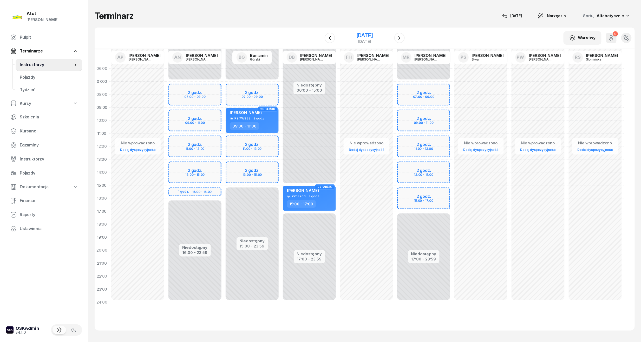
click at [367, 31] on div "[DATE]" at bounding box center [364, 38] width 53 height 15
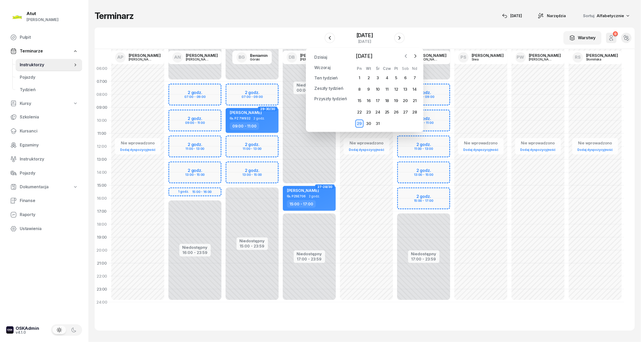
click at [405, 56] on icon "button" at bounding box center [406, 56] width 2 height 3
click at [384, 101] on div "13" at bounding box center [387, 101] width 8 height 8
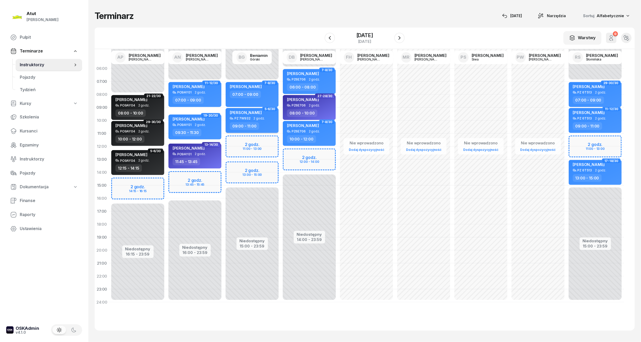
click at [251, 111] on span "[PERSON_NAME]" at bounding box center [246, 112] width 32 height 5
select select "09"
select select "11"
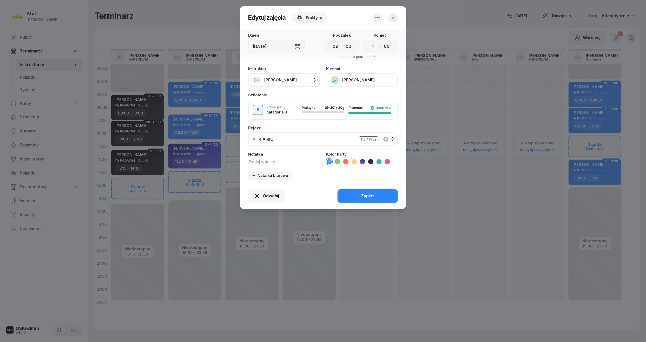
click at [274, 162] on textarea at bounding box center [284, 161] width 72 height 7
click at [267, 191] on button "Odwołaj" at bounding box center [266, 196] width 37 height 14
click at [257, 149] on div "My odwołaliśmy" at bounding box center [257, 151] width 31 height 7
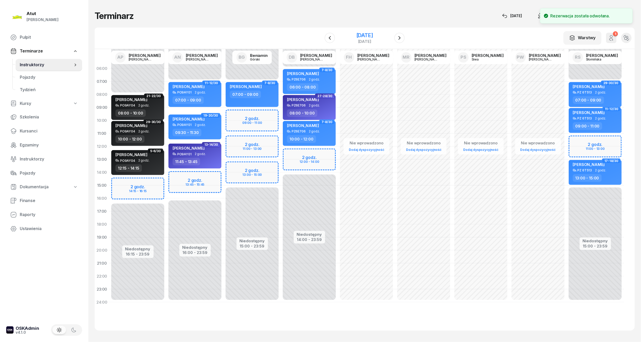
click at [356, 35] on div "[DATE]" at bounding box center [364, 35] width 17 height 5
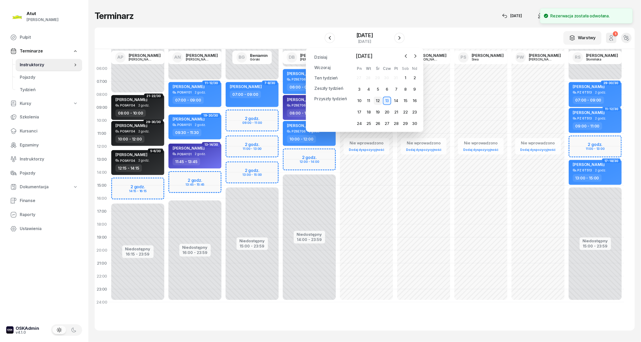
click at [374, 100] on div "12" at bounding box center [378, 101] width 8 height 8
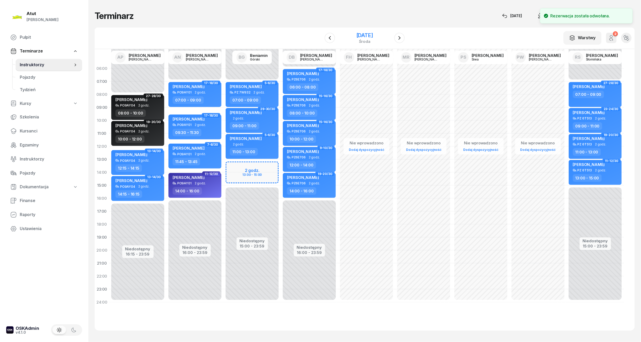
click at [356, 36] on div "[DATE]" at bounding box center [364, 35] width 17 height 5
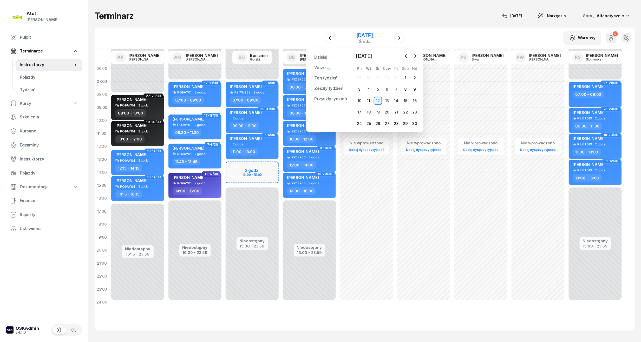
click at [373, 36] on div "[DATE]" at bounding box center [364, 35] width 17 height 5
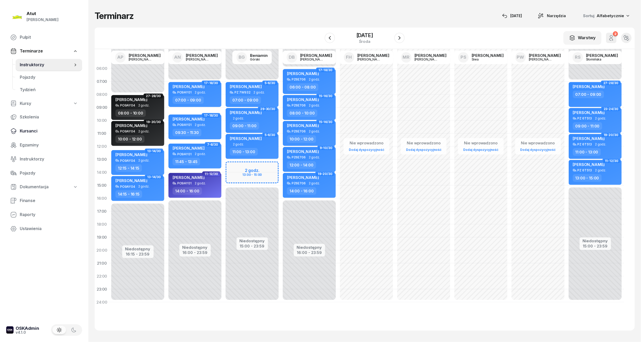
click at [22, 130] on span "Kursanci" at bounding box center [49, 131] width 58 height 7
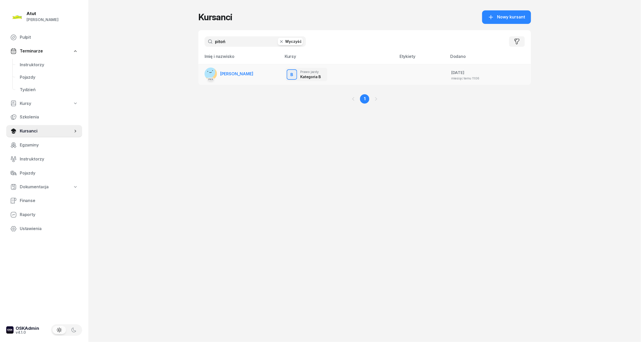
click at [240, 76] on link "PKK [PERSON_NAME]" at bounding box center [228, 74] width 49 height 12
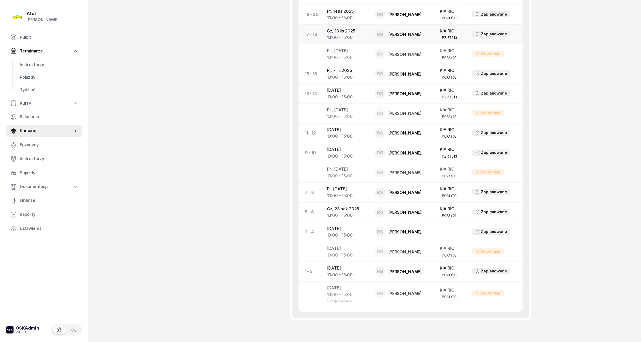
scroll to position [138, 0]
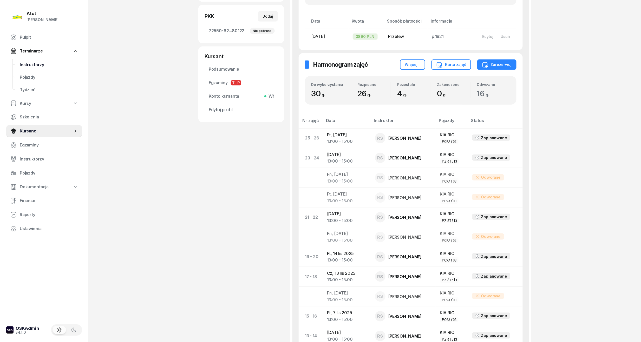
click at [34, 63] on span "Instruktorzy" at bounding box center [49, 65] width 58 height 7
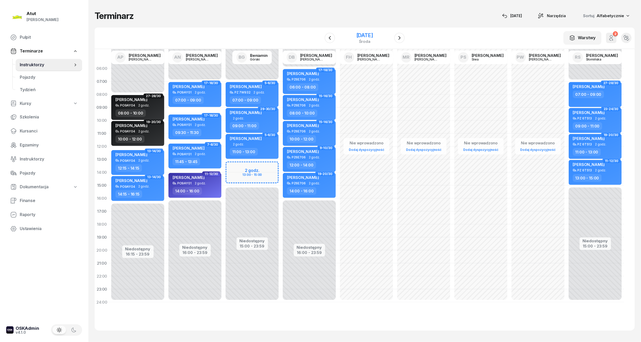
click at [356, 34] on div "[DATE]" at bounding box center [364, 35] width 17 height 5
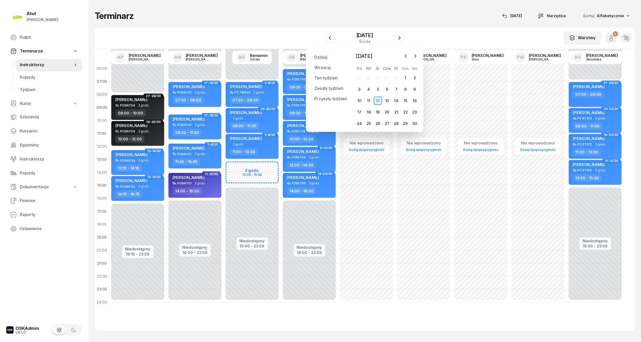
click at [408, 60] on div "[DATE] [DATE] lut mar kwi maj cze lip sie wrz paź lis gru Pn Wt Śr Czw Pt Sob N…" at bounding box center [387, 90] width 64 height 76
click at [406, 56] on icon "button" at bounding box center [405, 56] width 5 height 5
click at [377, 87] on div "8" at bounding box center [378, 89] width 8 height 8
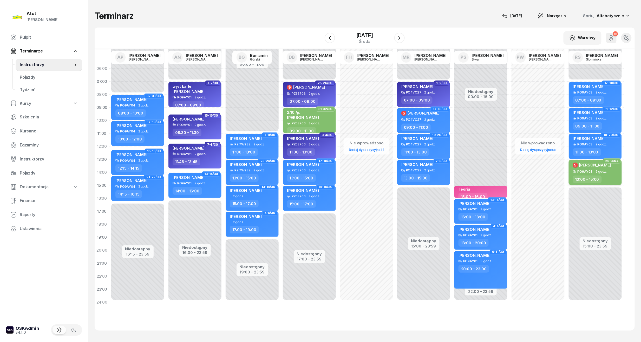
click at [600, 168] on div "$ [PERSON_NAME]" at bounding box center [592, 166] width 38 height 8
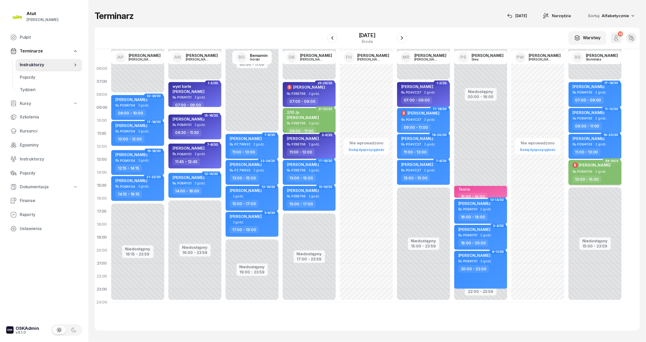
select select "13"
select select "15"
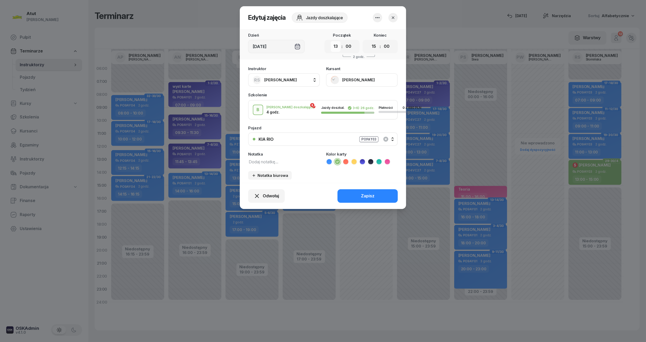
drag, startPoint x: 338, startPoint y: 45, endPoint x: 338, endPoint y: 50, distance: 4.9
click at [338, 45] on select "00 01 02 03 04 05 06 07 08 09 10 11 12 13 14 15 16 17 18 19 20 21 22 23" at bounding box center [336, 46] width 10 height 11
select select "15"
click at [331, 41] on select "00 01 02 03 04 05 06 07 08 09 10 11 12 13 14 15 16 17 18 19 20 21 22 23" at bounding box center [336, 46] width 10 height 11
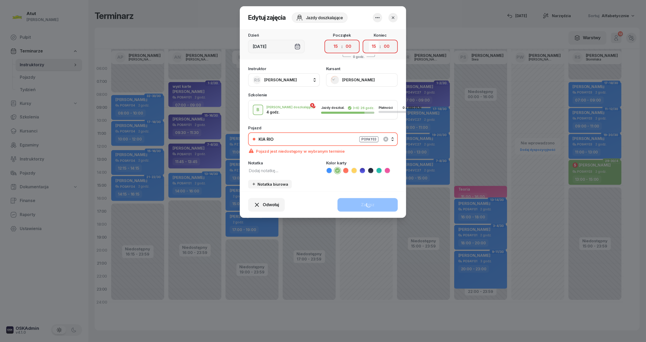
click at [376, 47] on select "00 01 02 03 04 05 06 07 08 09 10 11 12 13 14 15 16 17 18 19 20 21 22 23" at bounding box center [374, 46] width 10 height 11
select select "17"
click at [369, 41] on select "00 01 02 03 04 05 06 07 08 09 10 11 12 13 14 15 16 17 18 19 20 21 22 23" at bounding box center [374, 46] width 10 height 11
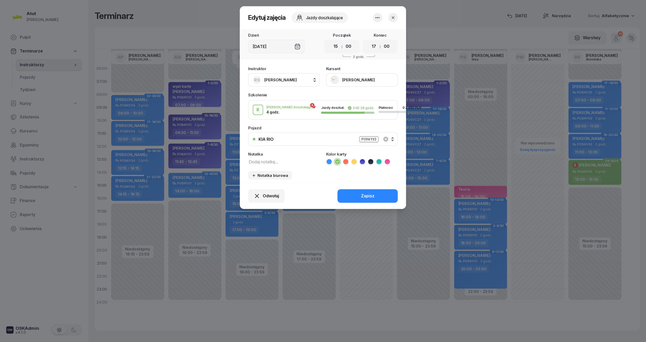
click at [375, 203] on div "Odwołaj Zapisz" at bounding box center [323, 196] width 166 height 26
click at [373, 191] on button "Zapisz" at bounding box center [367, 196] width 60 height 14
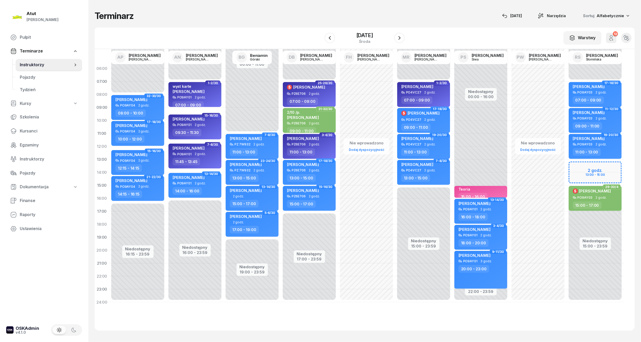
click at [602, 174] on div "Niedostępny 00:00 - 07:00 Niedostępny 15:00 - 23:59 17-18/30 [PERSON_NAME] PO9A…" at bounding box center [594, 185] width 57 height 247
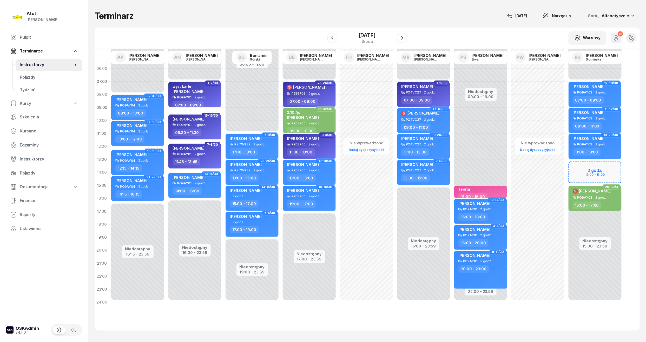
select select "14"
select select "15"
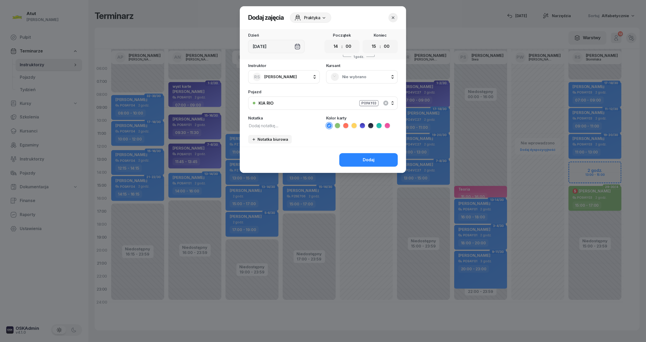
click at [361, 74] on span "Nie wybrano" at bounding box center [367, 77] width 51 height 7
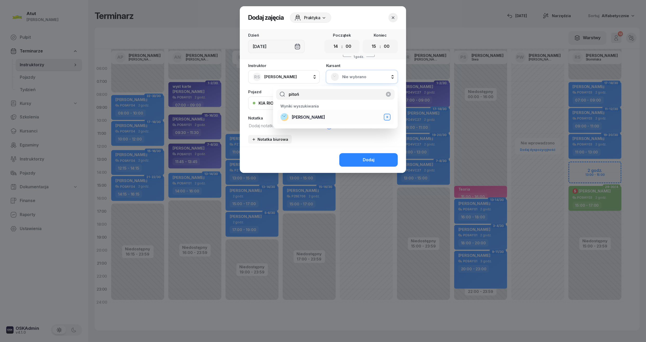
type input "pitoń"
click at [310, 116] on span "[PERSON_NAME]" at bounding box center [308, 117] width 33 height 7
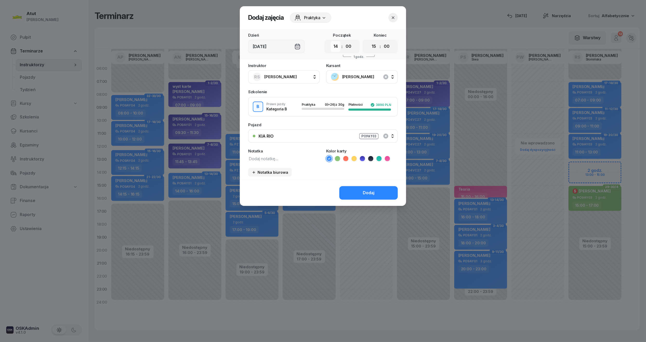
click at [334, 46] on select "00 01 02 03 04 05 06 07 08 09 10 11 12 13 14 15 16 17 18 19 20 21 22 23" at bounding box center [336, 46] width 10 height 11
select select "13"
click at [331, 41] on select "00 01 02 03 04 05 06 07 08 09 10 11 12 13 14 15 16 17 18 19 20 21 22 23" at bounding box center [336, 46] width 10 height 11
click at [283, 158] on textarea at bounding box center [284, 158] width 72 height 7
type textarea "wyst karte"
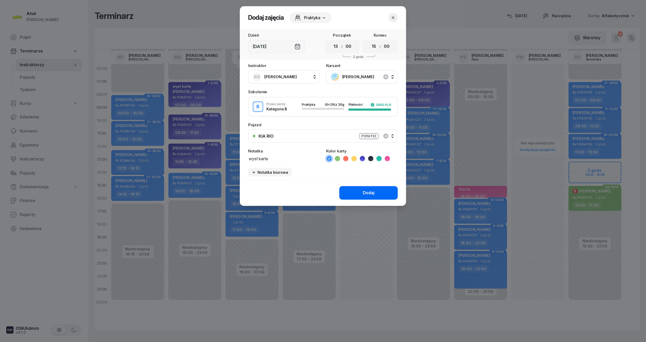
click at [387, 189] on button "Dodaj" at bounding box center [368, 193] width 58 height 14
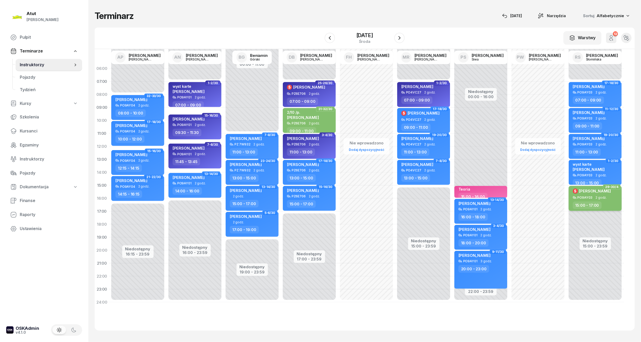
click at [595, 194] on div "$ [PERSON_NAME]" at bounding box center [592, 192] width 38 height 8
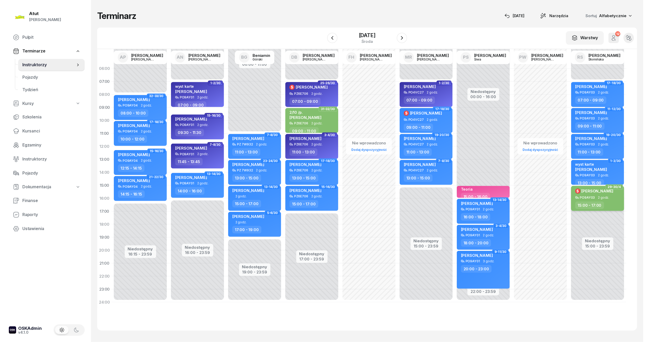
select select "15"
select select "17"
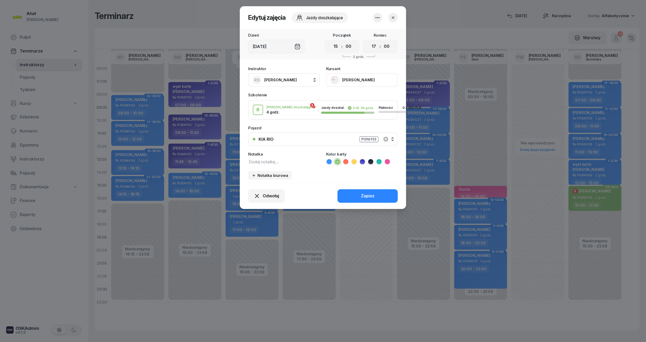
click at [352, 70] on div "Kursant [PERSON_NAME]" at bounding box center [362, 77] width 72 height 20
click at [358, 79] on button "[PERSON_NAME]" at bounding box center [362, 80] width 72 height 14
click at [391, 18] on icon "button" at bounding box center [392, 17] width 5 height 5
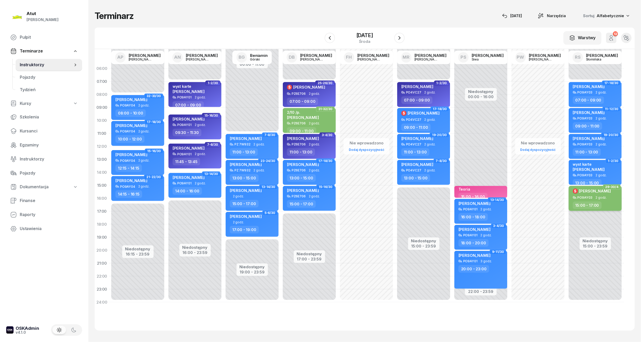
click at [597, 196] on span "2 godz." at bounding box center [600, 198] width 11 height 4
select select "15"
select select "17"
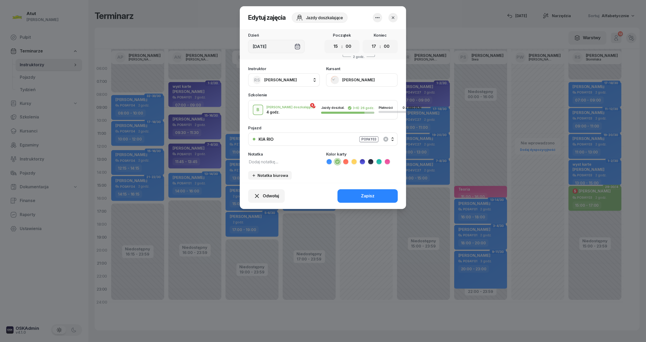
click at [394, 18] on icon "button" at bounding box center [392, 17] width 5 height 5
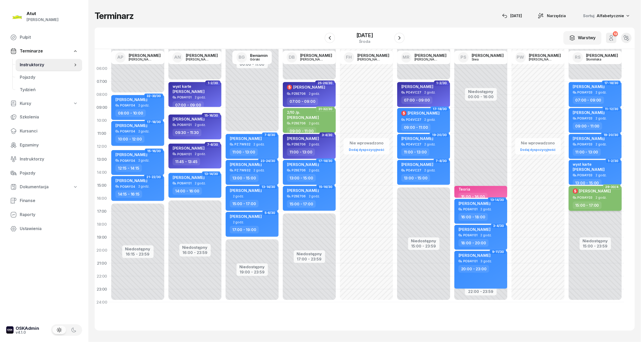
click at [602, 200] on div "$ [PERSON_NAME] PO9AY03 2 godz. 15:00 - 17:00" at bounding box center [594, 198] width 53 height 25
select select "15"
select select "17"
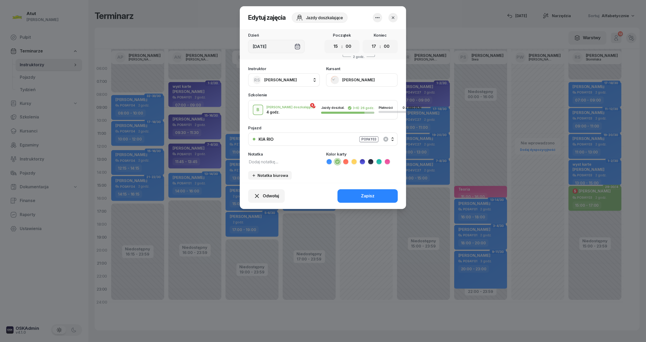
click at [373, 80] on button "[PERSON_NAME]" at bounding box center [362, 80] width 72 height 14
click at [365, 95] on link "Otwórz profil" at bounding box center [361, 97] width 69 height 13
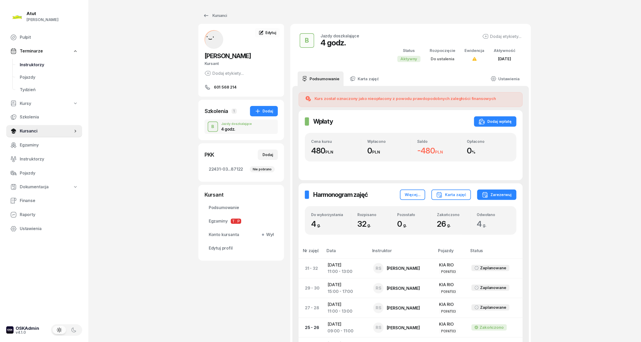
click at [31, 62] on span "Instruktorzy" at bounding box center [49, 65] width 58 height 7
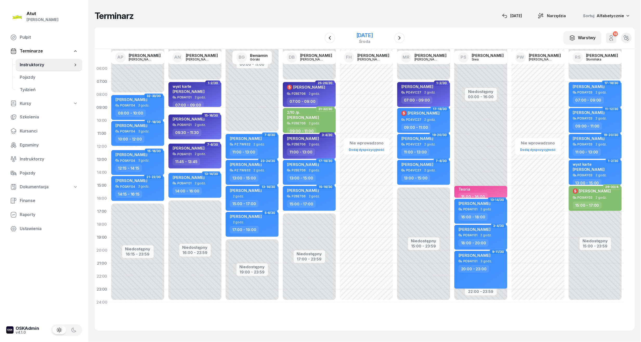
click at [357, 33] on div "[DATE]" at bounding box center [364, 35] width 17 height 5
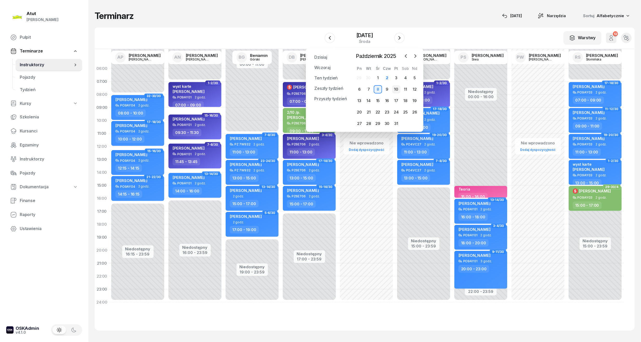
click at [396, 89] on div "10" at bounding box center [396, 89] width 8 height 8
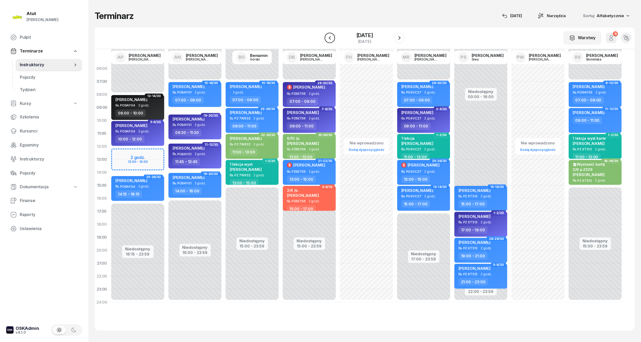
click at [327, 37] on icon "button" at bounding box center [330, 38] width 6 height 6
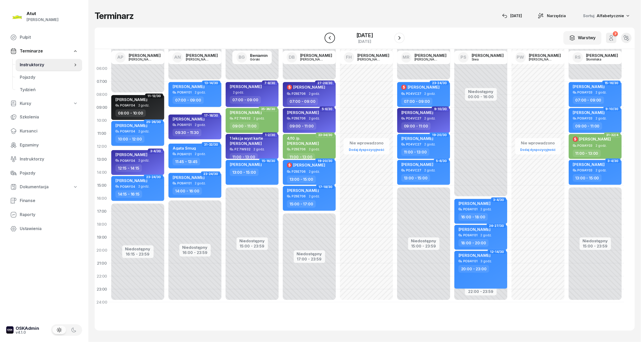
click at [327, 36] on icon "button" at bounding box center [330, 38] width 6 height 6
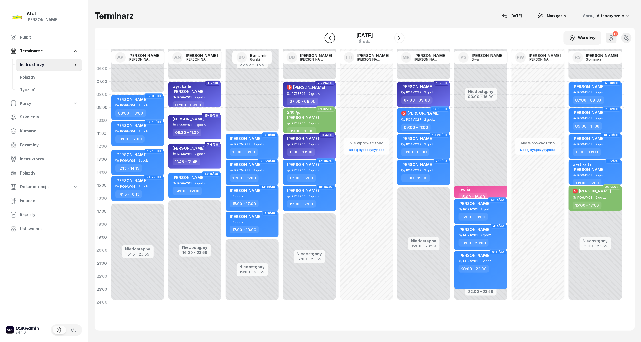
click at [327, 36] on icon "button" at bounding box center [330, 38] width 6 height 6
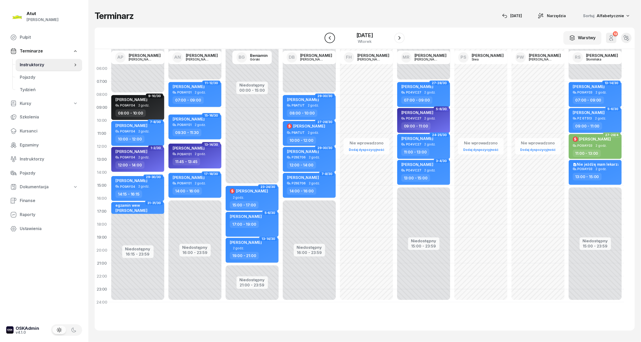
click at [327, 36] on icon "button" at bounding box center [330, 38] width 6 height 6
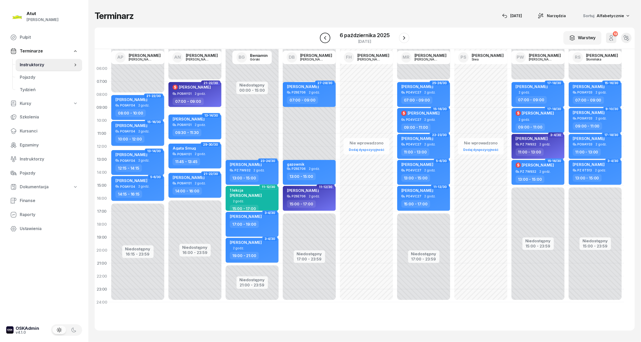
click at [324, 36] on icon "button" at bounding box center [325, 38] width 6 height 6
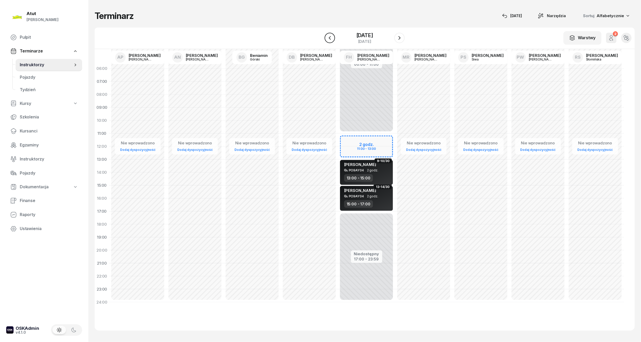
click at [327, 36] on icon "button" at bounding box center [330, 38] width 6 height 6
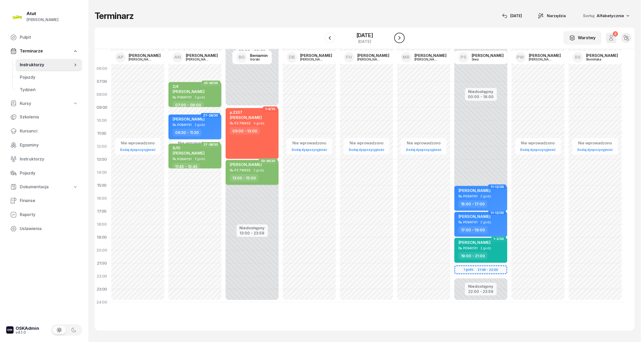
click at [402, 37] on icon "button" at bounding box center [399, 38] width 6 height 6
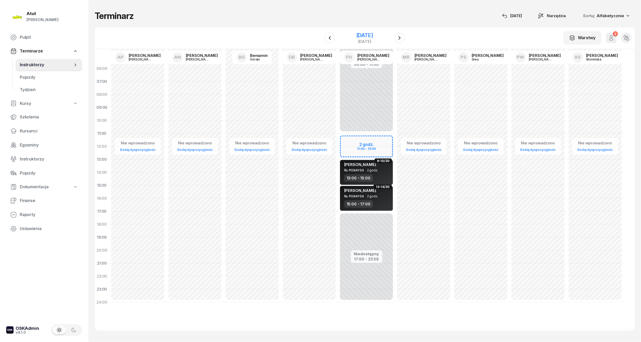
click at [370, 36] on div "[DATE]" at bounding box center [364, 35] width 17 height 5
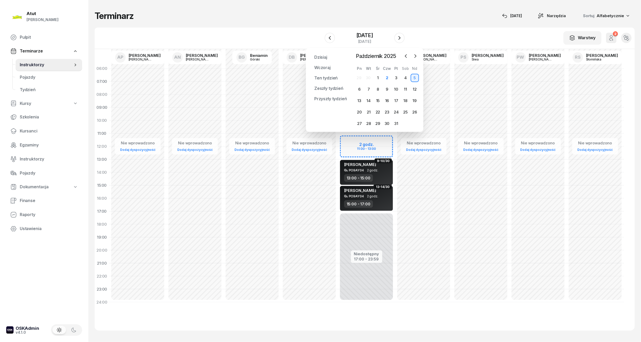
click at [391, 88] on div "10" at bounding box center [395, 89] width 9 height 8
click at [385, 90] on div "9" at bounding box center [387, 89] width 8 height 8
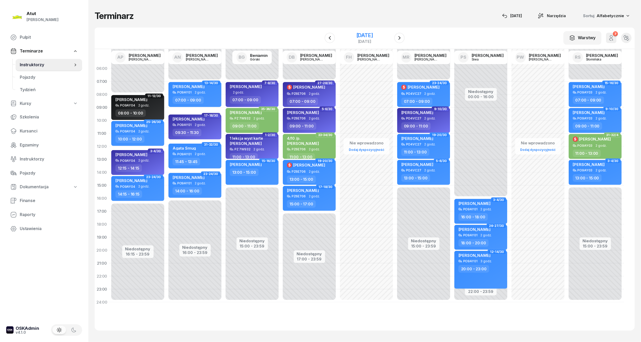
click at [365, 36] on div "[DATE]" at bounding box center [364, 35] width 17 height 5
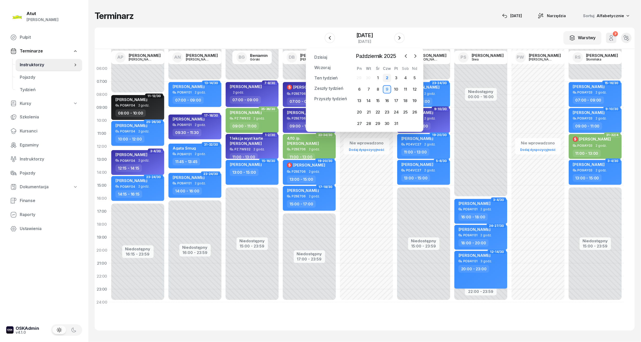
click at [388, 77] on div "2" at bounding box center [387, 78] width 8 height 8
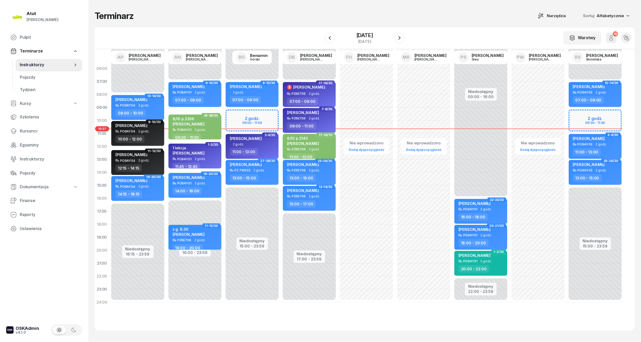
click at [314, 147] on div "8/10 p.2143 [PERSON_NAME]" at bounding box center [303, 141] width 32 height 11
select select "11"
select select "13"
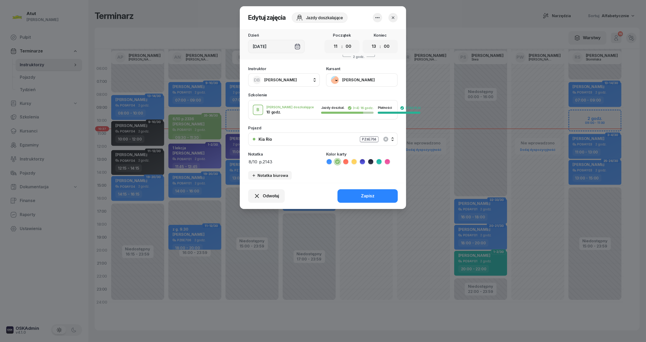
click at [362, 85] on button "[PERSON_NAME]" at bounding box center [362, 80] width 72 height 14
click at [351, 101] on link "Otwórz profil" at bounding box center [361, 97] width 69 height 13
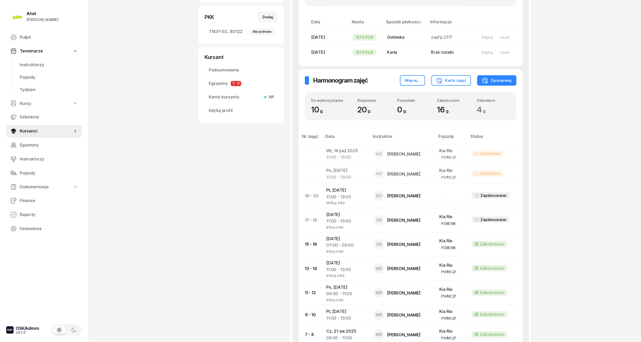
scroll to position [138, 0]
drag, startPoint x: 40, startPoint y: 64, endPoint x: 49, endPoint y: 66, distance: 9.6
click at [40, 64] on span "Instruktorzy" at bounding box center [49, 65] width 58 height 7
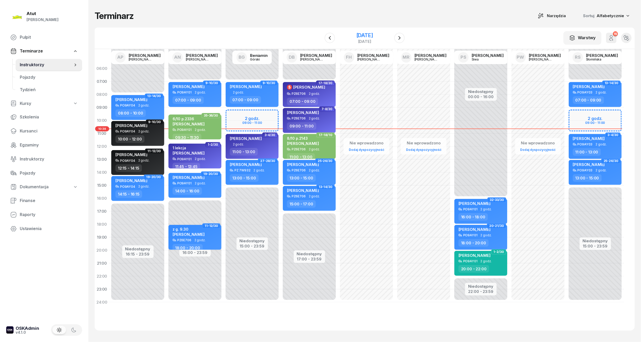
click at [362, 37] on div "[DATE]" at bounding box center [364, 35] width 17 height 5
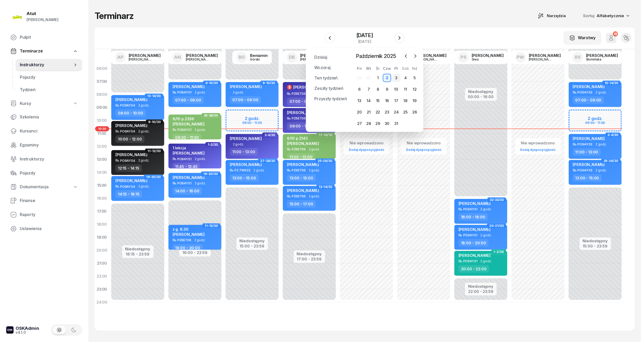
click at [395, 78] on div "3" at bounding box center [396, 78] width 8 height 8
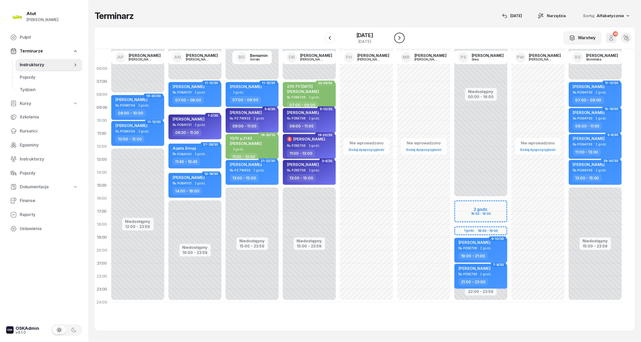
click at [402, 40] on icon "button" at bounding box center [399, 38] width 6 height 6
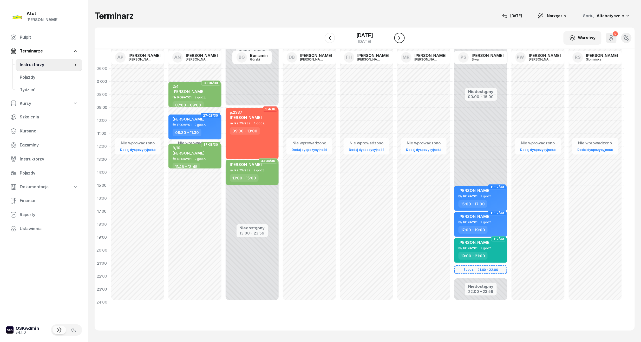
click at [402, 40] on icon "button" at bounding box center [399, 38] width 6 height 6
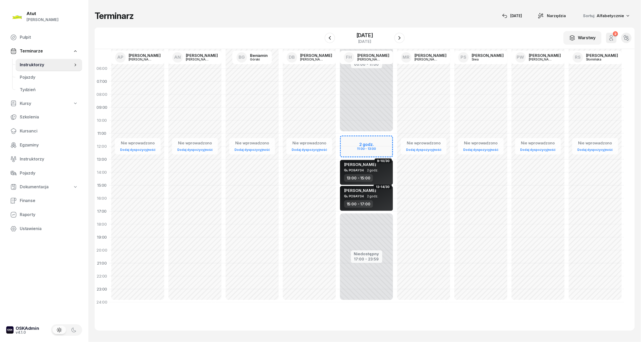
click at [372, 143] on div "Niedostępny 00:00 - 11:00 Niedostępny 17:00 - 23:59 2 godz. 11:00 - 13:00 1-2/3…" at bounding box center [366, 185] width 57 height 247
select select "11"
select select "13"
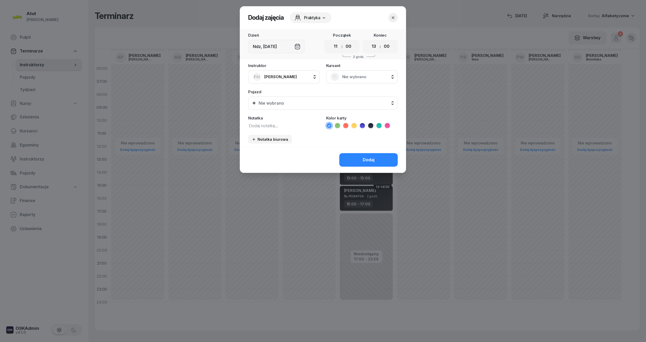
click at [365, 75] on span "Nie wybrano" at bounding box center [367, 77] width 51 height 7
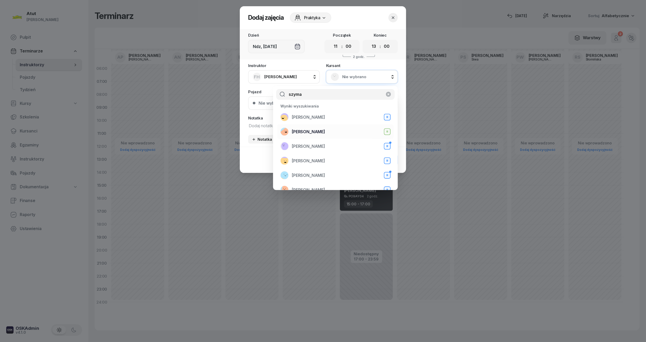
type input "szyma"
click at [323, 135] on span "[PERSON_NAME]" at bounding box center [308, 132] width 33 height 7
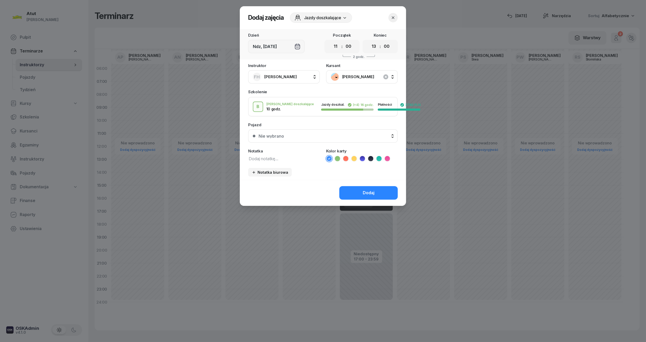
click at [274, 159] on textarea at bounding box center [284, 158] width 72 height 7
paste textarea "2210"
type textarea "2/4 p.2210"
click at [335, 158] on icon at bounding box center [337, 158] width 5 height 5
click at [325, 135] on div "Nie wybrano" at bounding box center [325, 136] width 135 height 4
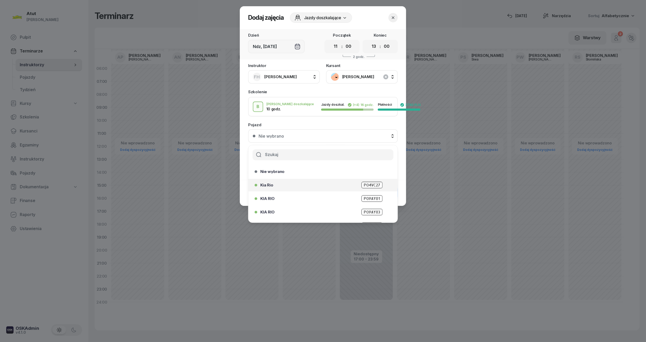
click at [366, 182] on span "PO4VC27" at bounding box center [371, 185] width 21 height 6
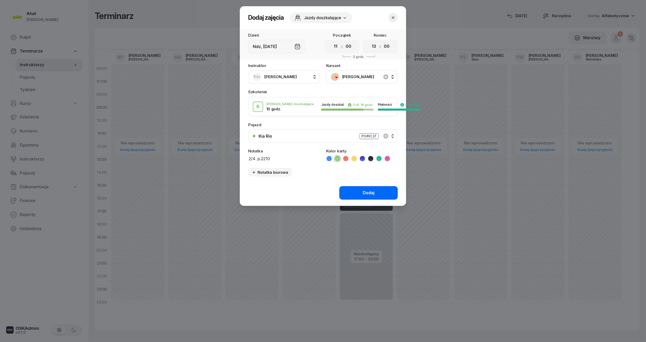
click at [375, 191] on button "Dodaj" at bounding box center [368, 193] width 58 height 14
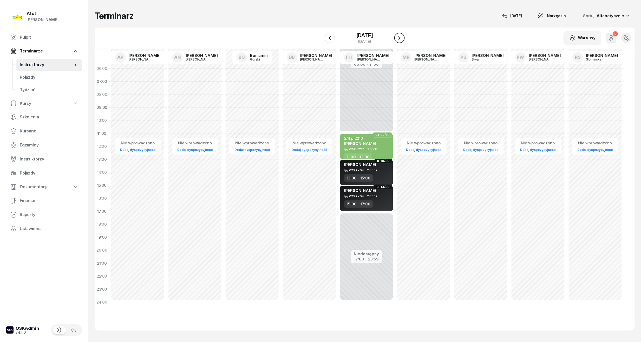
click at [402, 36] on icon "button" at bounding box center [399, 38] width 6 height 6
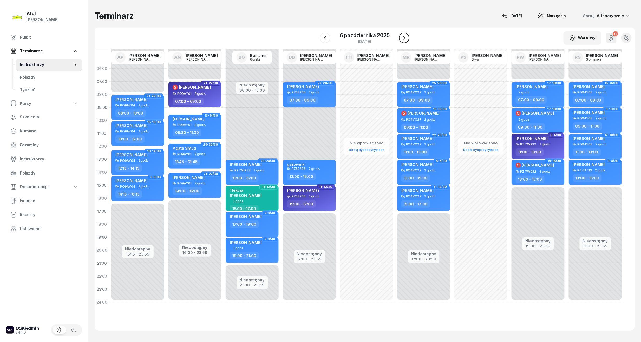
click at [406, 36] on icon "button" at bounding box center [404, 38] width 6 height 6
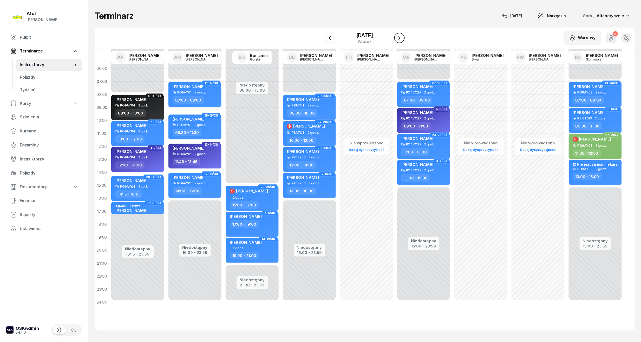
click at [402, 36] on icon "button" at bounding box center [399, 38] width 6 height 6
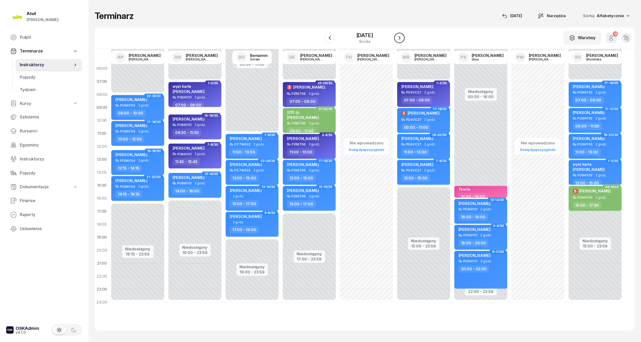
click at [402, 36] on icon "button" at bounding box center [399, 38] width 6 height 6
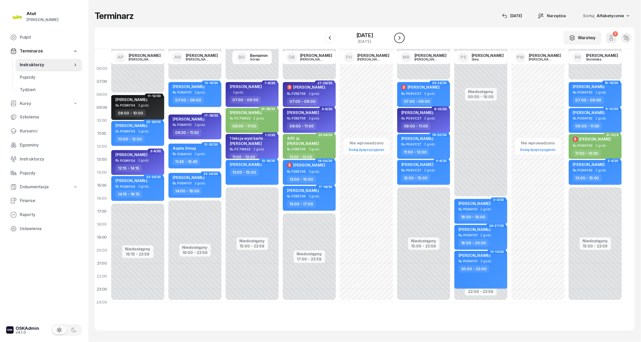
click at [402, 36] on icon "button" at bounding box center [399, 38] width 6 height 6
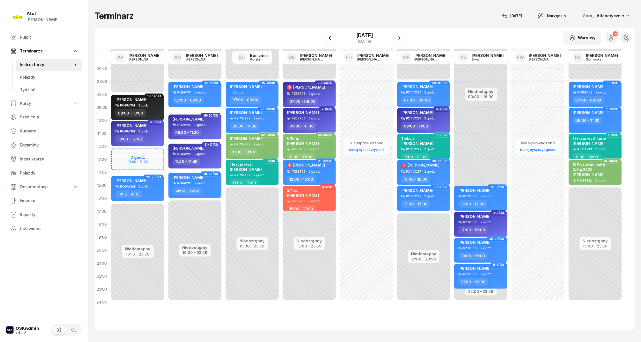
click at [123, 157] on div "Niedostępny 00:00 - 08:00 Niedostępny 16:15 - 23:59 2 godz. 12:00 - 14:00 13-14…" at bounding box center [137, 185] width 57 height 247
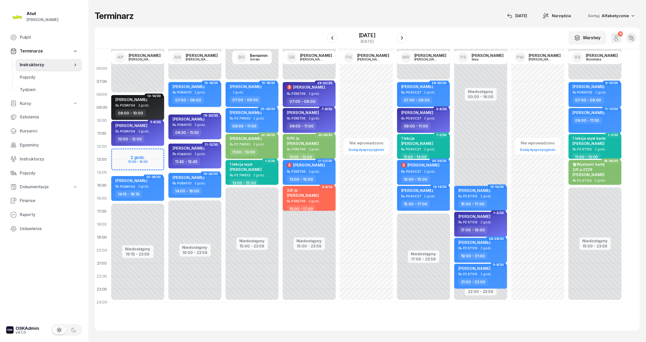
select select "12"
select select "14"
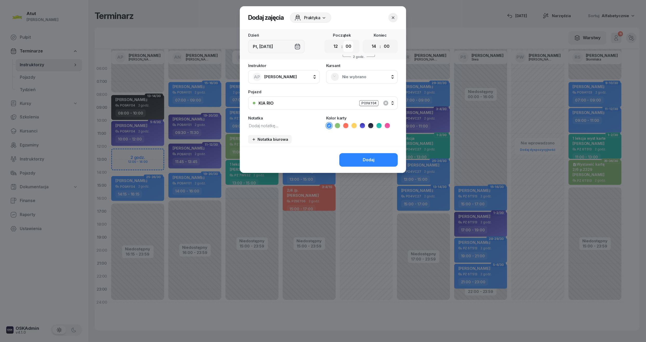
click at [351, 46] on select "00 05 10 15 20 25 30 35 40 45 50 55" at bounding box center [348, 46] width 10 height 11
select select "15"
click at [344, 41] on select "00 05 10 15 20 25 30 35 40 45 50 55" at bounding box center [348, 46] width 10 height 11
click at [390, 43] on select "00 05 10 15 20 25 30 35 40 45 50 55" at bounding box center [387, 46] width 10 height 11
select select "15"
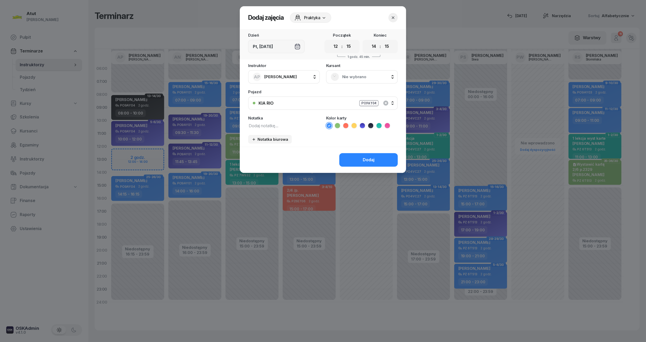
click at [382, 41] on select "00 05 10 15 20 25 30 35 40 45 50 55" at bounding box center [387, 46] width 10 height 11
click at [347, 78] on span "Nie wybrano" at bounding box center [367, 77] width 51 height 7
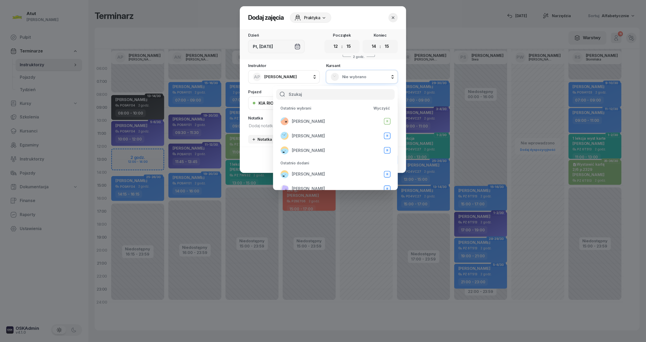
click at [394, 16] on icon "button" at bounding box center [392, 17] width 5 height 5
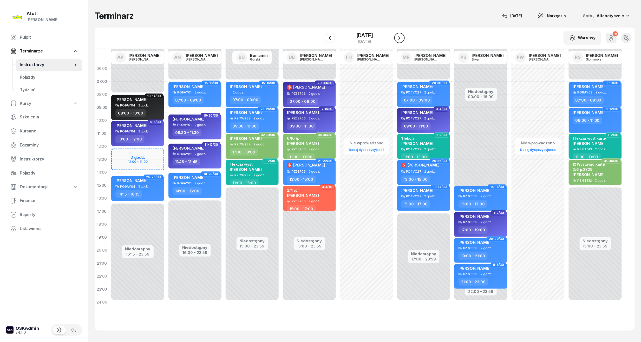
click at [402, 39] on icon "button" at bounding box center [399, 38] width 6 height 6
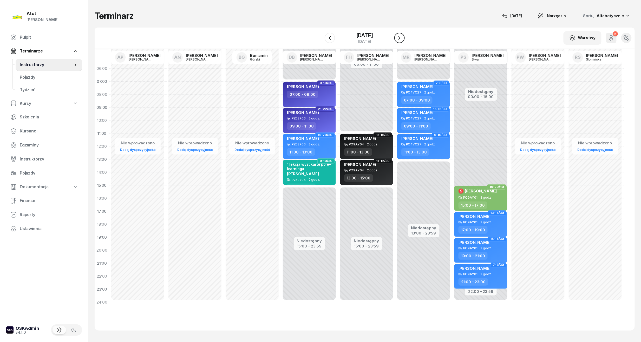
click at [400, 38] on icon "button" at bounding box center [399, 38] width 2 height 4
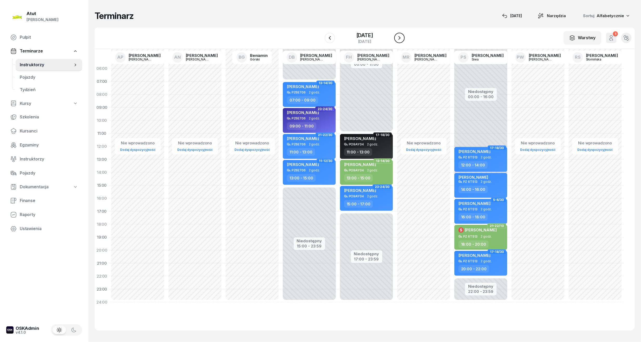
click at [402, 38] on icon "button" at bounding box center [399, 38] width 6 height 6
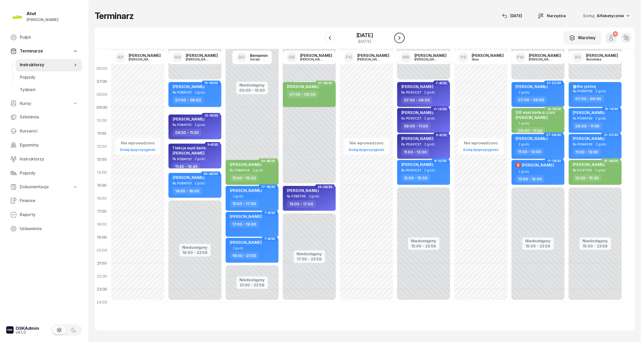
click at [402, 38] on icon "button" at bounding box center [399, 38] width 6 height 6
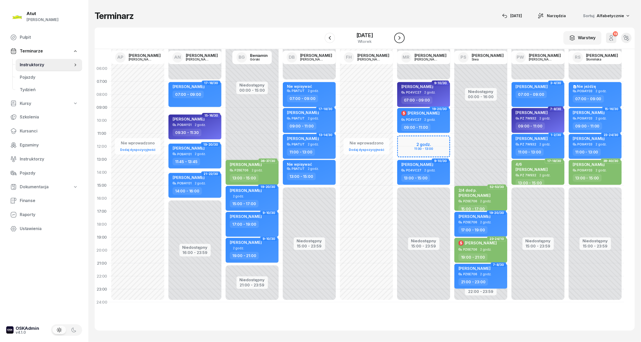
click at [402, 38] on icon "button" at bounding box center [399, 38] width 6 height 6
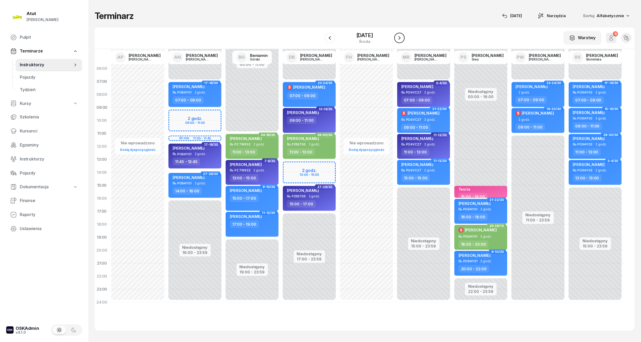
click at [403, 42] on button "button" at bounding box center [399, 38] width 10 height 10
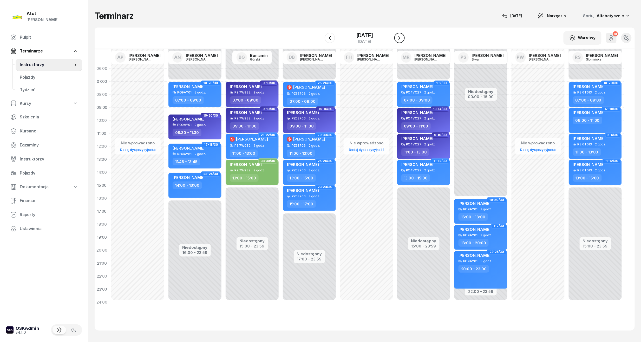
click at [402, 37] on icon "button" at bounding box center [399, 38] width 6 height 6
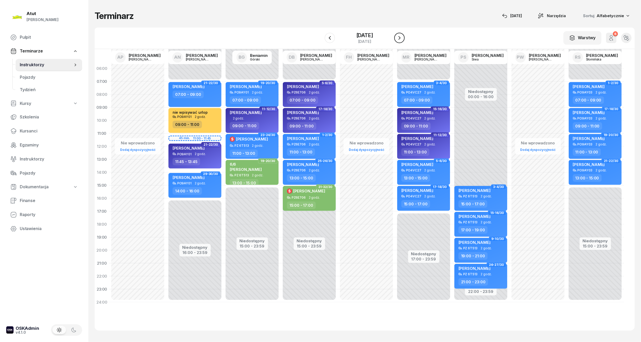
click at [402, 37] on icon "button" at bounding box center [399, 38] width 6 height 6
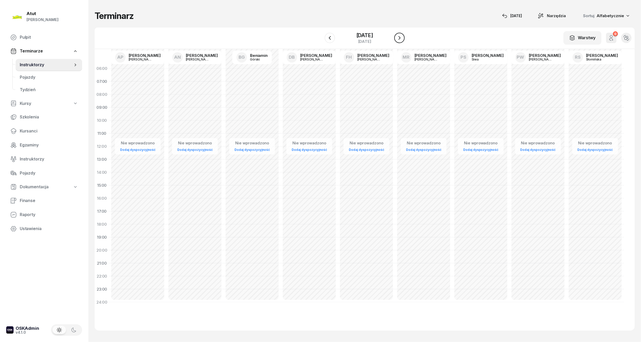
click at [402, 38] on icon "button" at bounding box center [399, 38] width 6 height 6
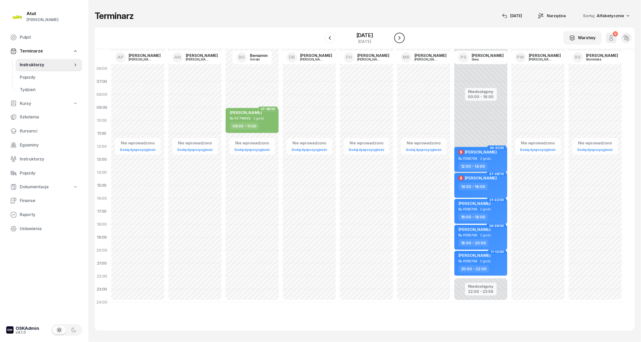
click at [402, 38] on icon "button" at bounding box center [399, 38] width 6 height 6
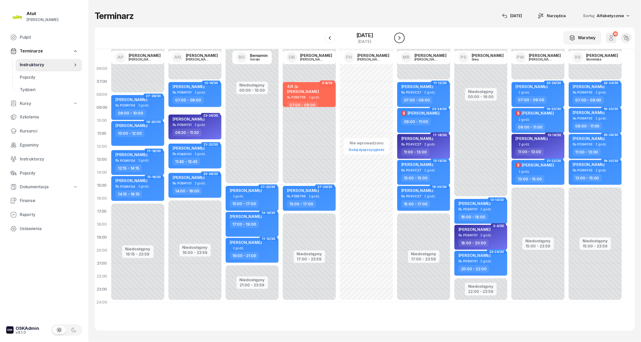
click at [402, 38] on icon "button" at bounding box center [399, 38] width 6 height 6
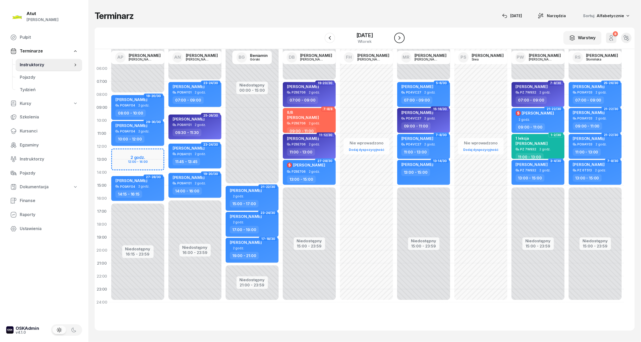
click at [402, 38] on icon "button" at bounding box center [399, 38] width 6 height 6
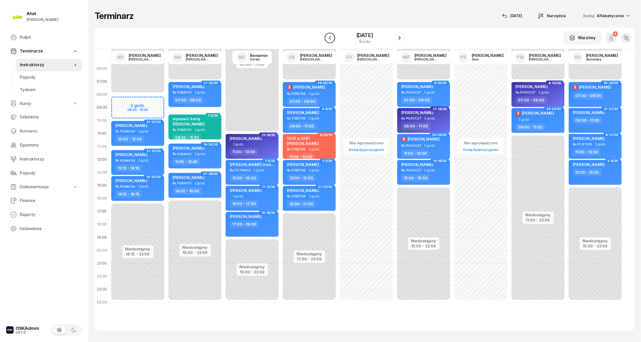
click at [327, 36] on icon "button" at bounding box center [330, 38] width 6 height 6
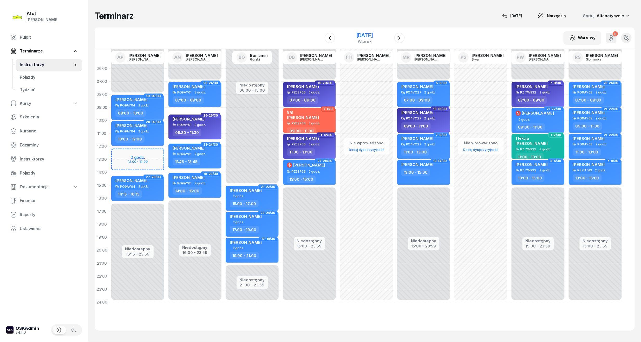
click at [362, 37] on div "[DATE]" at bounding box center [364, 35] width 17 height 5
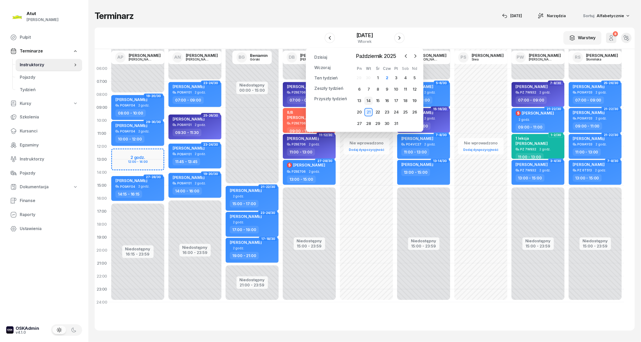
click at [368, 101] on div "14" at bounding box center [368, 101] width 8 height 8
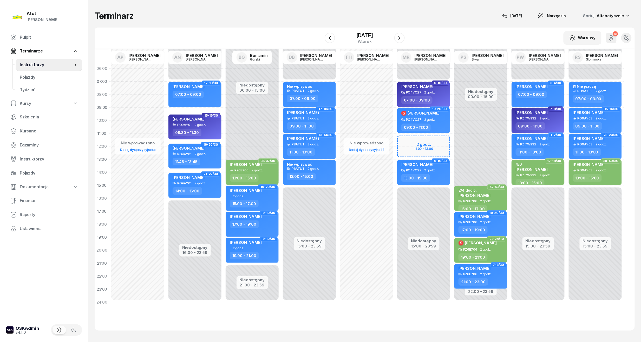
click at [412, 145] on div "Niedostępny 00:00 - 07:00 Niedostępny 15:00 - 23:59 2 godz. 11:00 - 13:00 27-28…" at bounding box center [423, 185] width 57 height 247
select select "11"
select select "13"
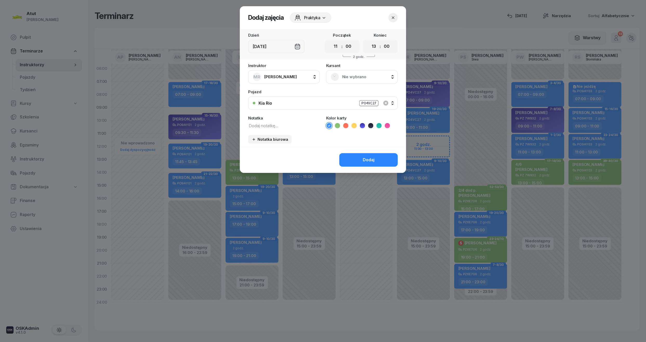
click at [361, 71] on div "Nie wybrano" at bounding box center [362, 77] width 72 height 14
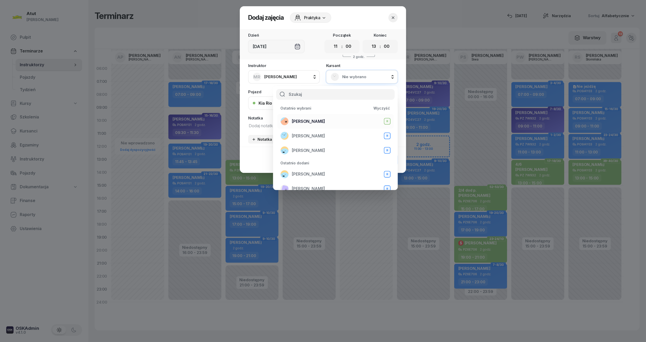
click at [315, 119] on span "[PERSON_NAME]" at bounding box center [308, 121] width 33 height 7
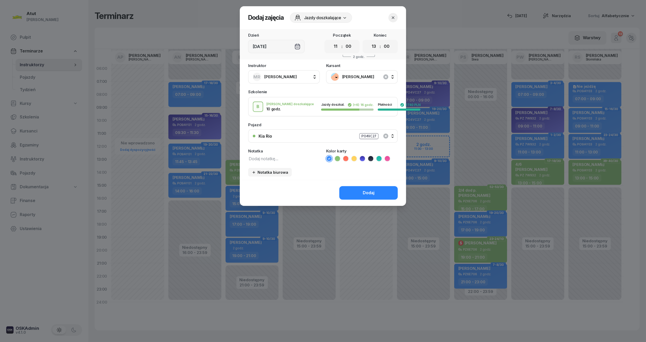
click at [293, 159] on textarea at bounding box center [284, 158] width 72 height 7
paste textarea "2210"
type textarea "4/4 p.2210"
click at [338, 156] on li at bounding box center [337, 159] width 6 height 6
click at [366, 186] on button "Dodaj" at bounding box center [368, 193] width 58 height 14
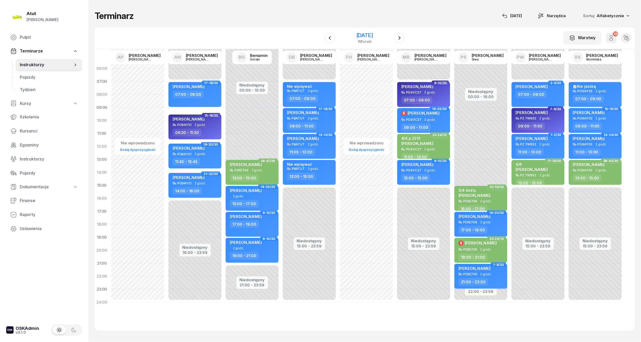
click at [361, 38] on div "[DATE]" at bounding box center [364, 35] width 17 height 5
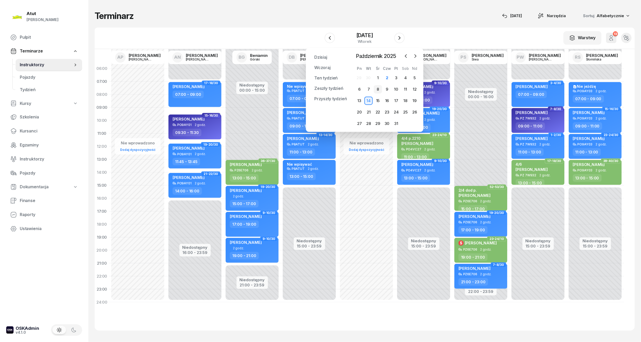
click at [380, 91] on div "8" at bounding box center [378, 89] width 8 height 8
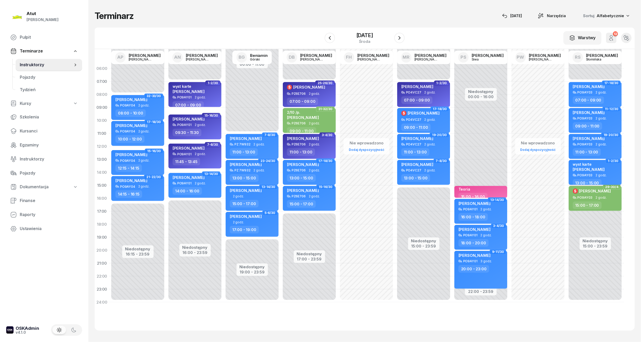
click at [603, 170] on div "wyst karte [PERSON_NAME]" at bounding box center [596, 167] width 46 height 11
select select "13"
select select "15"
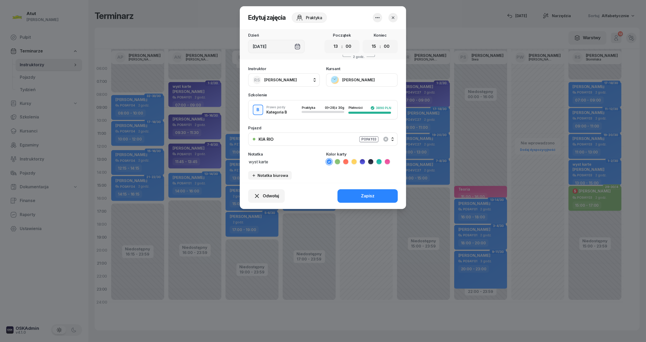
click at [349, 83] on button "[PERSON_NAME]" at bounding box center [362, 80] width 72 height 14
click at [350, 97] on div "Otwórz profil" at bounding box center [342, 97] width 25 height 7
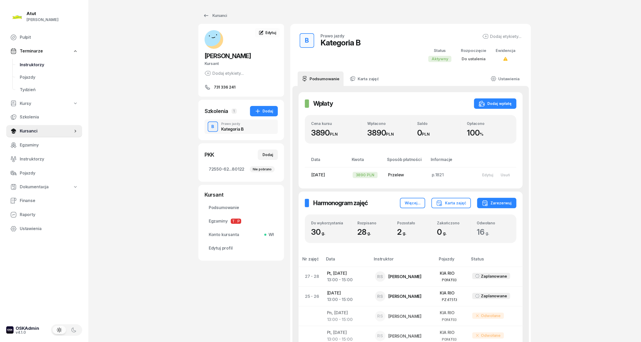
click at [37, 64] on span "Instruktorzy" at bounding box center [49, 65] width 58 height 7
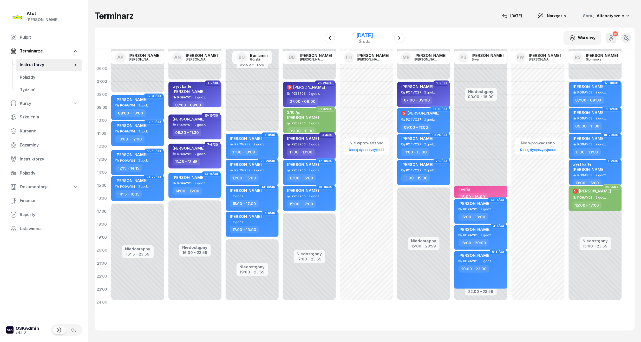
click at [356, 33] on div "[DATE]" at bounding box center [364, 35] width 17 height 5
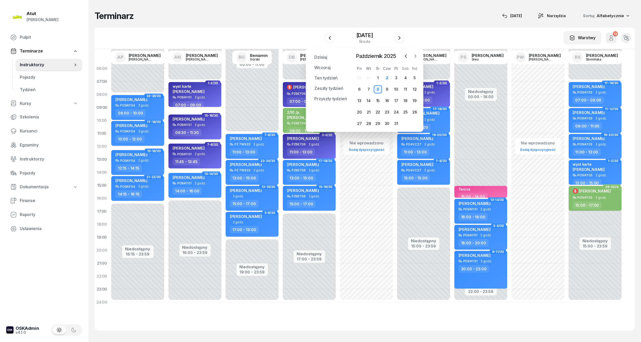
click at [417, 54] on icon "button" at bounding box center [415, 56] width 5 height 5
click at [407, 55] on icon "button" at bounding box center [405, 56] width 5 height 5
click at [377, 100] on div "15" at bounding box center [378, 101] width 8 height 8
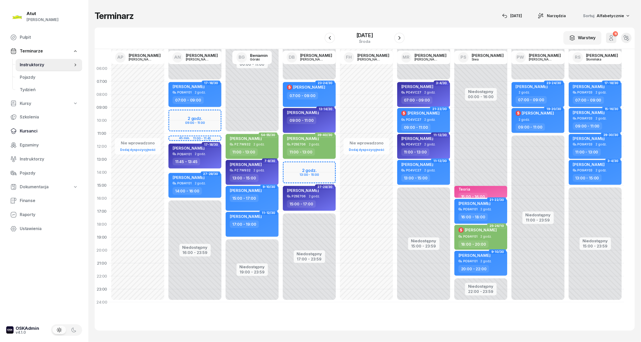
click at [35, 132] on span "Kursanci" at bounding box center [49, 131] width 58 height 7
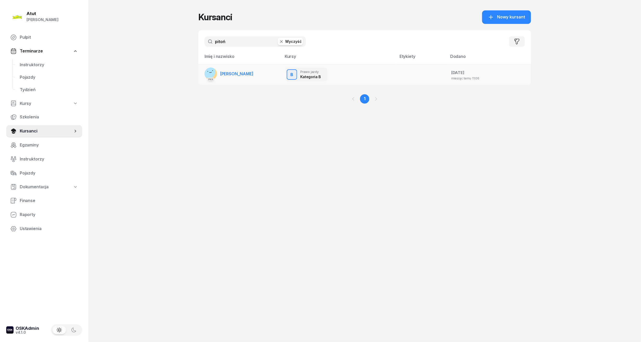
click at [233, 73] on span "[PERSON_NAME]" at bounding box center [236, 73] width 33 height 5
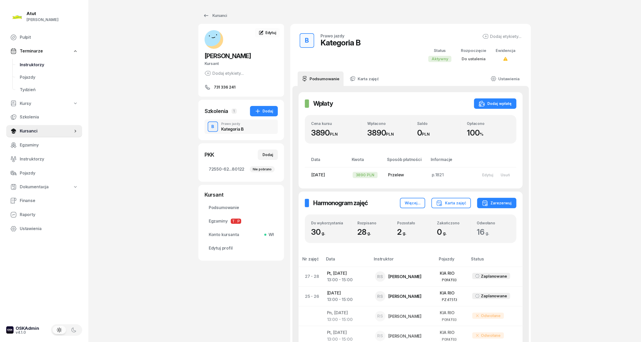
click at [32, 63] on span "Instruktorzy" at bounding box center [49, 65] width 58 height 7
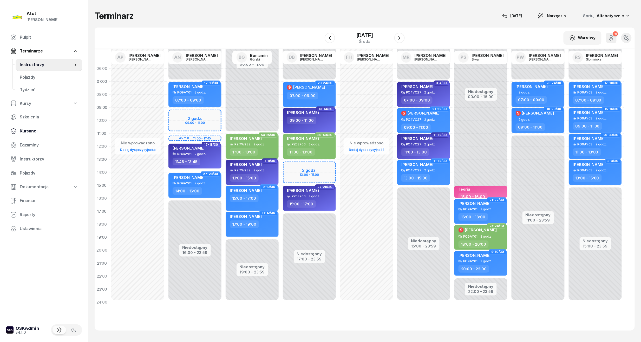
click at [29, 130] on span "Kursanci" at bounding box center [49, 131] width 58 height 7
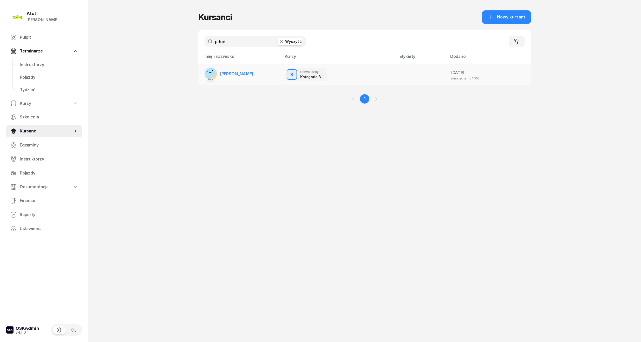
click at [227, 73] on span "[PERSON_NAME]" at bounding box center [236, 73] width 33 height 5
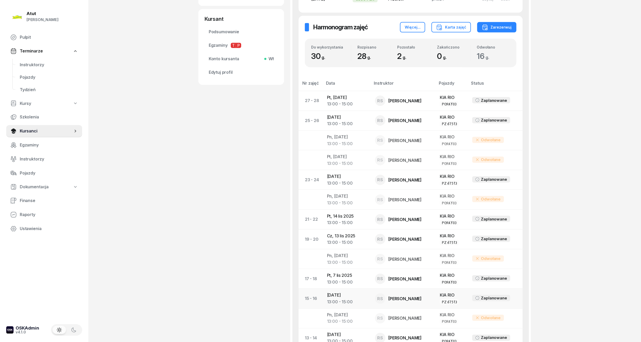
scroll to position [124, 0]
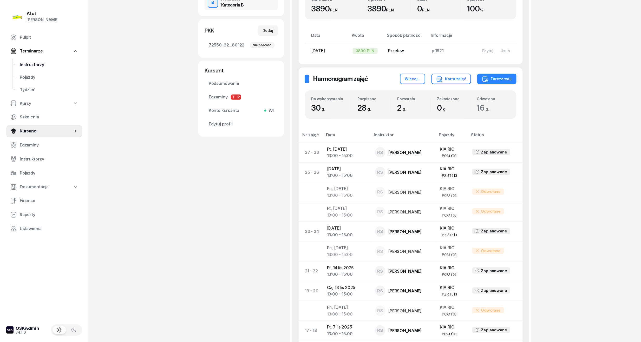
click at [25, 63] on span "Instruktorzy" at bounding box center [49, 65] width 58 height 7
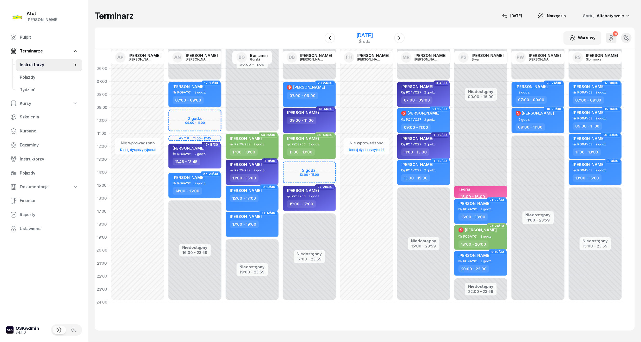
click at [361, 37] on div "[DATE]" at bounding box center [364, 35] width 17 height 5
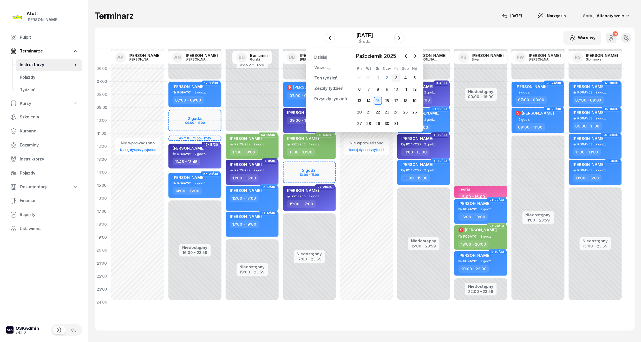
click at [395, 79] on div "3" at bounding box center [396, 78] width 8 height 8
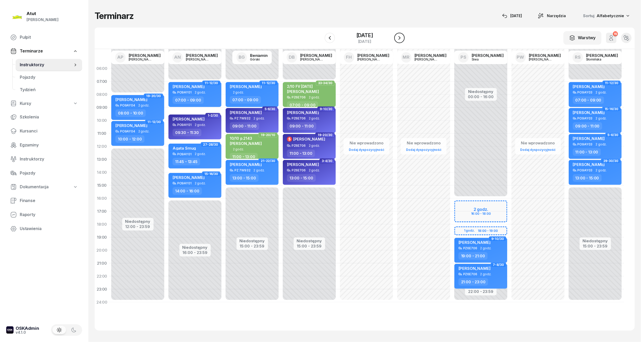
click at [402, 38] on icon "button" at bounding box center [399, 38] width 6 height 6
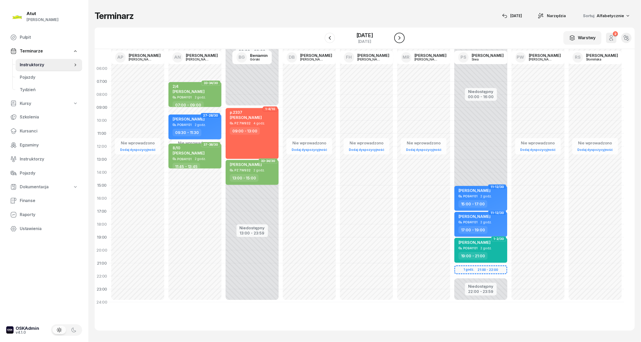
click at [402, 38] on icon "button" at bounding box center [399, 38] width 6 height 6
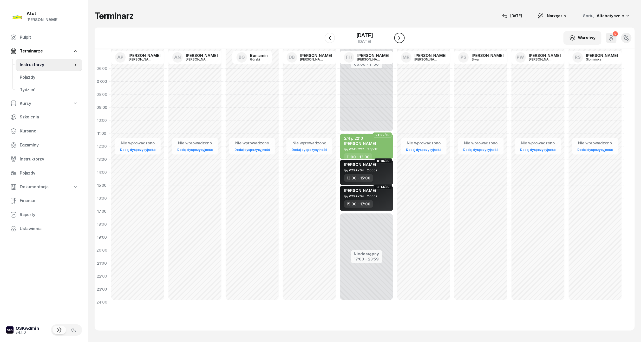
click at [402, 38] on icon "button" at bounding box center [399, 38] width 6 height 6
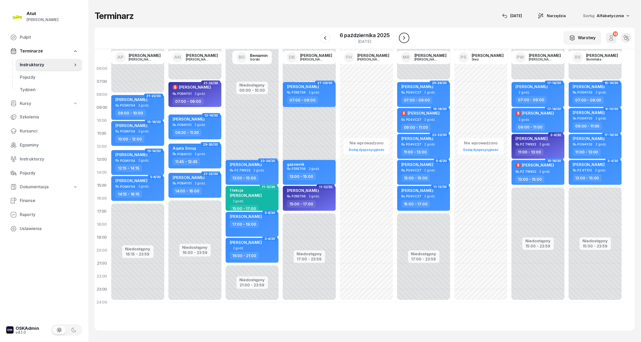
click at [405, 38] on icon "button" at bounding box center [404, 38] width 6 height 6
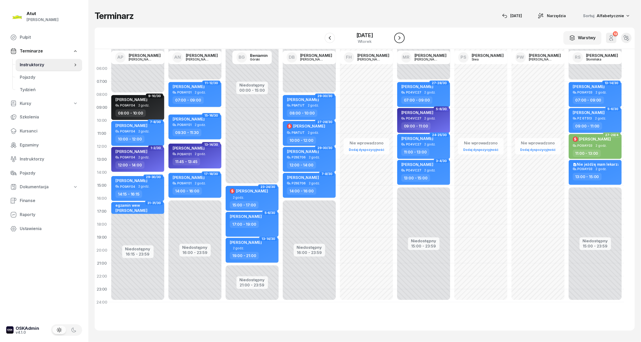
click at [402, 38] on icon "button" at bounding box center [399, 38] width 6 height 6
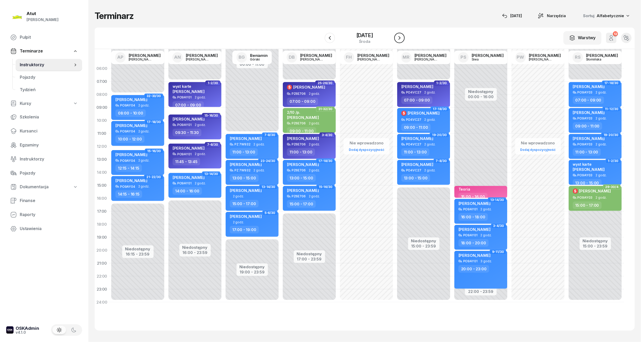
click at [402, 38] on icon "button" at bounding box center [399, 38] width 6 height 6
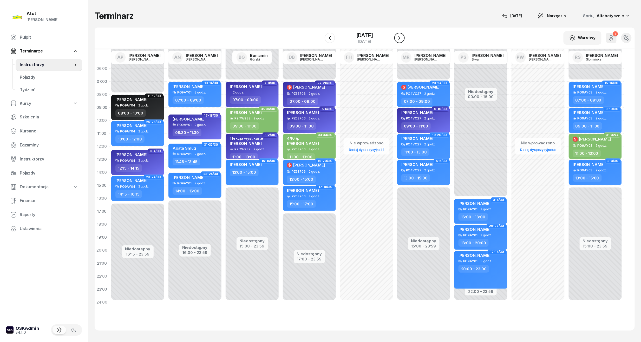
click at [402, 38] on icon "button" at bounding box center [399, 38] width 6 height 6
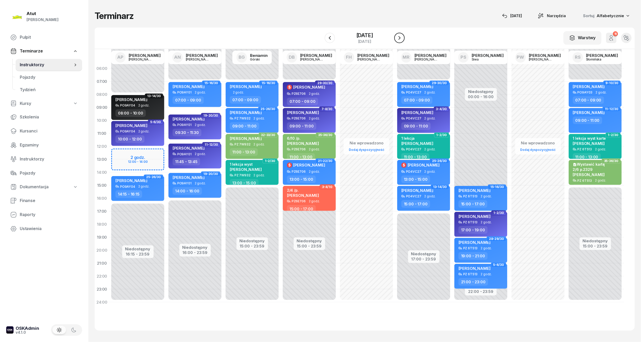
click at [400, 38] on icon "button" at bounding box center [399, 38] width 2 height 4
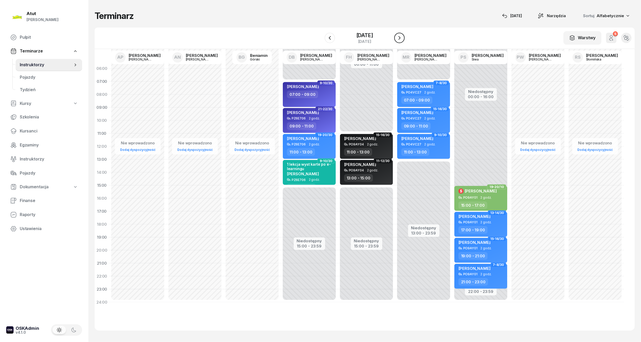
click at [402, 38] on icon "button" at bounding box center [399, 38] width 6 height 6
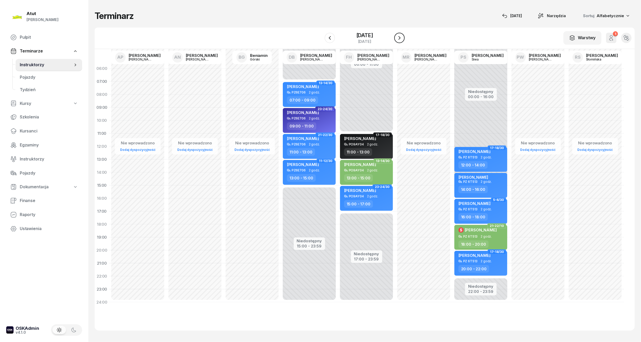
click at [400, 38] on icon "button" at bounding box center [399, 38] width 2 height 4
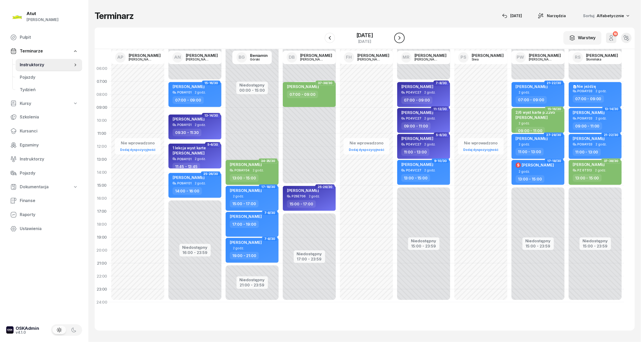
click at [400, 38] on icon "button" at bounding box center [399, 38] width 2 height 4
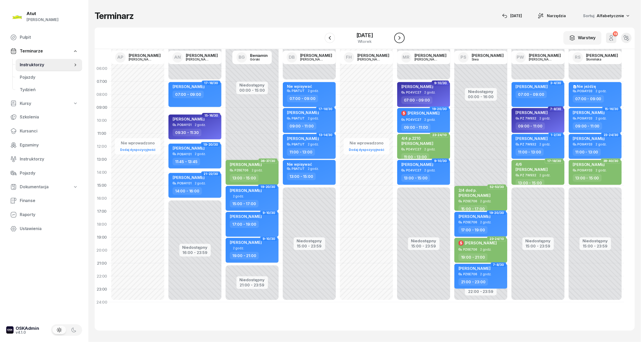
click at [400, 38] on icon "button" at bounding box center [399, 38] width 2 height 4
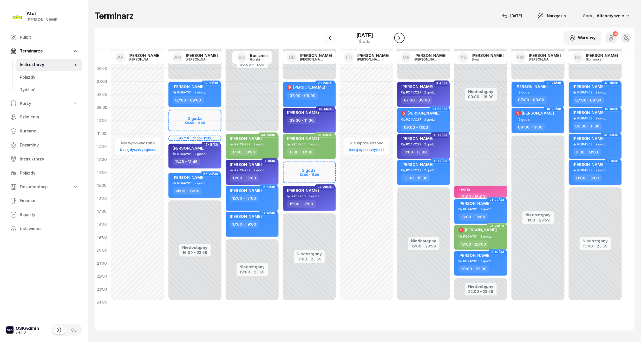
click at [400, 38] on icon "button" at bounding box center [399, 38] width 2 height 4
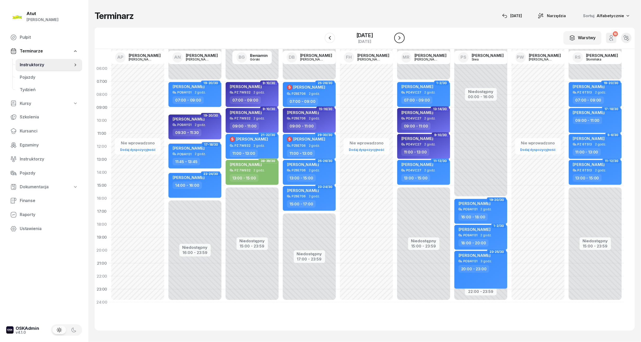
click at [400, 38] on icon "button" at bounding box center [399, 38] width 2 height 4
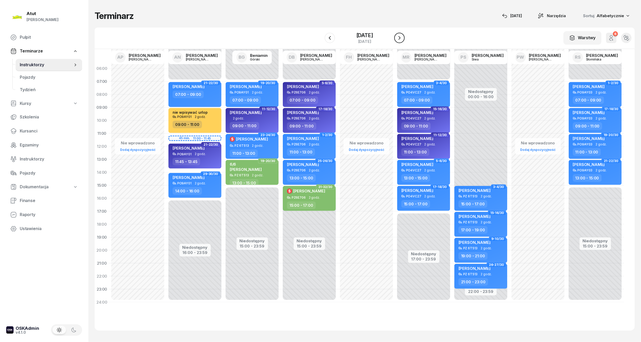
click at [400, 38] on icon "button" at bounding box center [399, 38] width 2 height 4
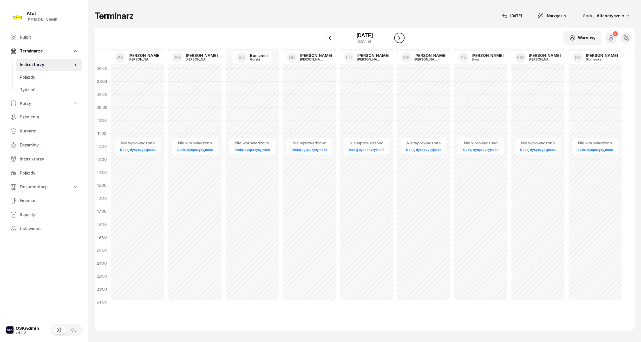
click at [400, 38] on icon "button" at bounding box center [399, 38] width 2 height 4
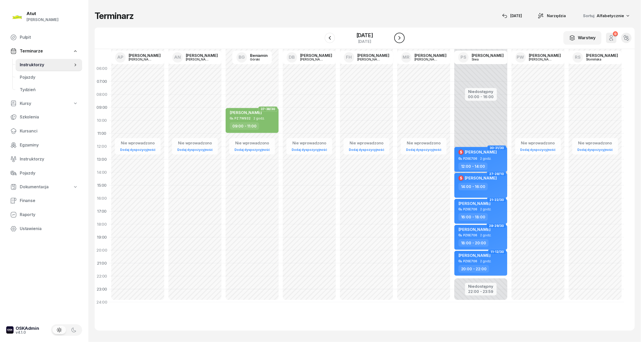
click at [400, 38] on icon "button" at bounding box center [399, 38] width 2 height 4
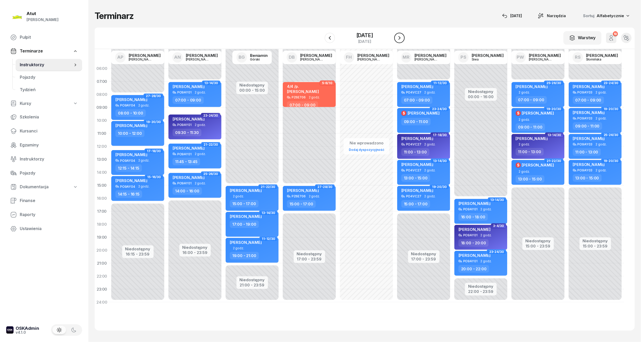
click at [402, 38] on icon "button" at bounding box center [399, 38] width 6 height 6
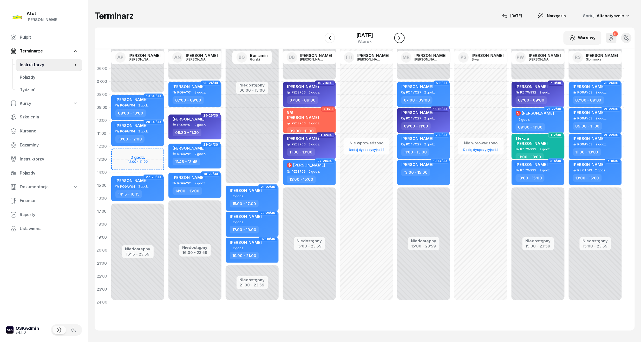
click at [400, 38] on icon "button" at bounding box center [399, 38] width 2 height 4
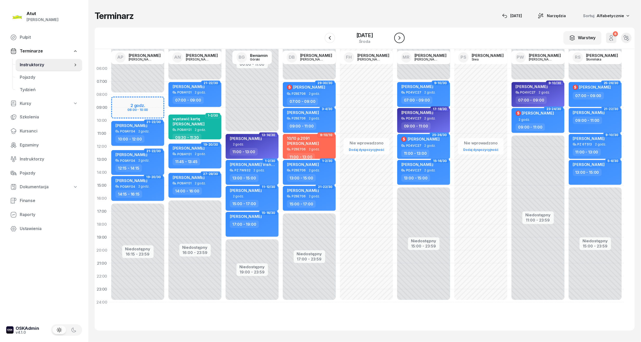
click at [402, 38] on icon "button" at bounding box center [399, 38] width 6 height 6
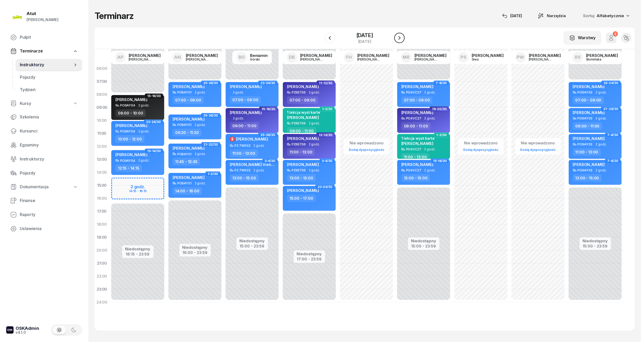
click at [402, 38] on icon "button" at bounding box center [399, 38] width 6 height 6
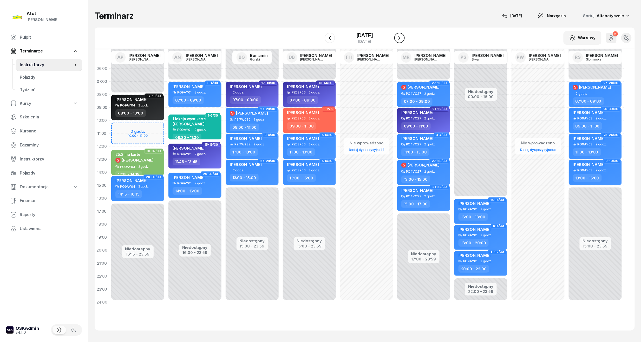
click at [402, 38] on icon "button" at bounding box center [399, 38] width 6 height 6
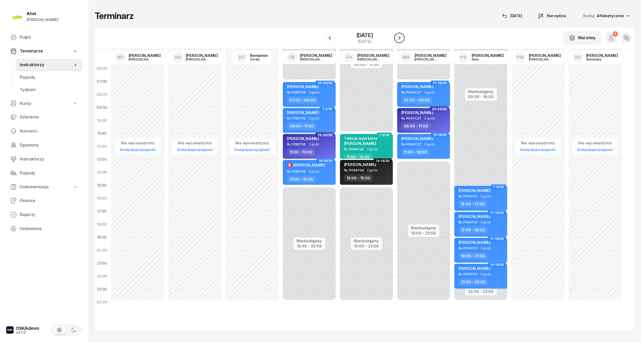
click at [402, 38] on icon "button" at bounding box center [399, 38] width 6 height 6
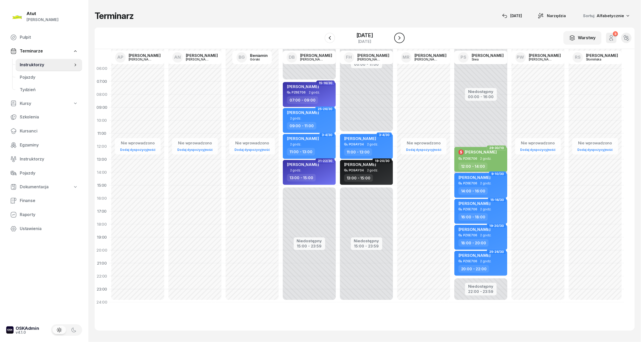
click at [402, 38] on icon "button" at bounding box center [399, 38] width 6 height 6
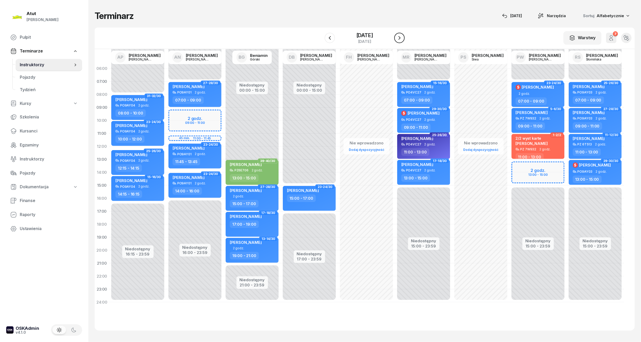
click at [400, 38] on icon "button" at bounding box center [399, 38] width 2 height 4
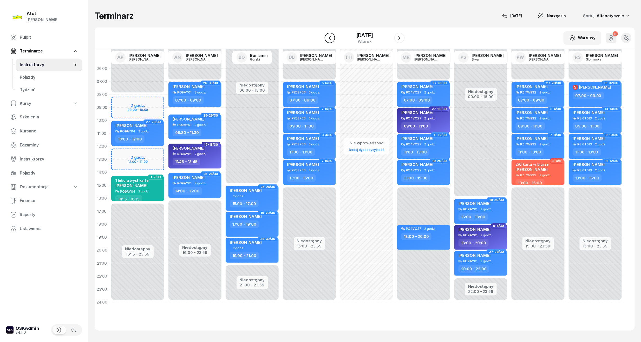
click at [327, 37] on icon "button" at bounding box center [330, 38] width 6 height 6
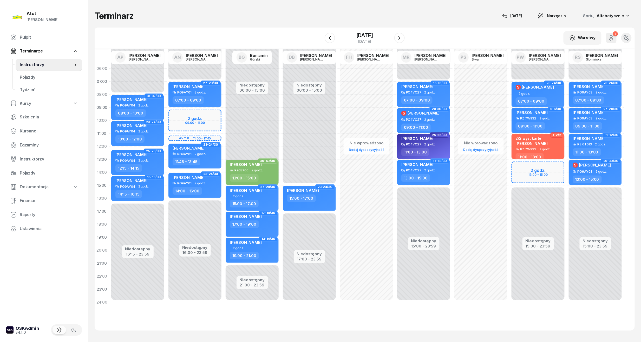
click at [535, 172] on div "Niedostępny 00:00 - 07:00 Niedostępny 15:00 - 23:59 2 godz. 13:00 - 15:00 23-24…" at bounding box center [537, 185] width 57 height 247
select select "14"
select select "16"
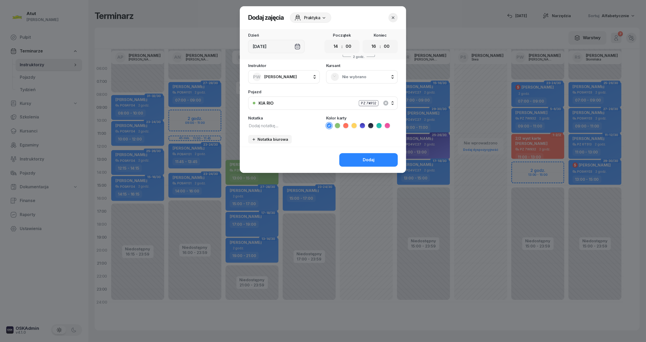
click at [373, 74] on span "Nie wybrano" at bounding box center [367, 77] width 51 height 7
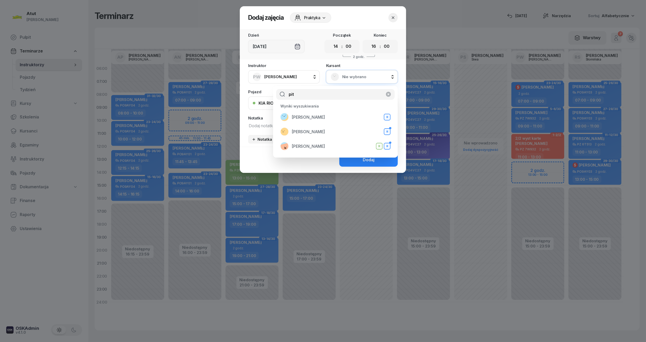
type input "pit"
click at [391, 17] on icon "button" at bounding box center [392, 17] width 5 height 5
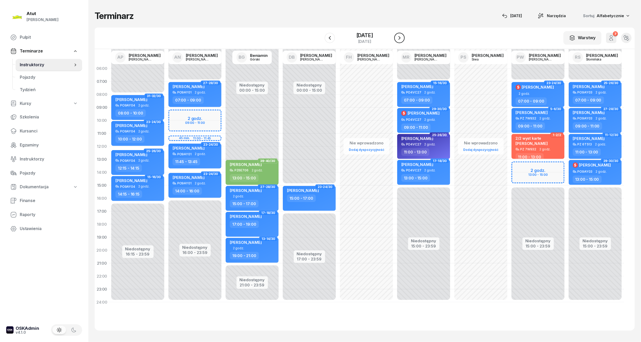
click at [404, 37] on button "button" at bounding box center [399, 38] width 10 height 10
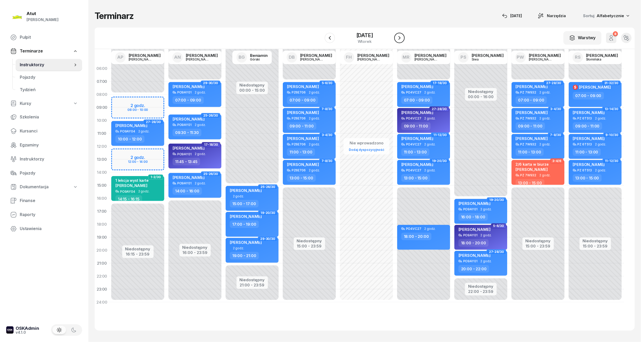
click at [400, 37] on icon "button" at bounding box center [399, 38] width 2 height 4
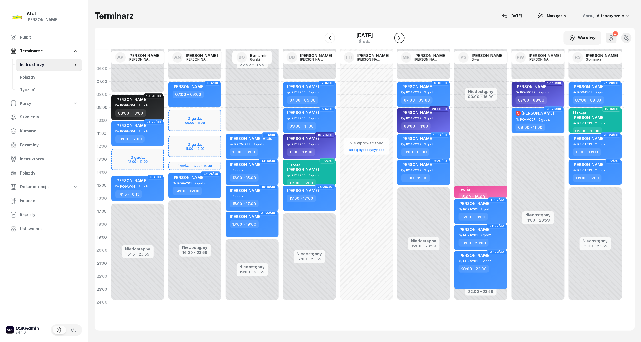
click at [400, 37] on icon "button" at bounding box center [399, 38] width 2 height 4
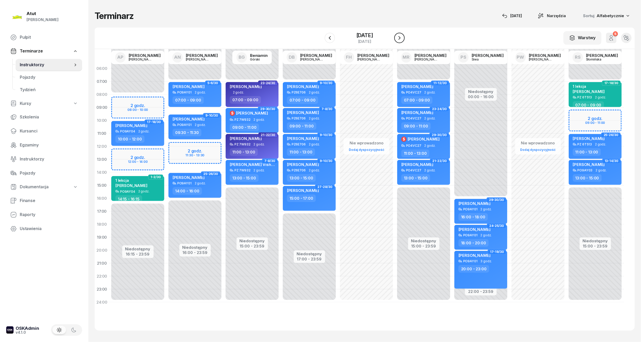
click at [400, 37] on icon "button" at bounding box center [399, 38] width 2 height 4
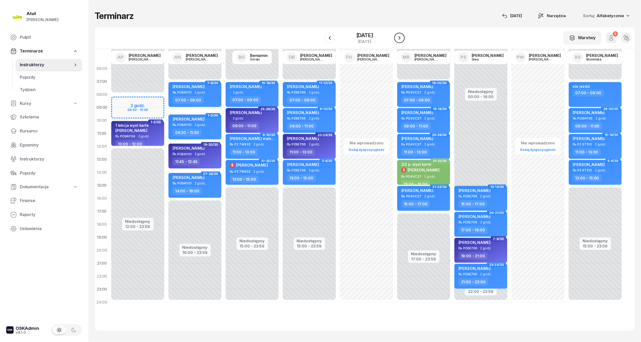
click at [402, 37] on icon "button" at bounding box center [399, 38] width 6 height 6
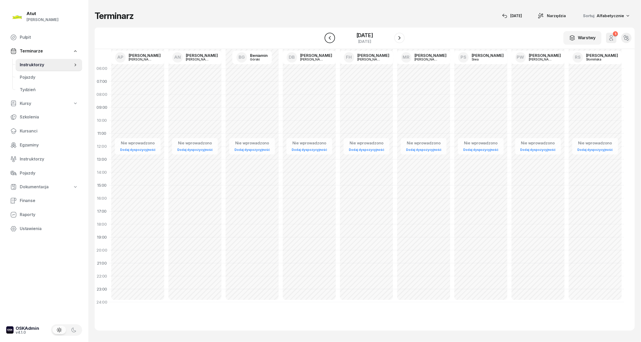
click at [334, 39] on button "button" at bounding box center [329, 38] width 10 height 10
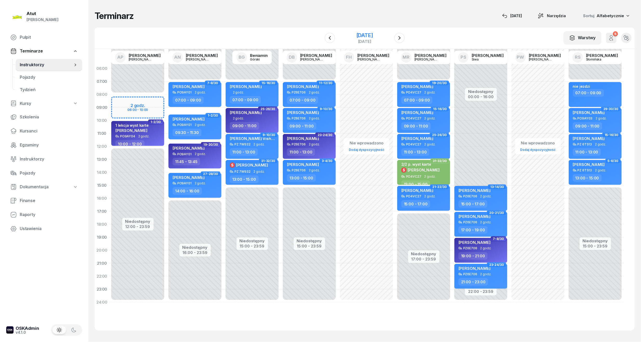
click at [356, 34] on div "[DATE]" at bounding box center [364, 35] width 17 height 5
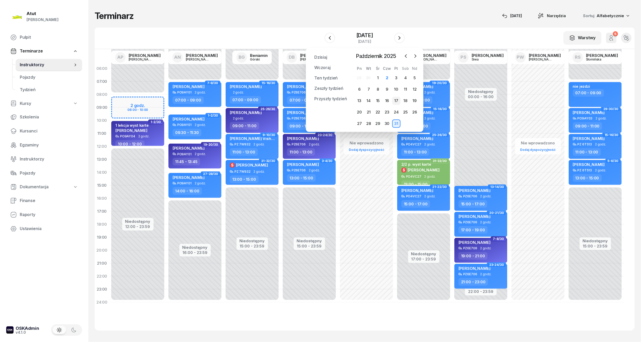
click at [396, 101] on div "17" at bounding box center [396, 101] width 8 height 8
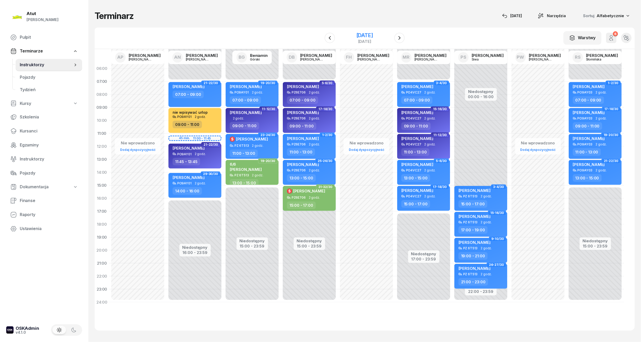
click at [370, 36] on div "[DATE]" at bounding box center [364, 35] width 17 height 5
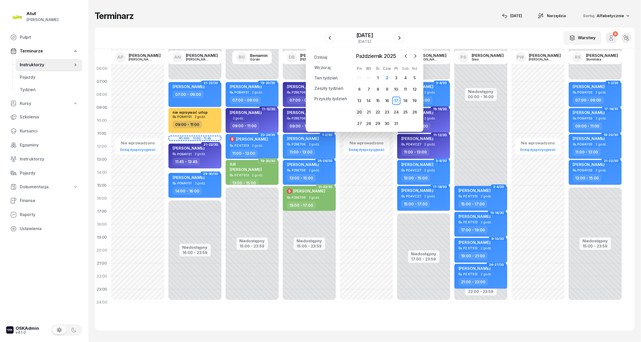
click at [358, 111] on div "20" at bounding box center [359, 112] width 8 height 8
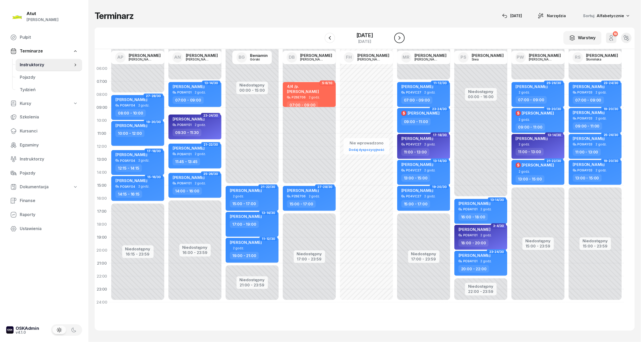
click at [402, 38] on icon "button" at bounding box center [399, 38] width 6 height 6
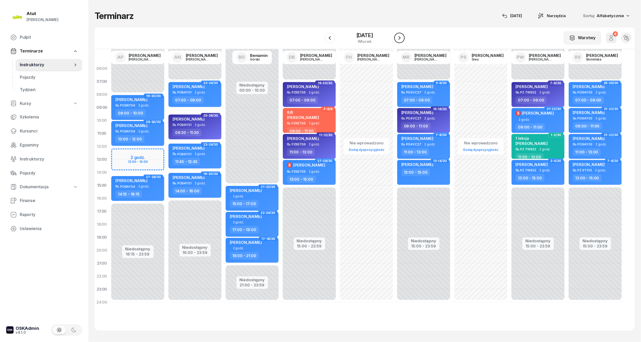
click at [400, 38] on icon "button" at bounding box center [399, 38] width 2 height 4
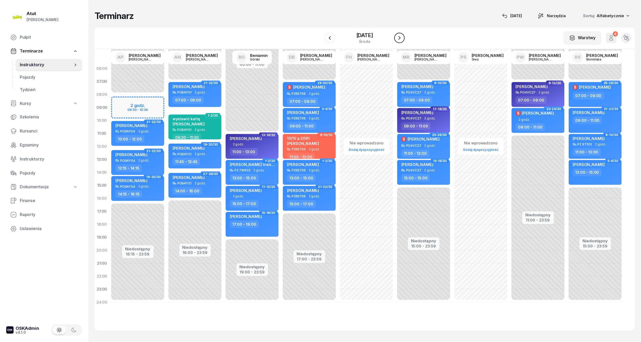
click at [400, 38] on icon "button" at bounding box center [399, 38] width 2 height 4
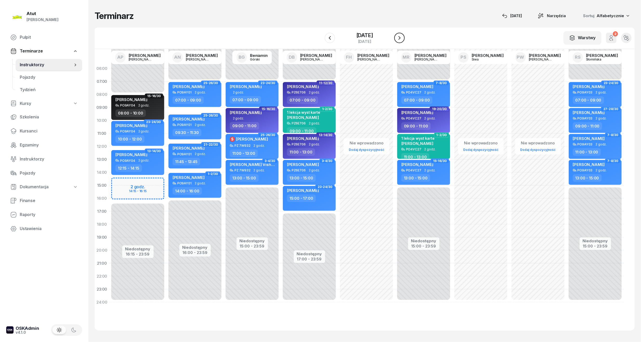
click at [400, 38] on icon "button" at bounding box center [399, 38] width 2 height 4
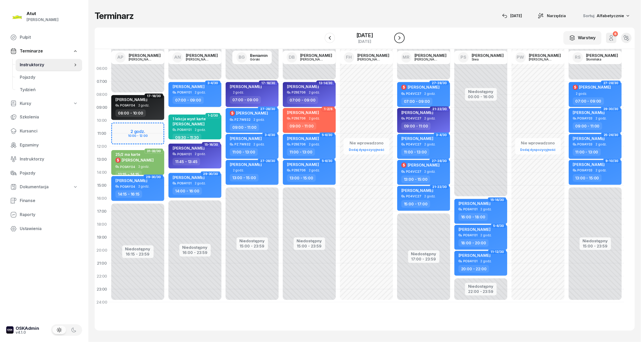
click at [400, 38] on icon "button" at bounding box center [399, 38] width 2 height 4
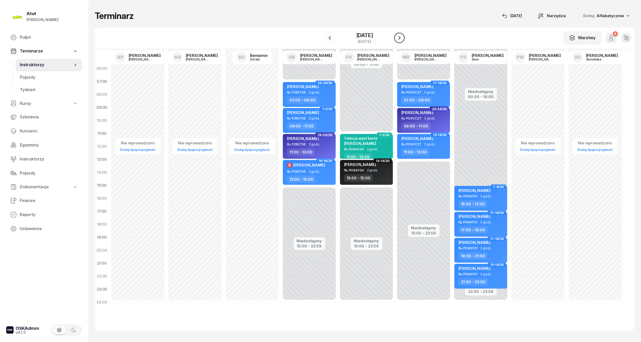
click at [400, 38] on icon "button" at bounding box center [399, 38] width 2 height 4
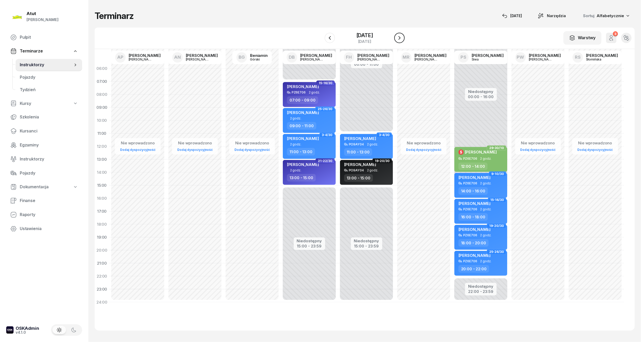
click at [400, 38] on icon "button" at bounding box center [399, 38] width 2 height 4
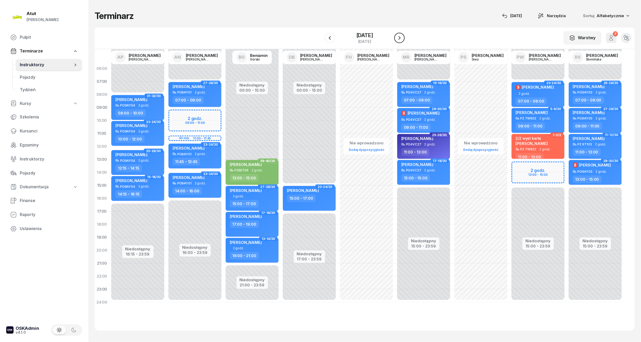
click at [402, 35] on icon "button" at bounding box center [399, 38] width 6 height 6
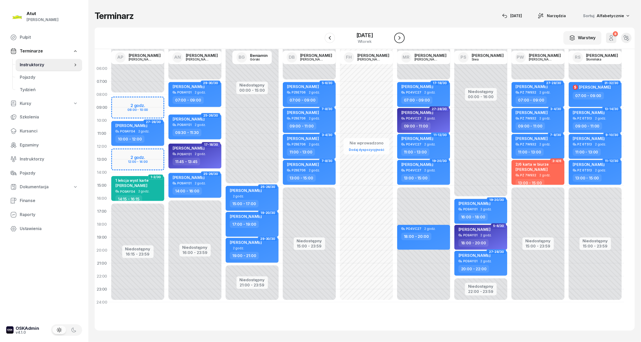
click at [402, 36] on icon "button" at bounding box center [399, 38] width 6 height 6
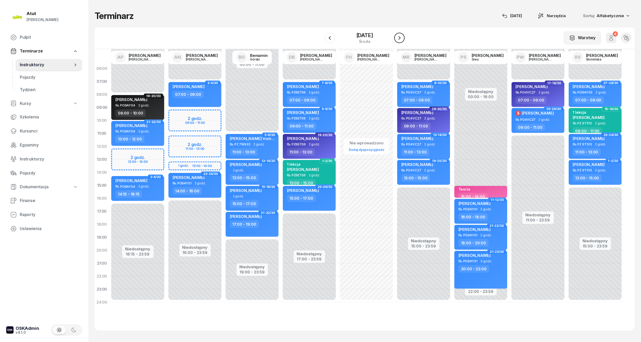
click at [402, 36] on icon "button" at bounding box center [399, 38] width 6 height 6
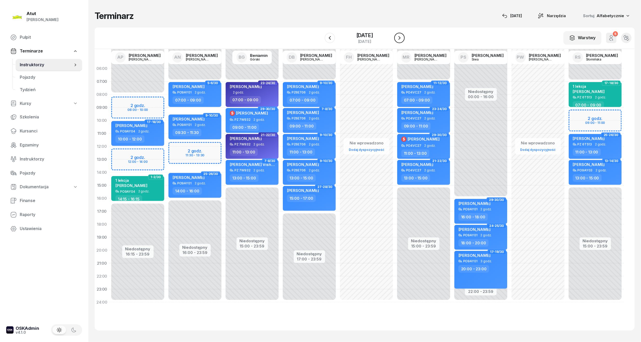
click at [402, 36] on icon "button" at bounding box center [399, 38] width 6 height 6
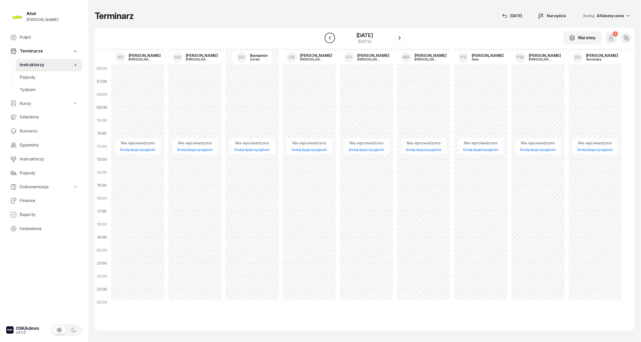
click at [329, 36] on icon "button" at bounding box center [330, 38] width 6 height 6
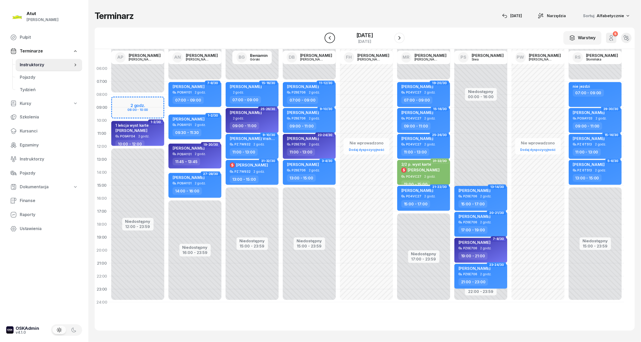
click at [327, 39] on icon "button" at bounding box center [330, 38] width 6 height 6
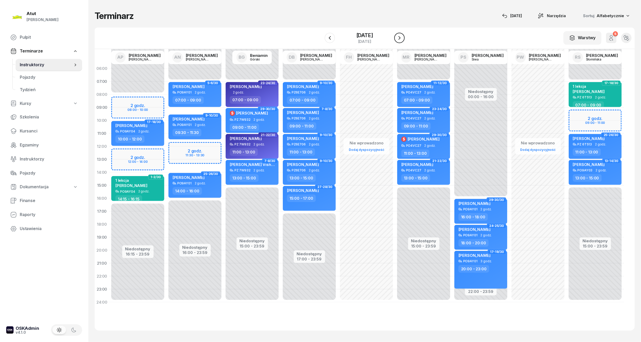
click at [402, 38] on icon "button" at bounding box center [399, 38] width 6 height 6
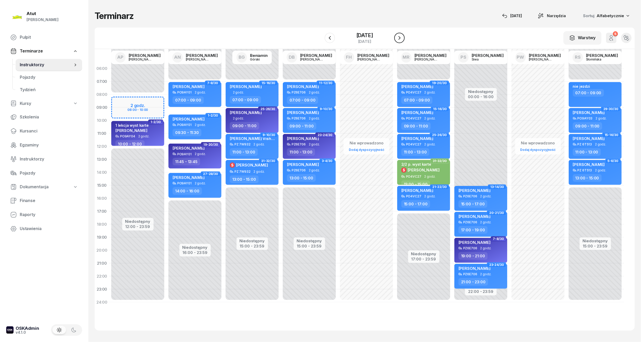
click at [402, 38] on icon "button" at bounding box center [399, 38] width 6 height 6
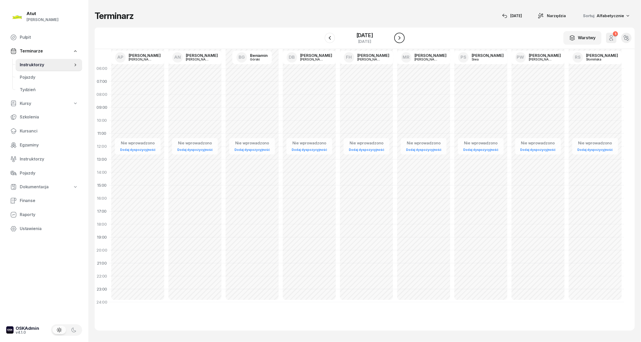
click at [406, 38] on div "W Wybierz AP [PERSON_NAME] AN [PERSON_NAME] BG [PERSON_NAME] DB [PERSON_NAME] F…" at bounding box center [365, 39] width 540 height 22
click at [400, 37] on icon "button" at bounding box center [399, 38] width 2 height 4
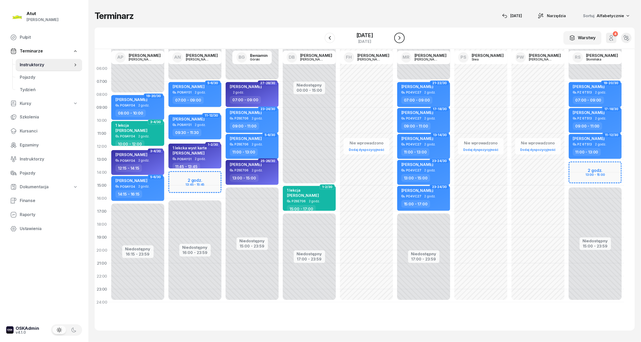
click at [398, 38] on icon "button" at bounding box center [399, 38] width 6 height 6
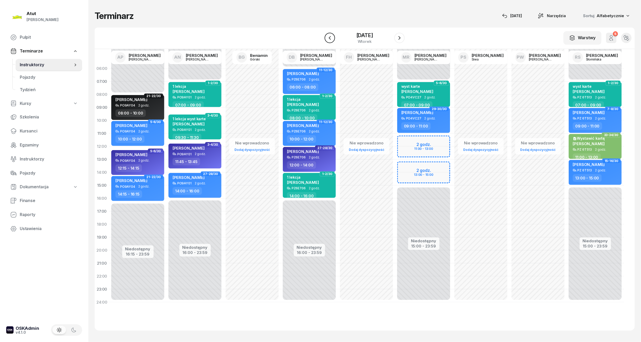
click at [330, 36] on icon "button" at bounding box center [330, 38] width 6 height 6
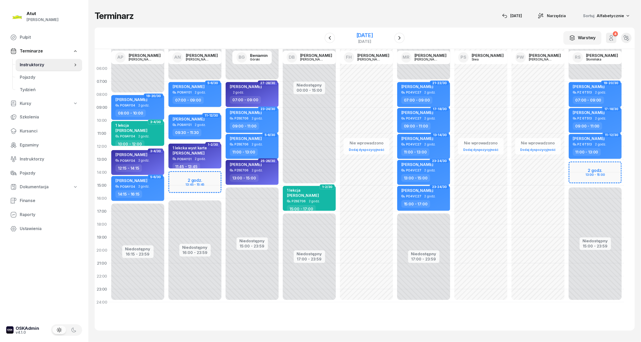
click at [373, 37] on div "[DATE]" at bounding box center [364, 35] width 17 height 5
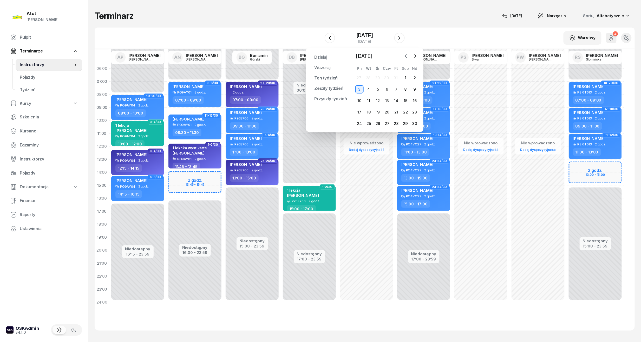
click at [405, 57] on icon "button" at bounding box center [405, 56] width 5 height 5
click at [361, 89] on div "6" at bounding box center [359, 89] width 8 height 8
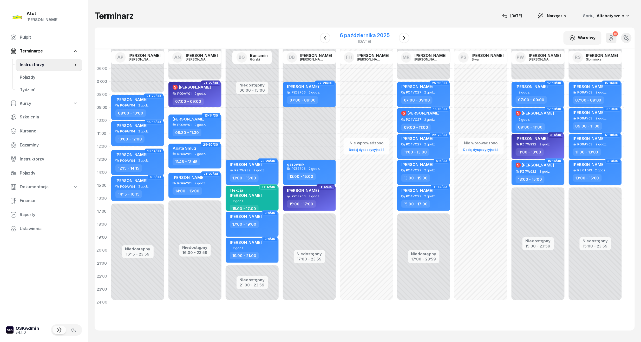
click at [361, 36] on div "6 października 2025" at bounding box center [365, 35] width 50 height 5
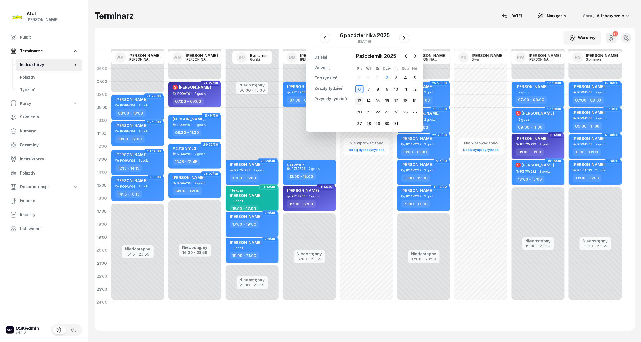
click at [361, 100] on div "13" at bounding box center [359, 101] width 8 height 8
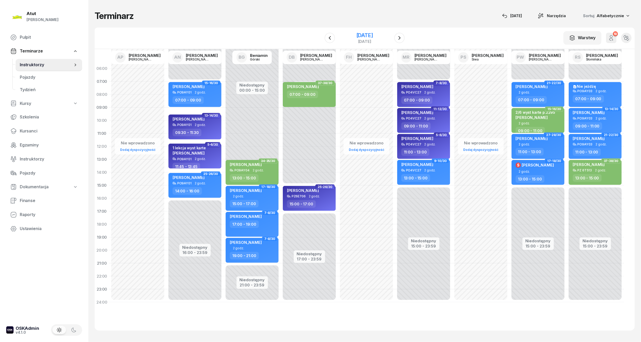
click at [373, 36] on div "[DATE]" at bounding box center [364, 35] width 17 height 5
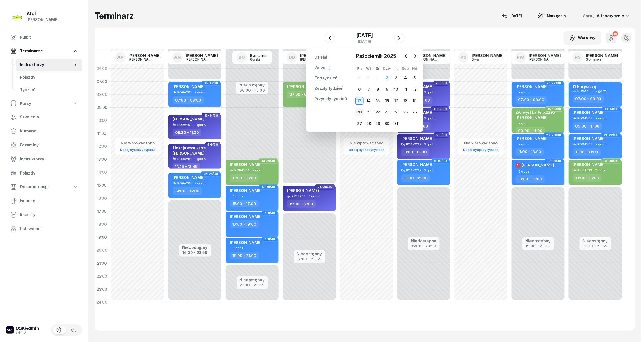
click at [359, 115] on div "20" at bounding box center [359, 112] width 8 height 8
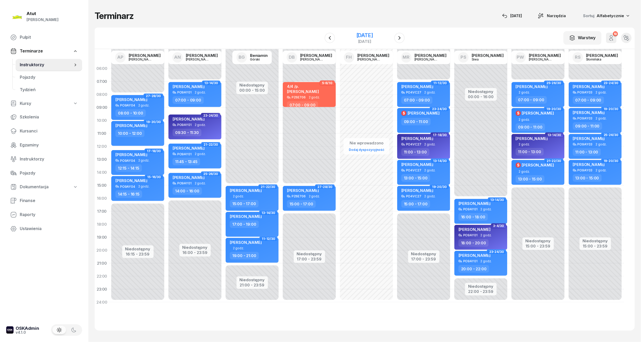
click at [364, 33] on div "[DATE]" at bounding box center [364, 35] width 17 height 5
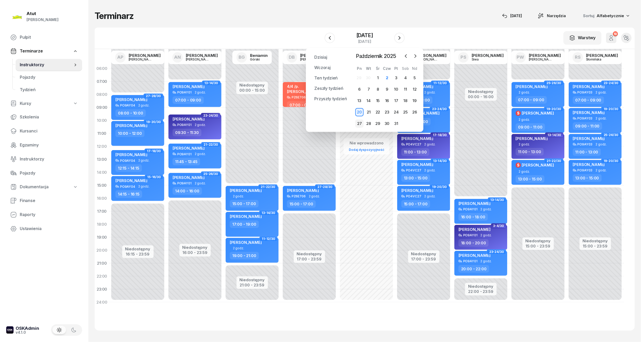
click at [358, 124] on div "27" at bounding box center [359, 123] width 8 height 8
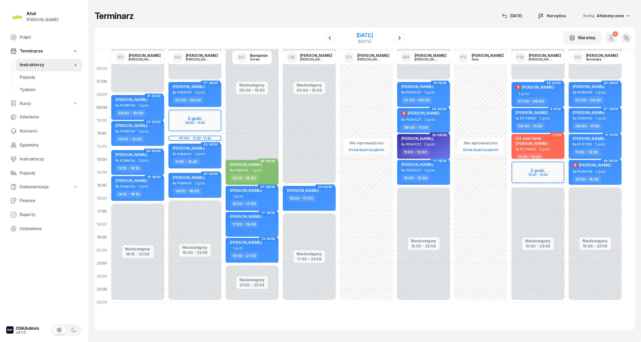
click at [373, 37] on div "[DATE]" at bounding box center [364, 35] width 17 height 5
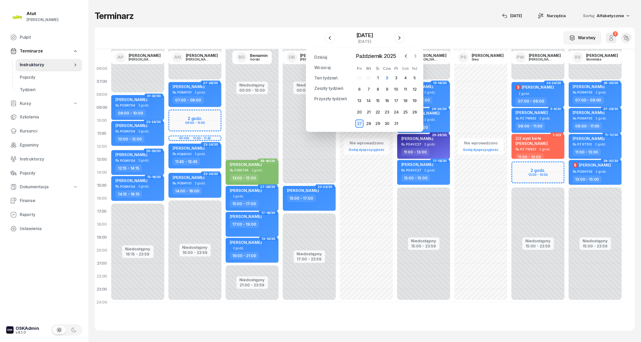
click at [415, 54] on icon "button" at bounding box center [415, 56] width 5 height 5
click at [360, 90] on div "3" at bounding box center [359, 89] width 8 height 8
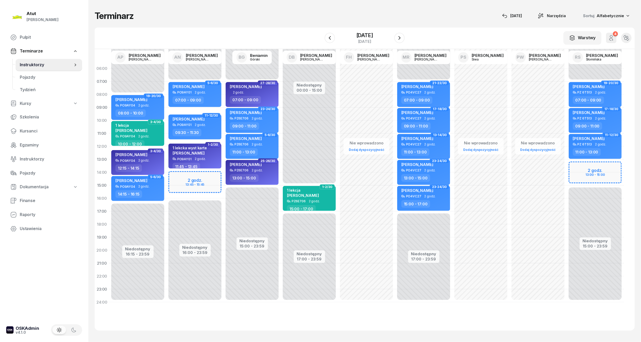
click at [590, 174] on div "Niedostępny 00:00 - 07:00 Niedostępny 15:00 - 23:59 2 godz. 13:00 - 15:00 19-20…" at bounding box center [594, 185] width 57 height 247
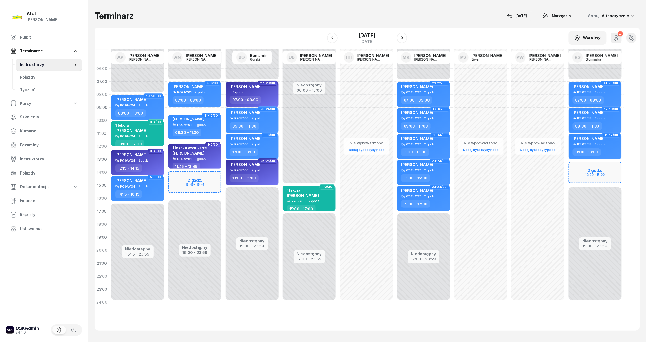
select select "14"
select select "16"
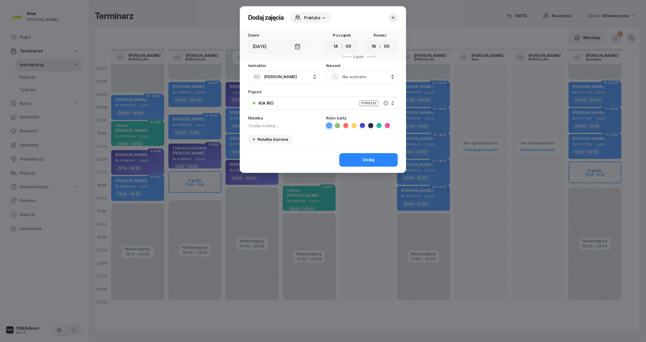
click at [351, 74] on span "Nie wybrano" at bounding box center [367, 77] width 51 height 7
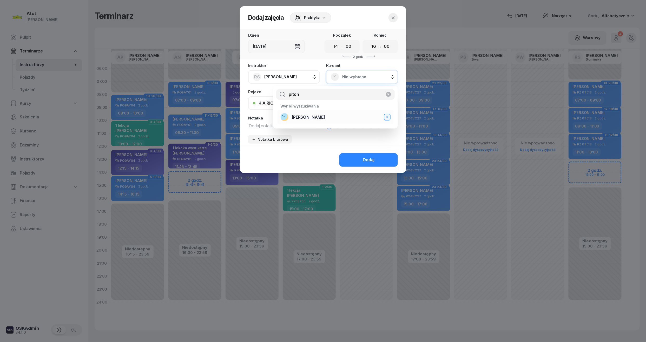
type input "pitoń"
click at [306, 116] on span "[PERSON_NAME]" at bounding box center [308, 117] width 33 height 7
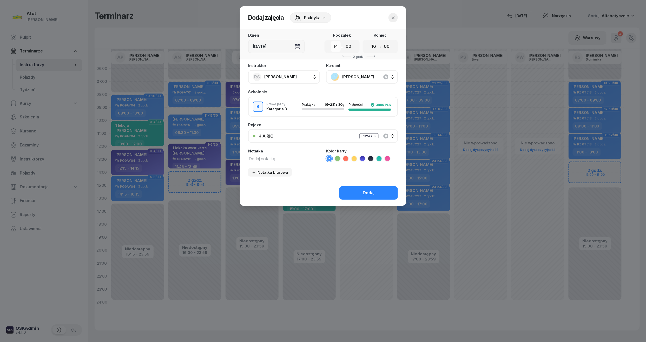
click at [335, 48] on select "00 01 02 03 04 05 06 07 08 09 10 11 12 13 14 15 16 17 18 19 20 21 22 23" at bounding box center [336, 46] width 10 height 11
select select "13"
click at [331, 41] on select "00 01 02 03 04 05 06 07 08 09 10 11 12 13 14 15 16 17 18 19 20 21 22 23" at bounding box center [336, 46] width 10 height 11
click at [375, 49] on select "00 01 02 03 04 05 06 07 08 09 10 11 12 13 14 15 16 17 18 19 20 21 22 23" at bounding box center [374, 46] width 10 height 11
select select "15"
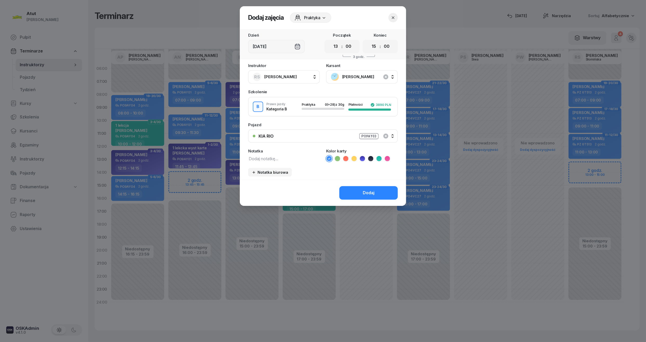
click at [369, 41] on select "00 01 02 03 04 05 06 07 08 09 10 11 12 13 14 15 16 17 18 19 20 21 22 23" at bounding box center [374, 46] width 10 height 11
click at [365, 187] on button "Dodaj" at bounding box center [368, 193] width 58 height 14
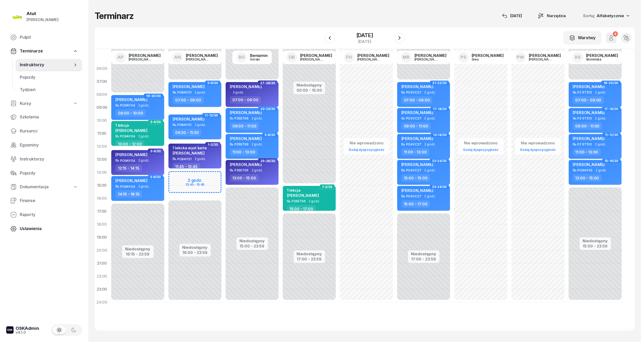
click at [33, 227] on span "Ustawienia" at bounding box center [49, 228] width 58 height 7
select select "06:00"
select select
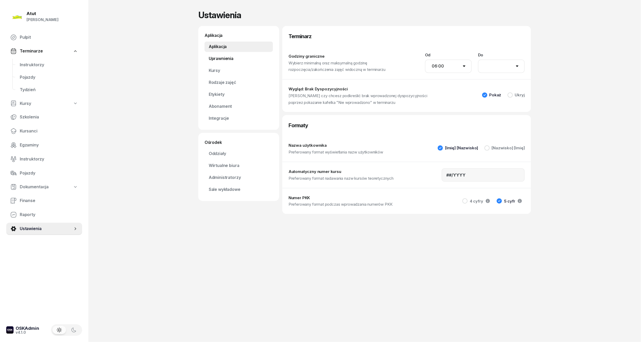
click at [221, 57] on link "Uprawnienia" at bounding box center [238, 59] width 68 height 10
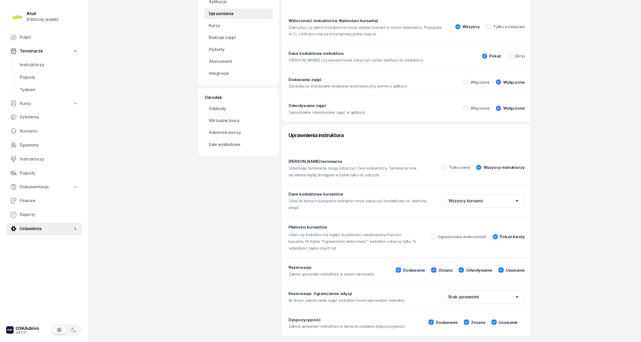
scroll to position [50, 0]
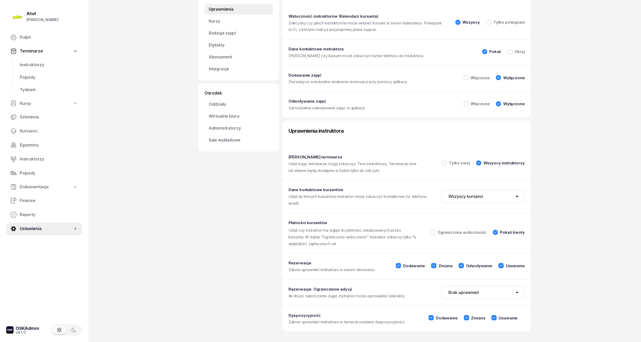
click at [501, 265] on icon at bounding box center [501, 266] width 2 height 2
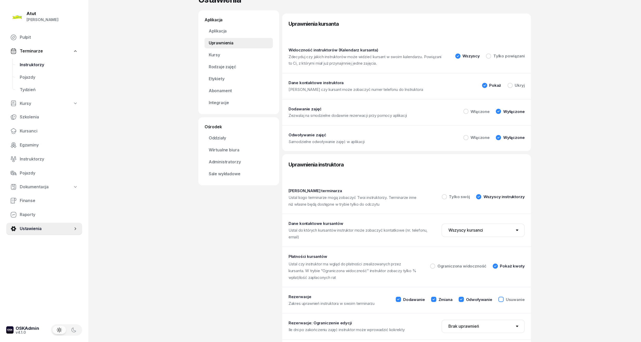
scroll to position [0, 0]
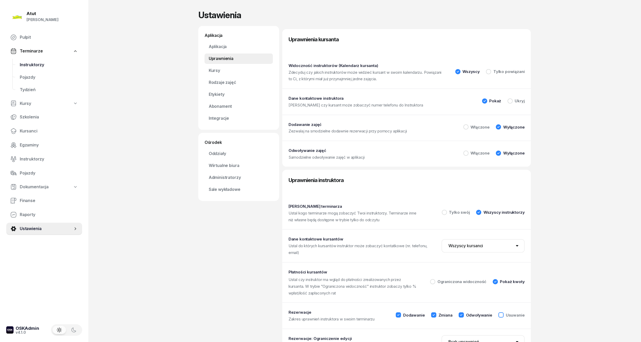
click at [19, 65] on link "Instruktorzy" at bounding box center [49, 65] width 66 height 12
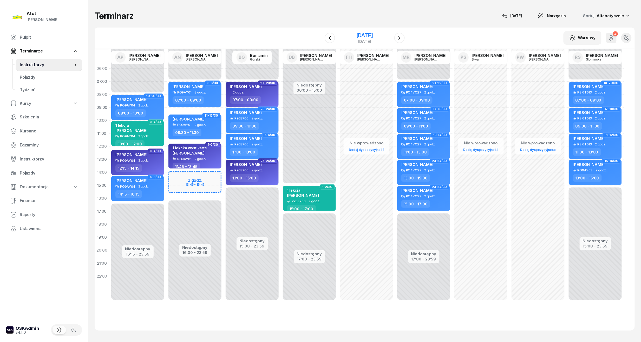
click at [361, 37] on div "[DATE]" at bounding box center [364, 35] width 17 height 5
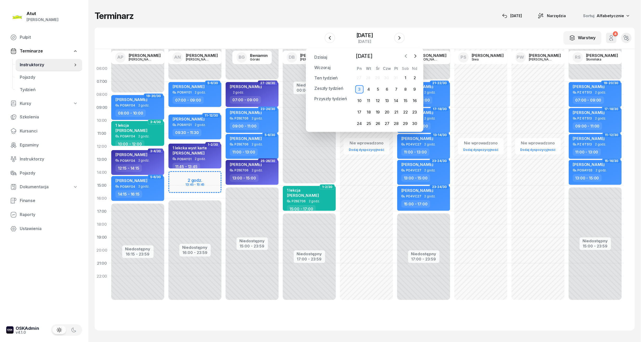
click at [403, 56] on icon "button" at bounding box center [405, 56] width 5 height 5
click at [388, 76] on div "2" at bounding box center [387, 78] width 8 height 8
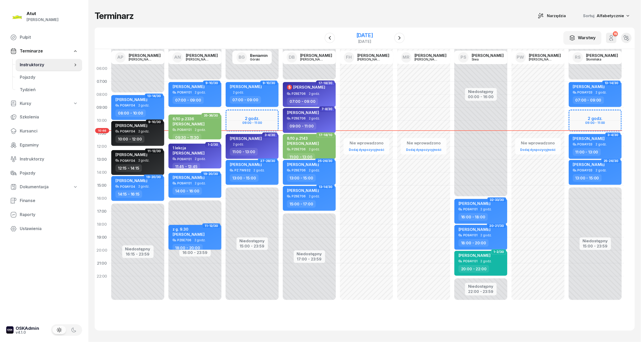
click at [365, 33] on div "[DATE]" at bounding box center [364, 35] width 17 height 5
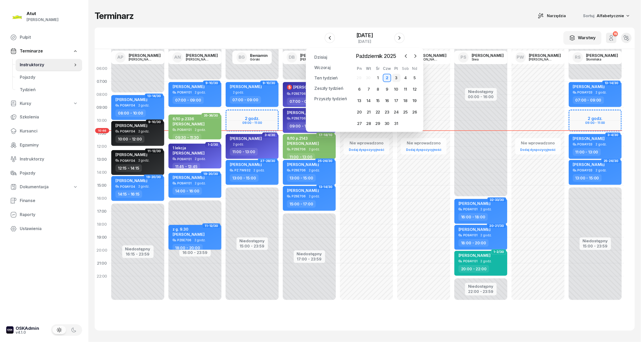
click at [395, 74] on div "3" at bounding box center [396, 78] width 8 height 8
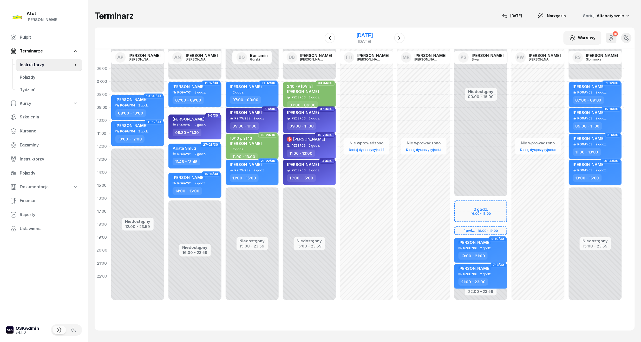
click at [356, 37] on div "[DATE]" at bounding box center [364, 35] width 17 height 5
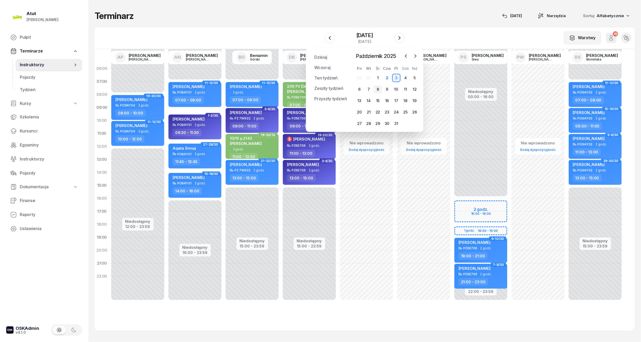
click at [379, 88] on div "8" at bounding box center [378, 89] width 8 height 8
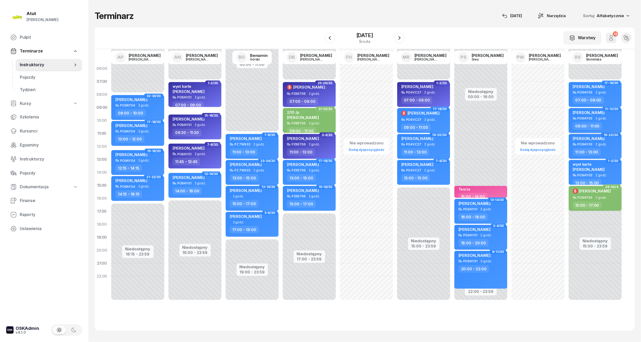
click at [598, 116] on div "[PERSON_NAME]" at bounding box center [596, 113] width 46 height 6
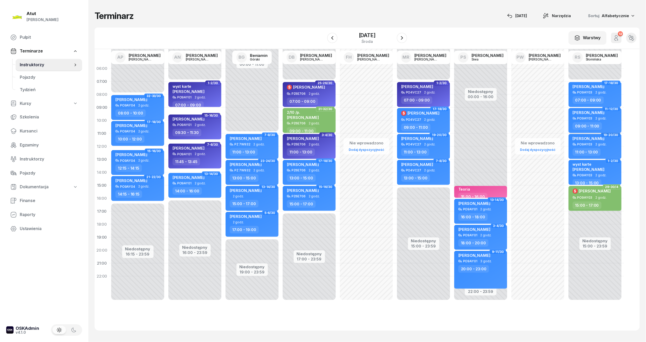
select select "09"
select select "11"
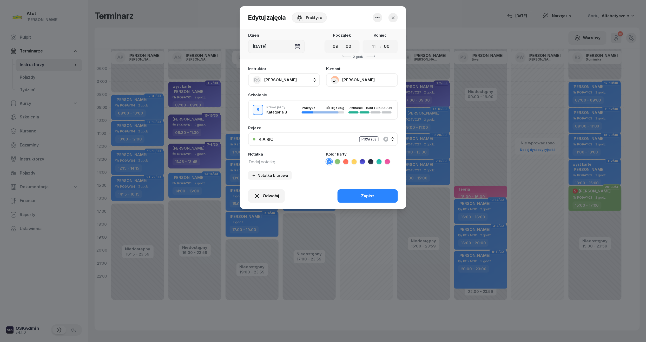
click at [393, 15] on icon "button" at bounding box center [392, 17] width 5 height 5
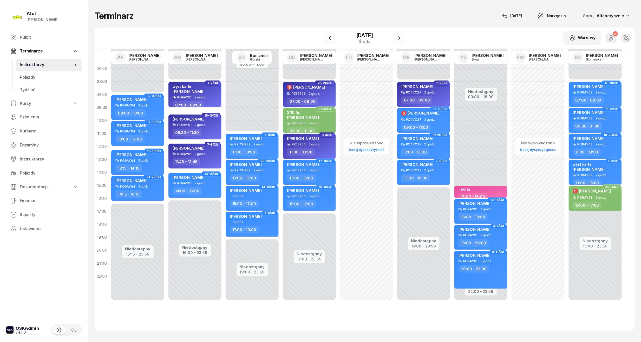
click at [591, 115] on div "[PERSON_NAME]" at bounding box center [596, 113] width 46 height 6
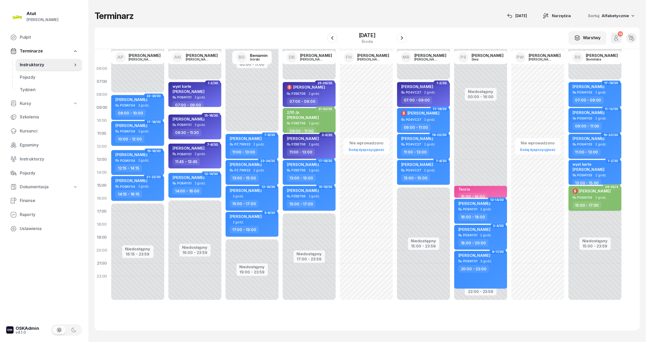
select select "09"
select select "11"
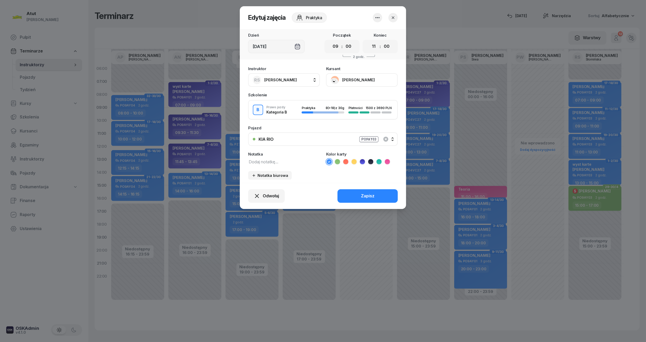
click at [395, 18] on icon "button" at bounding box center [392, 17] width 5 height 5
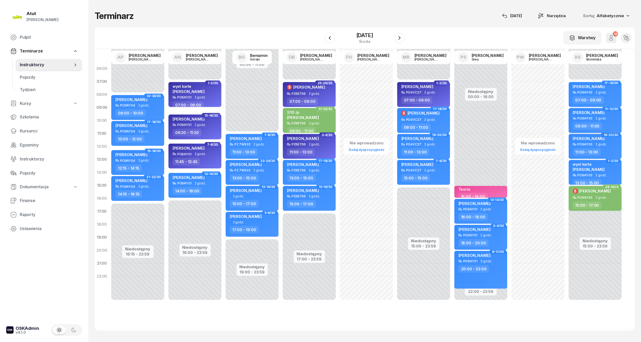
click at [586, 115] on div "[PERSON_NAME]" at bounding box center [589, 113] width 32 height 6
select select "09"
select select "11"
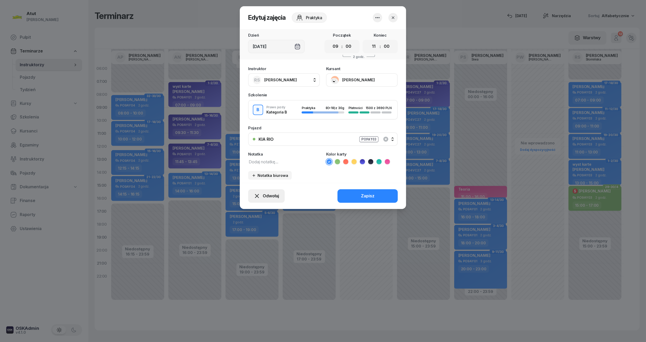
click at [273, 198] on span "Odwołaj" at bounding box center [271, 196] width 16 height 7
click at [261, 149] on div "My odwołaliśmy" at bounding box center [257, 151] width 31 height 7
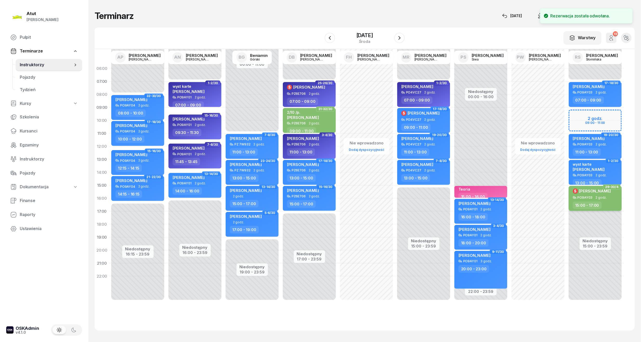
click at [606, 194] on div "$ [PERSON_NAME]" at bounding box center [592, 192] width 38 height 8
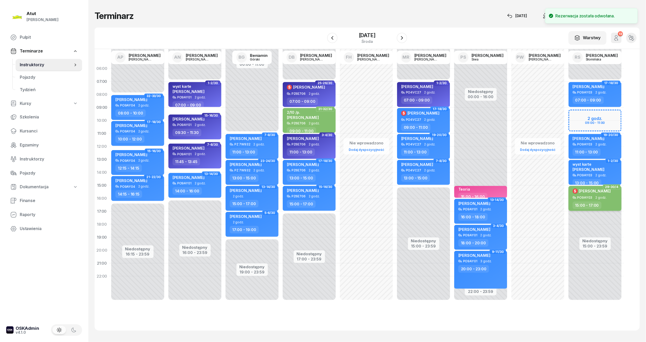
select select "15"
select select "17"
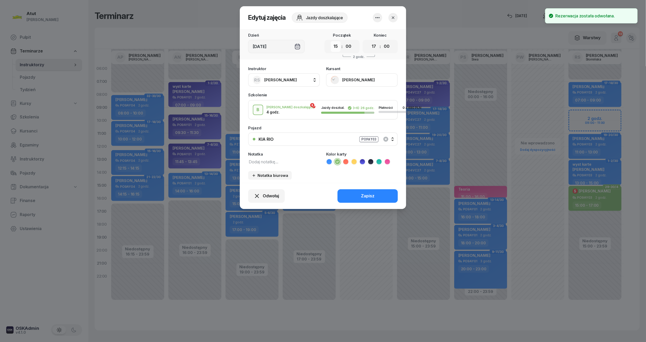
click at [338, 49] on select "00 01 02 03 04 05 06 07 08 09 10 11 12 13 14 15 16 17 18 19 20 21 22 23" at bounding box center [336, 46] width 10 height 11
select select "09"
click at [331, 41] on select "00 01 02 03 04 05 06 07 08 09 10 11 12 13 14 15 16 17 18 19 20 21 22 23" at bounding box center [336, 46] width 10 height 11
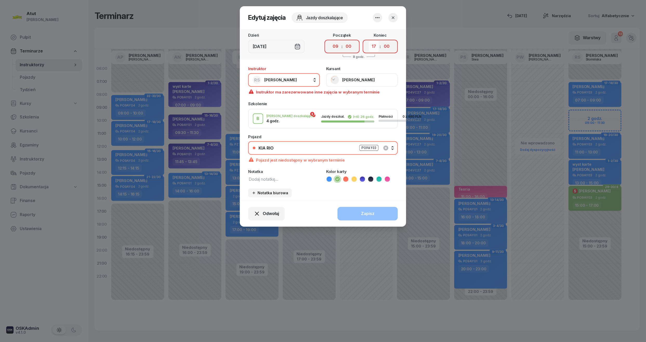
click at [375, 46] on select "00 01 02 03 04 05 06 07 08 09 10 11 12 13 14 15 16 17 18 19 20 21 22 23" at bounding box center [374, 46] width 10 height 11
select select "11"
click at [369, 41] on select "00 01 02 03 04 05 06 07 08 09 10 11 12 13 14 15 16 17 18 19 20 21 22 23" at bounding box center [374, 46] width 10 height 11
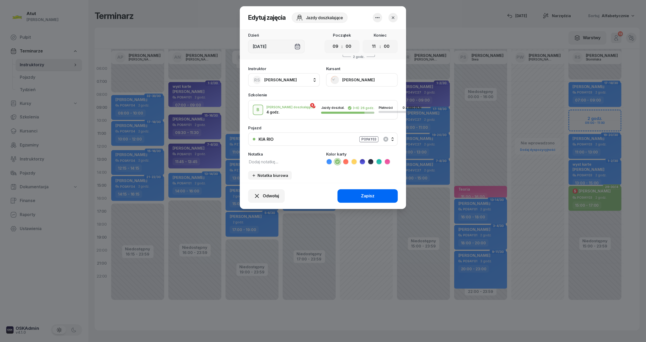
click at [377, 195] on button "Zapisz" at bounding box center [367, 196] width 60 height 14
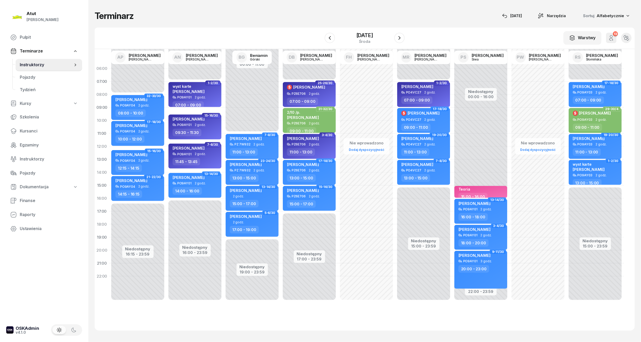
click at [601, 196] on div "Niedostępny 00:00 - 07:00 Niedostępny 15:00 - 23:59 17-18/30 [PERSON_NAME] PO9A…" at bounding box center [594, 185] width 57 height 247
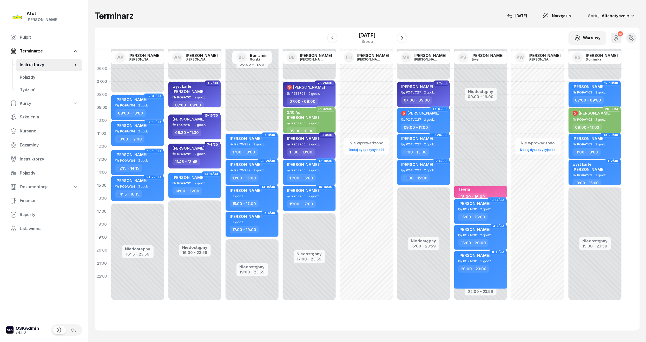
select select "15"
select select "17"
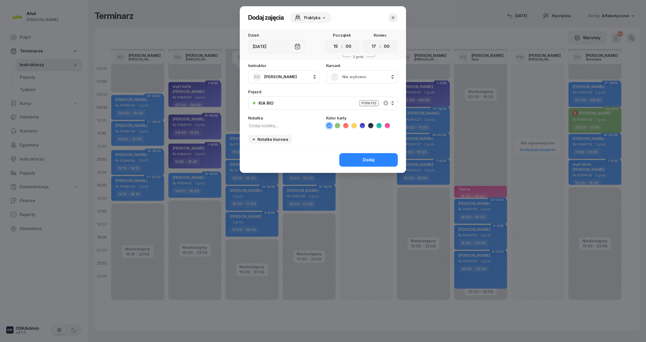
click at [353, 81] on div "Nie wybrano" at bounding box center [362, 77] width 72 height 14
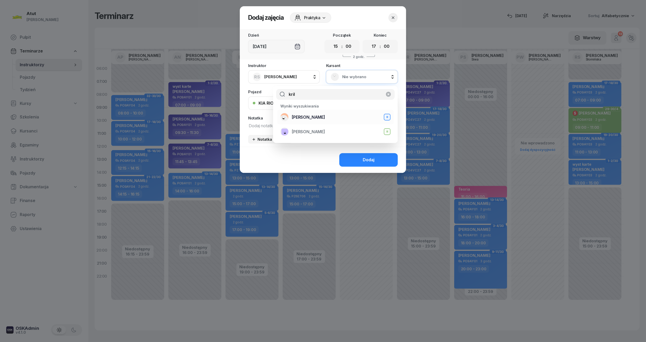
type input "kril"
click at [313, 117] on div "[PERSON_NAME] B" at bounding box center [335, 117] width 110 height 8
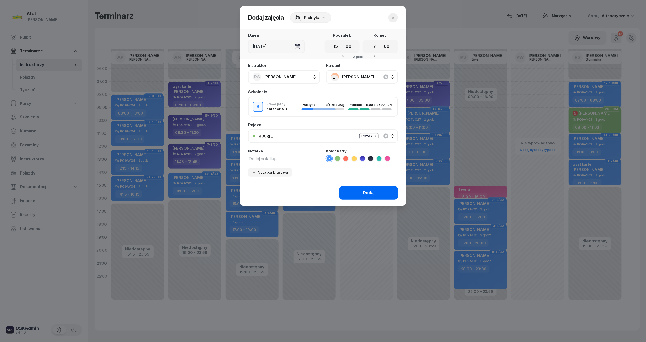
click at [369, 195] on div "Dodaj" at bounding box center [369, 193] width 12 height 7
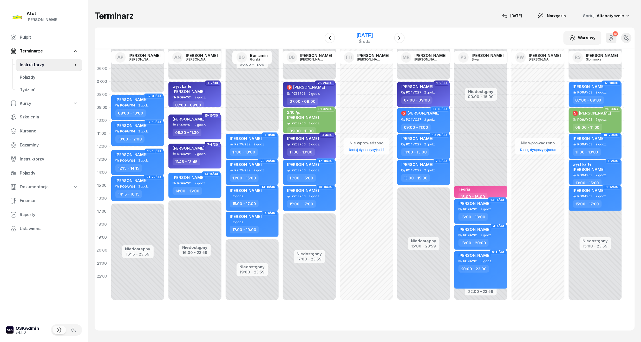
click at [356, 40] on div "środa" at bounding box center [364, 41] width 17 height 4
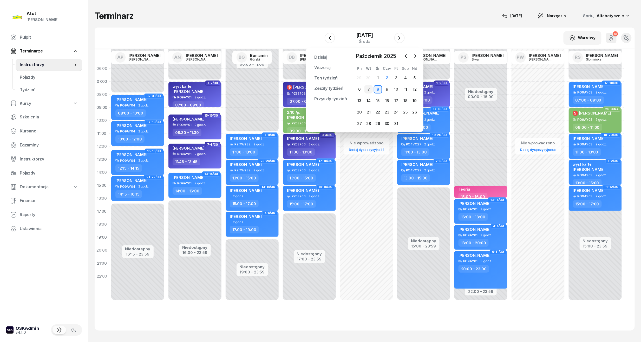
click at [369, 89] on div "7" at bounding box center [368, 89] width 8 height 8
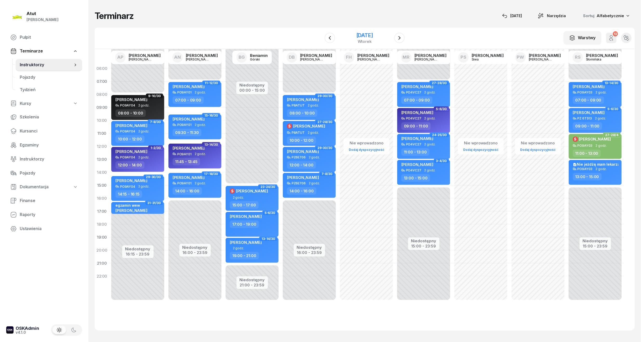
click at [356, 37] on div "[DATE]" at bounding box center [364, 35] width 17 height 5
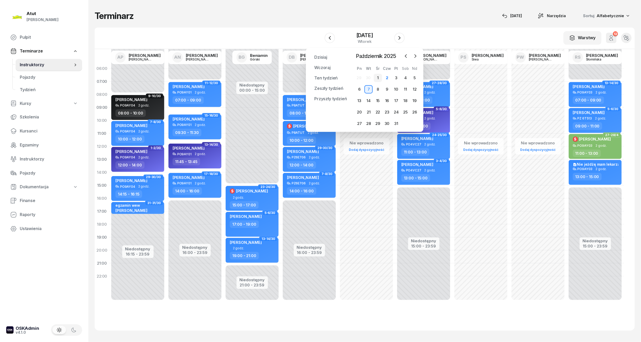
click at [378, 76] on div "1" at bounding box center [378, 78] width 8 height 8
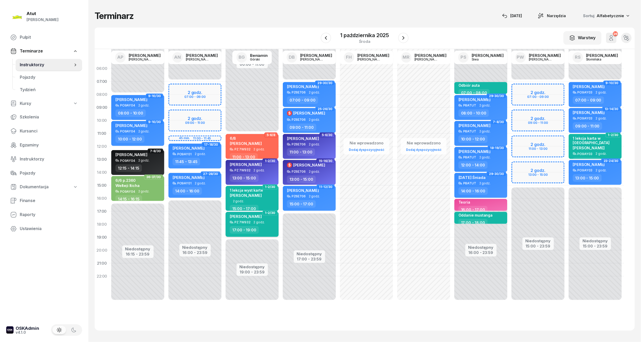
click at [247, 223] on div "PZ 7W932" at bounding box center [242, 222] width 16 height 3
select select "17"
select select "19"
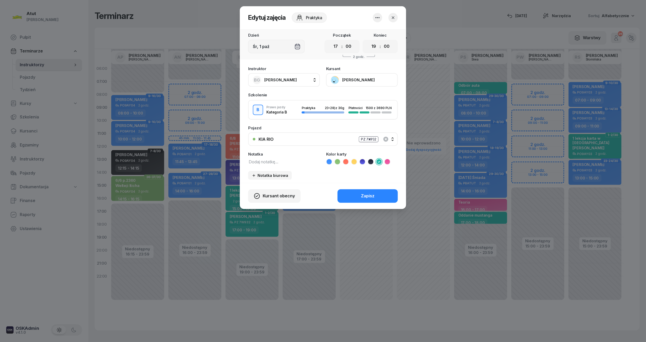
click at [394, 16] on icon "button" at bounding box center [392, 17] width 5 height 5
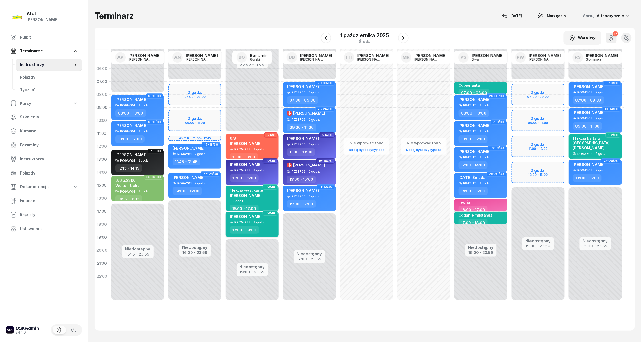
click at [263, 223] on div "PZ 7W932 2 godz." at bounding box center [253, 223] width 46 height 4
select select "17"
select select "19"
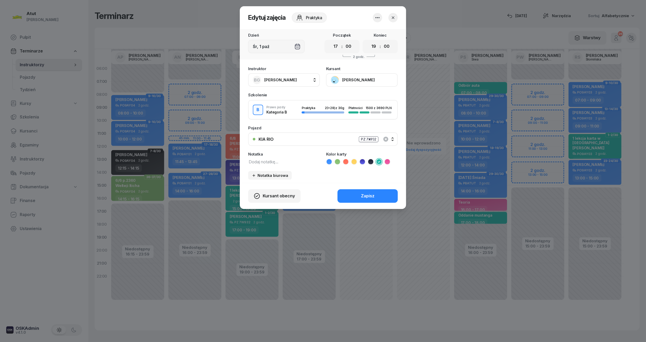
click at [272, 161] on textarea at bounding box center [284, 161] width 72 height 7
type textarea "Histeria brak karty"
click at [388, 194] on button "Zapisz" at bounding box center [367, 196] width 60 height 14
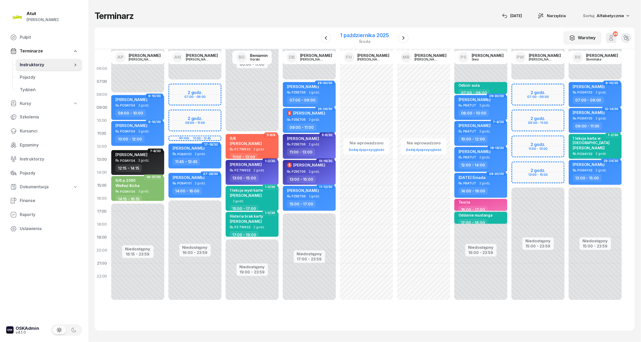
click at [367, 34] on div "1 października 2025" at bounding box center [364, 35] width 49 height 5
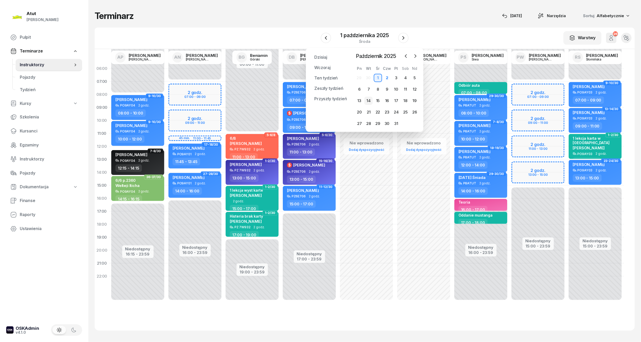
click at [367, 100] on div "14" at bounding box center [368, 101] width 8 height 8
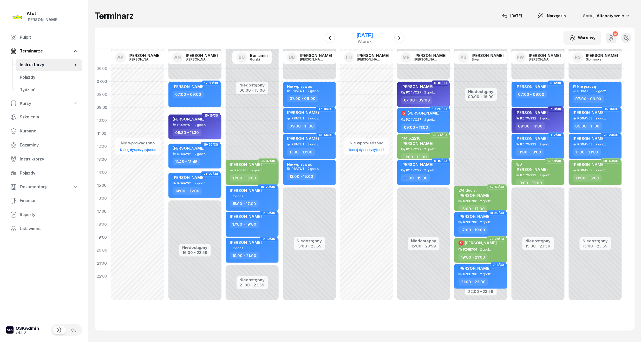
click at [366, 38] on div "[DATE]" at bounding box center [364, 38] width 17 height 11
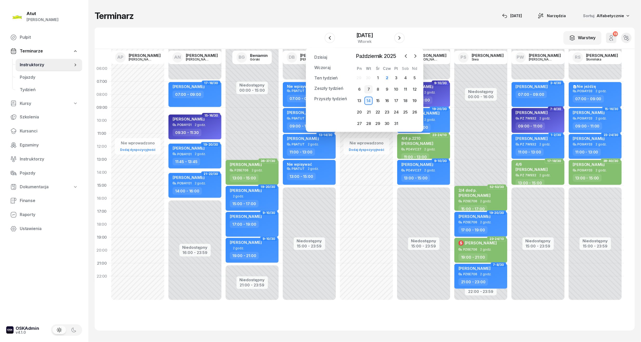
click at [368, 88] on div "7" at bounding box center [368, 89] width 8 height 8
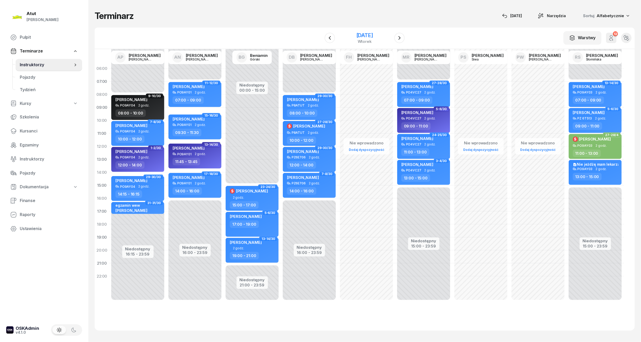
click at [367, 31] on div "[DATE]" at bounding box center [364, 38] width 53 height 15
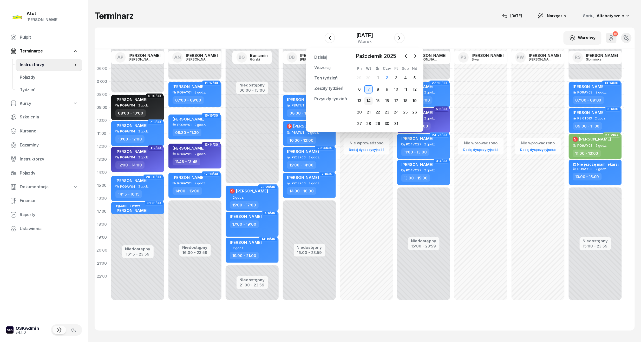
click at [369, 101] on div "14" at bounding box center [368, 101] width 8 height 8
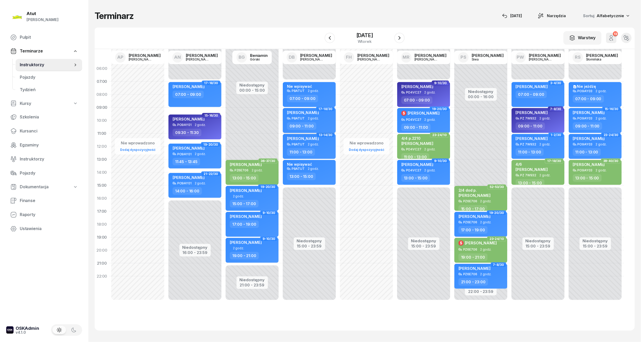
click at [301, 120] on div "[PERSON_NAME] P8ATUT 2 godz. 09:00 - 11:00" at bounding box center [309, 120] width 53 height 25
select select "09"
select select "11"
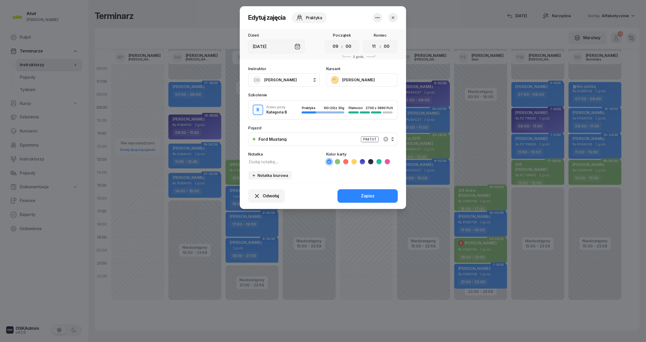
click at [395, 20] on icon "button" at bounding box center [392, 17] width 5 height 5
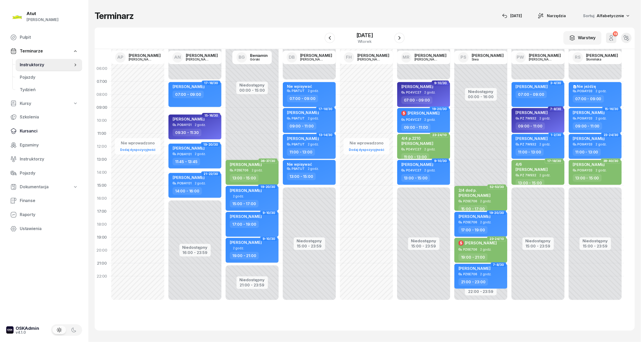
click at [30, 130] on span "Kursanci" at bounding box center [49, 131] width 58 height 7
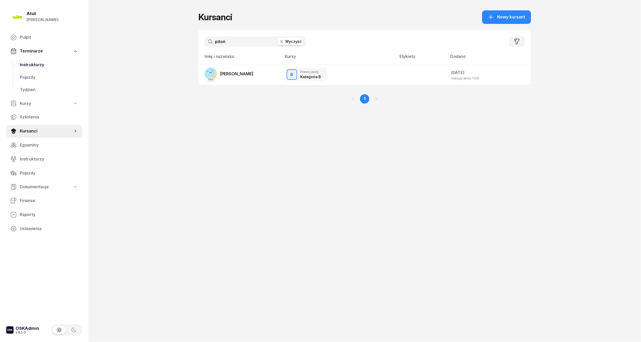
drag, startPoint x: 239, startPoint y: 41, endPoint x: 36, endPoint y: 68, distance: 205.4
click at [45, 64] on div "Atut [PERSON_NAME] Pulpit Terminarze Instruktorzy Pojazdy Tydzień Kursy Szkolen…" at bounding box center [320, 171] width 641 height 342
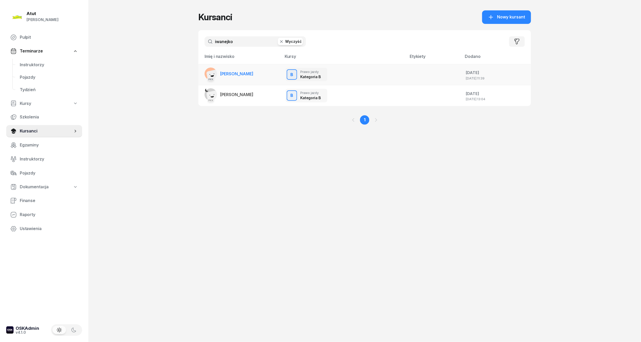
type input "iwanejko"
click at [247, 75] on span "[PERSON_NAME]" at bounding box center [236, 73] width 33 height 5
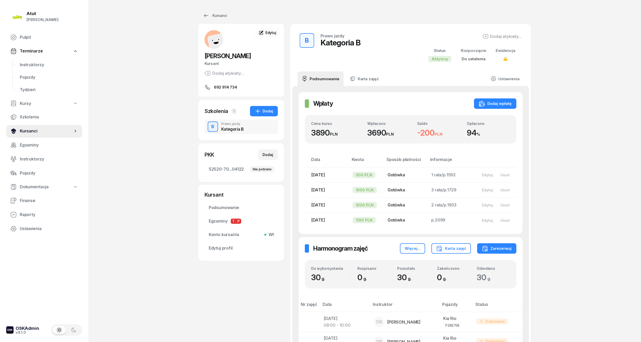
drag, startPoint x: 22, startPoint y: 134, endPoint x: 26, endPoint y: 132, distance: 4.0
click at [22, 134] on span "Kursanci" at bounding box center [46, 131] width 53 height 7
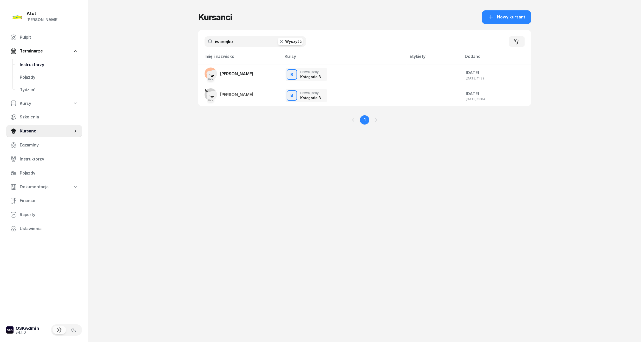
drag, startPoint x: 240, startPoint y: 44, endPoint x: 71, endPoint y: 63, distance: 169.9
click at [74, 63] on div "Atut [PERSON_NAME] Pulpit Terminarze Instruktorzy Pojazdy Tydzień Kursy Szkolen…" at bounding box center [320, 171] width 641 height 342
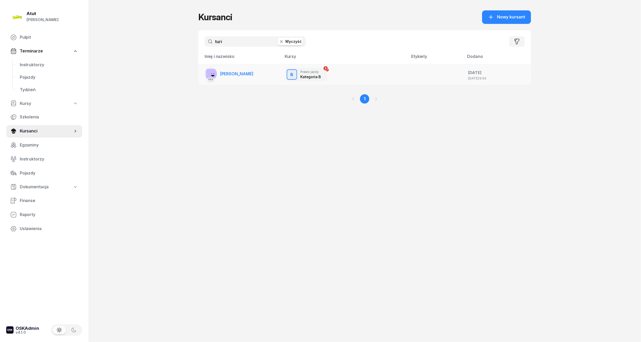
type input "turi"
click at [239, 69] on link "PKK [PERSON_NAME]" at bounding box center [228, 74] width 49 height 12
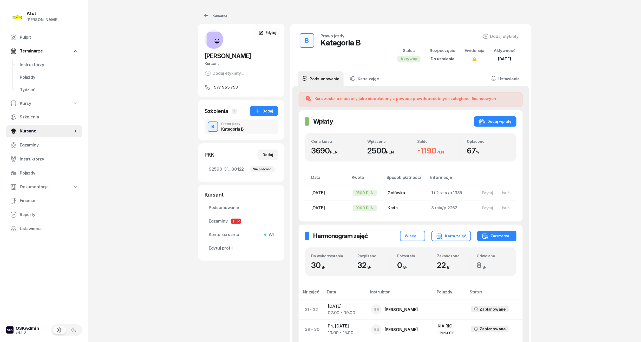
scroll to position [138, 0]
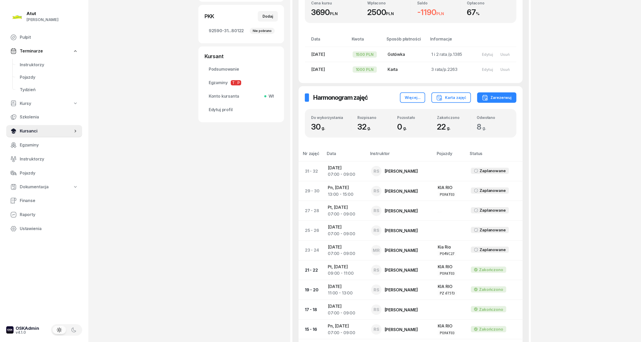
click at [29, 130] on span "Kursanci" at bounding box center [46, 131] width 53 height 7
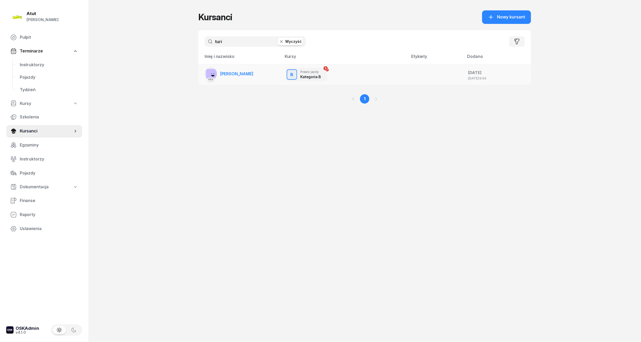
click at [234, 68] on link "PKK [PERSON_NAME]" at bounding box center [228, 74] width 49 height 12
